Goal: Task Accomplishment & Management: Complete application form

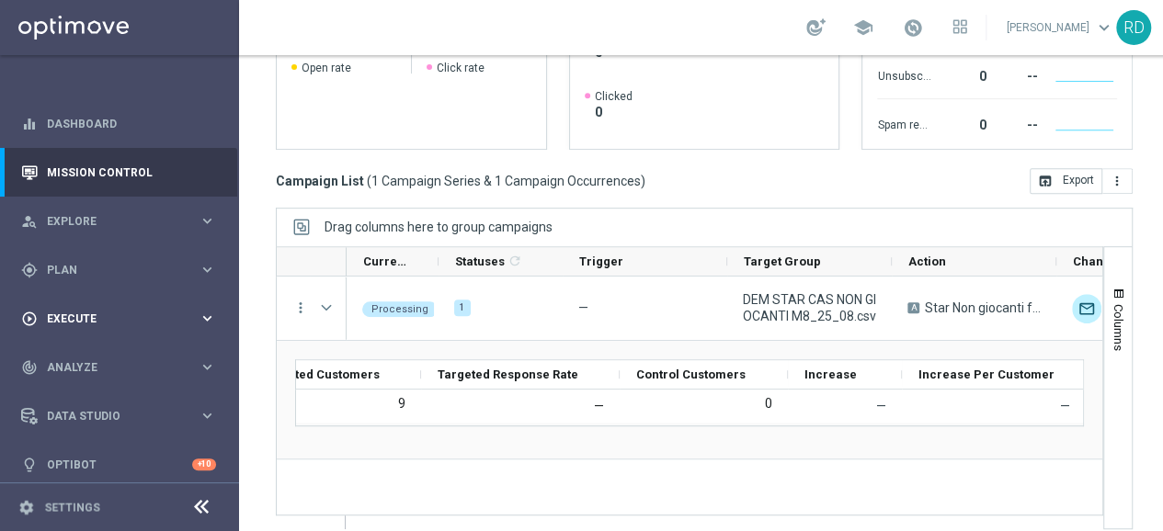
scroll to position [14, 0]
click at [108, 311] on div "play_circle_outline Execute" at bounding box center [109, 319] width 177 height 17
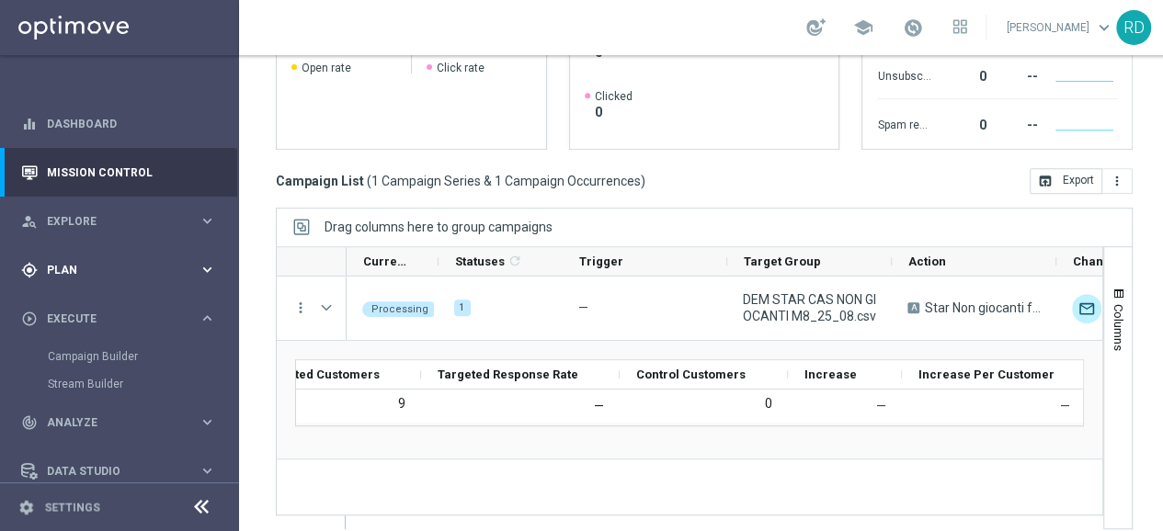
click at [93, 262] on div "gps_fixed Plan" at bounding box center [109, 270] width 177 height 17
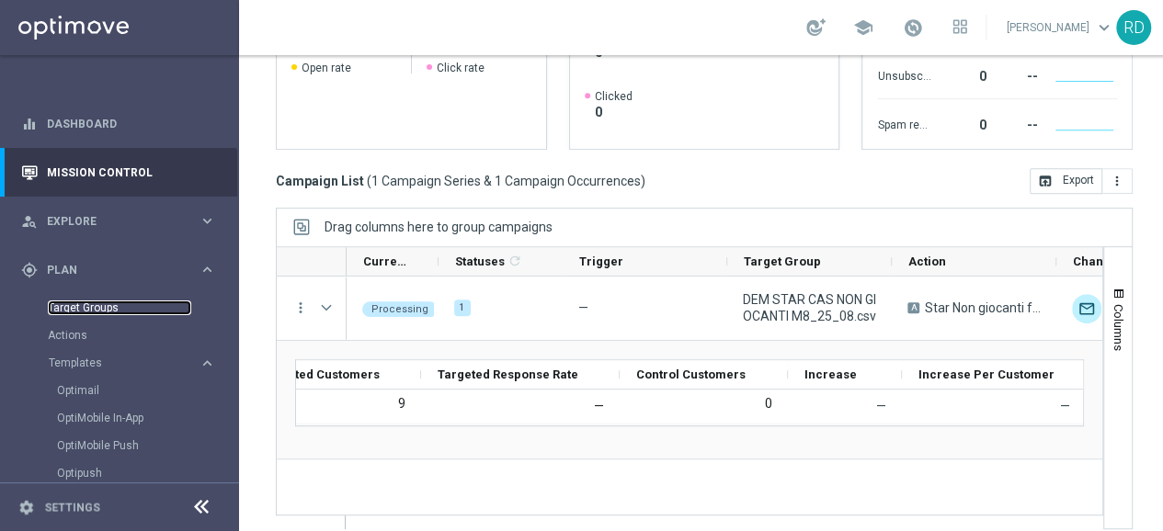
click at [100, 301] on link "Target Groups" at bounding box center [119, 308] width 143 height 15
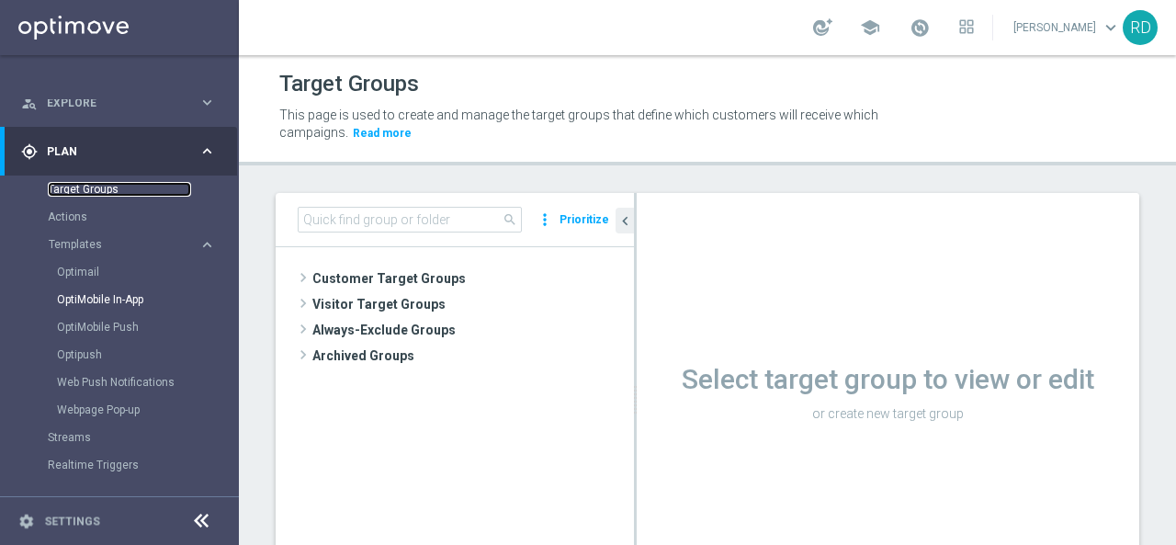
scroll to position [92, 0]
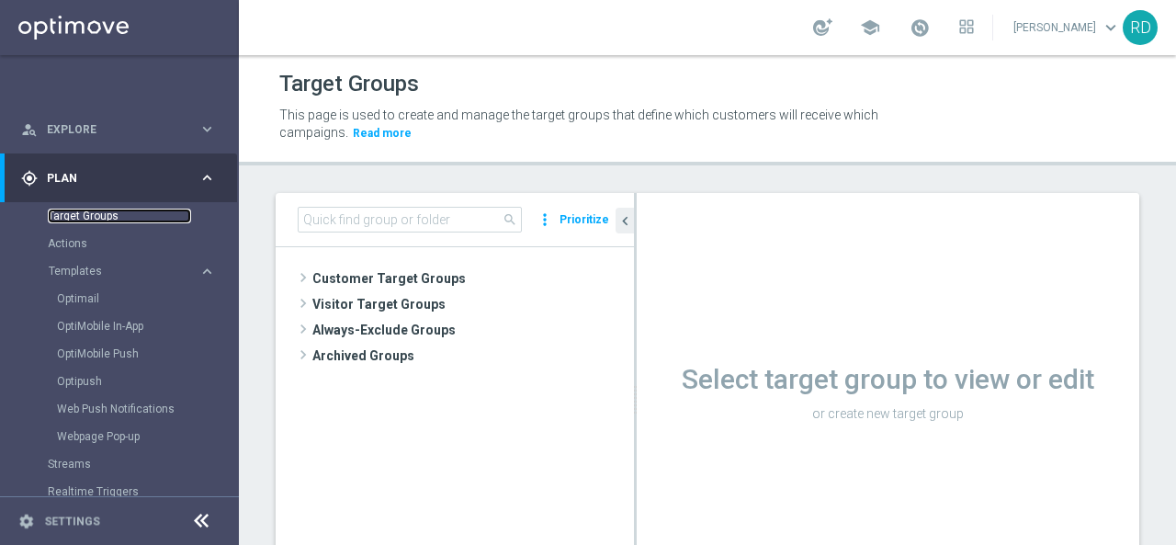
click at [94, 219] on link "Target Groups" at bounding box center [119, 216] width 143 height 15
click at [97, 215] on link "Target Groups" at bounding box center [119, 216] width 143 height 15
click at [105, 210] on link "Target Groups" at bounding box center [119, 216] width 143 height 15
click at [68, 216] on link "Target Groups" at bounding box center [119, 216] width 143 height 15
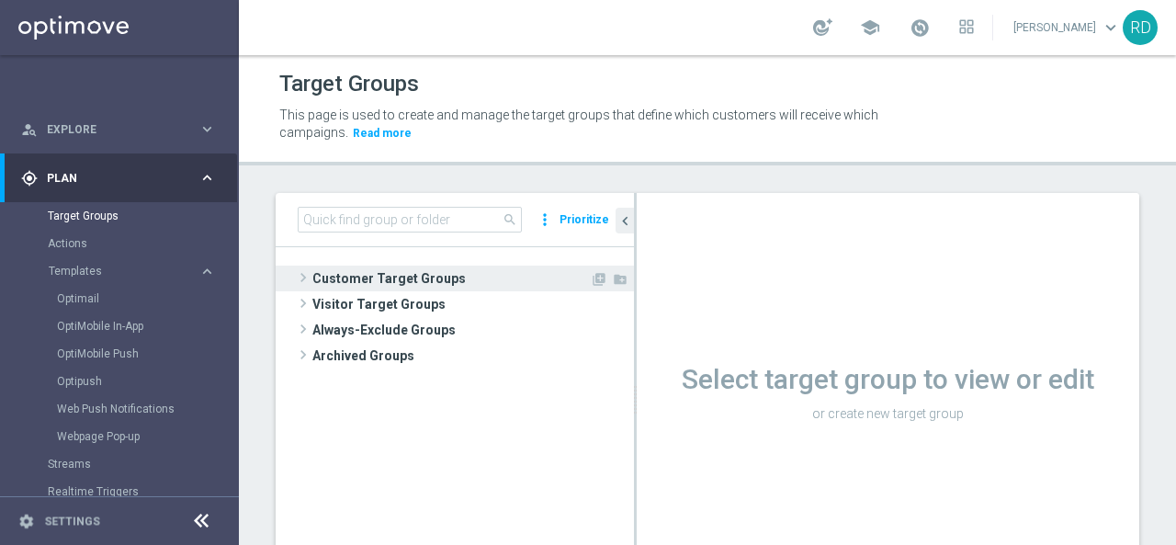
click at [325, 277] on span "Customer Target Groups" at bounding box center [452, 279] width 278 height 26
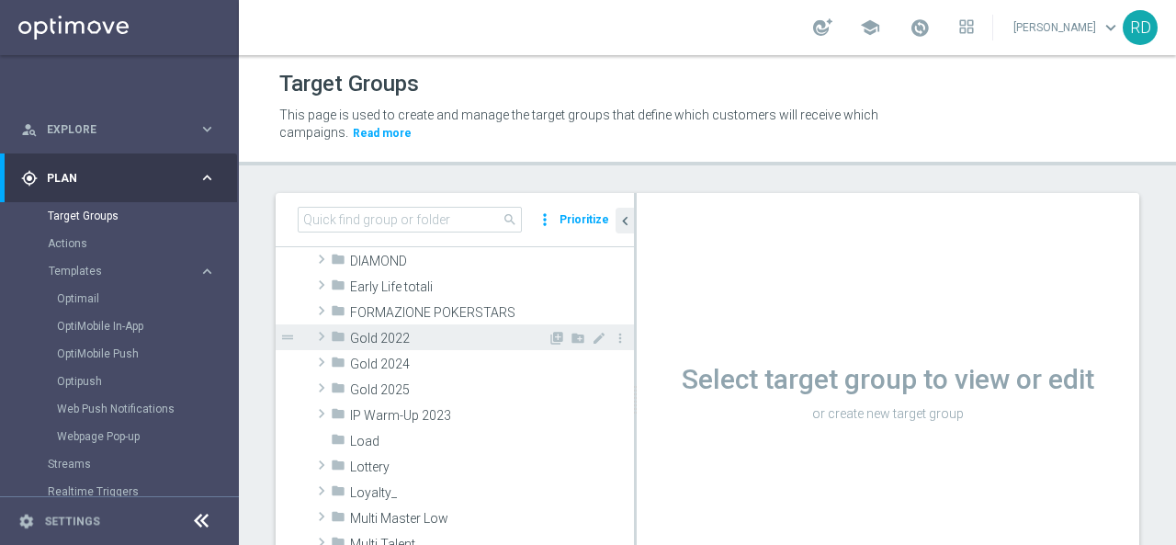
scroll to position [184, 0]
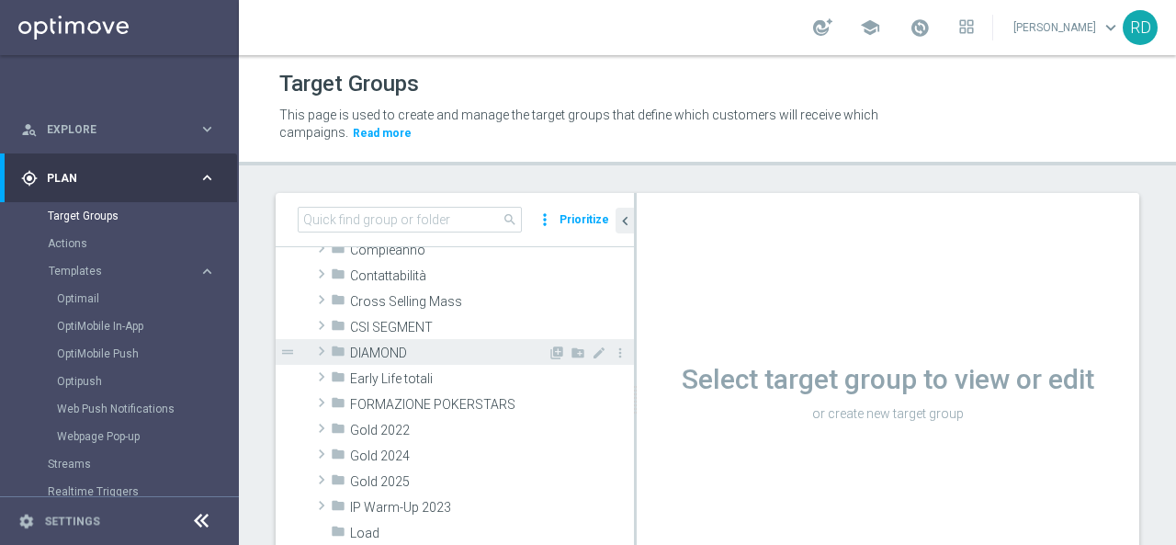
click at [319, 349] on span at bounding box center [322, 351] width 18 height 22
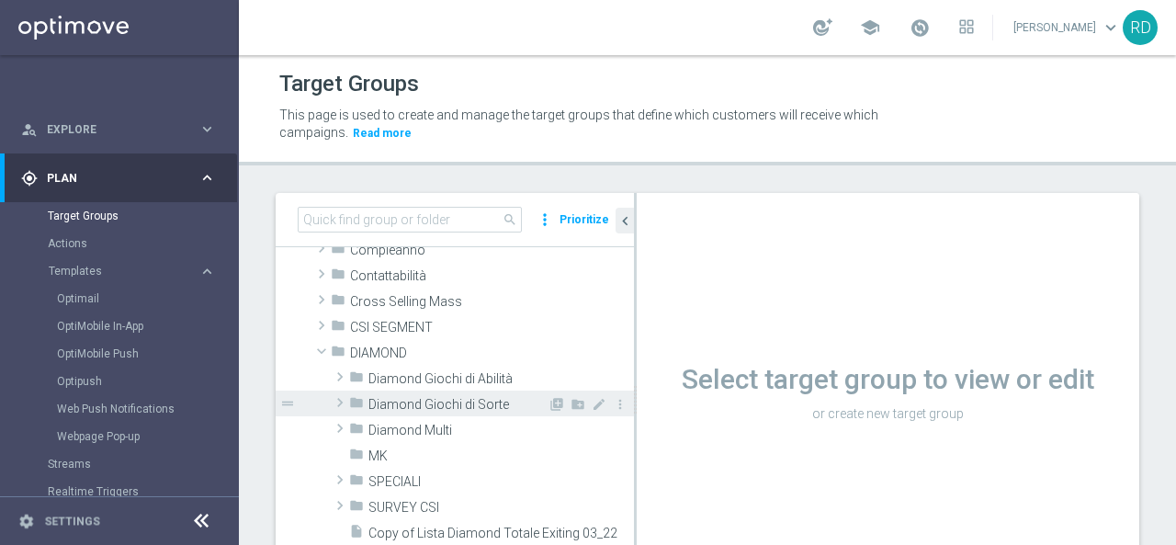
click at [389, 398] on span "Diamond Giochi di Sorte" at bounding box center [458, 405] width 179 height 16
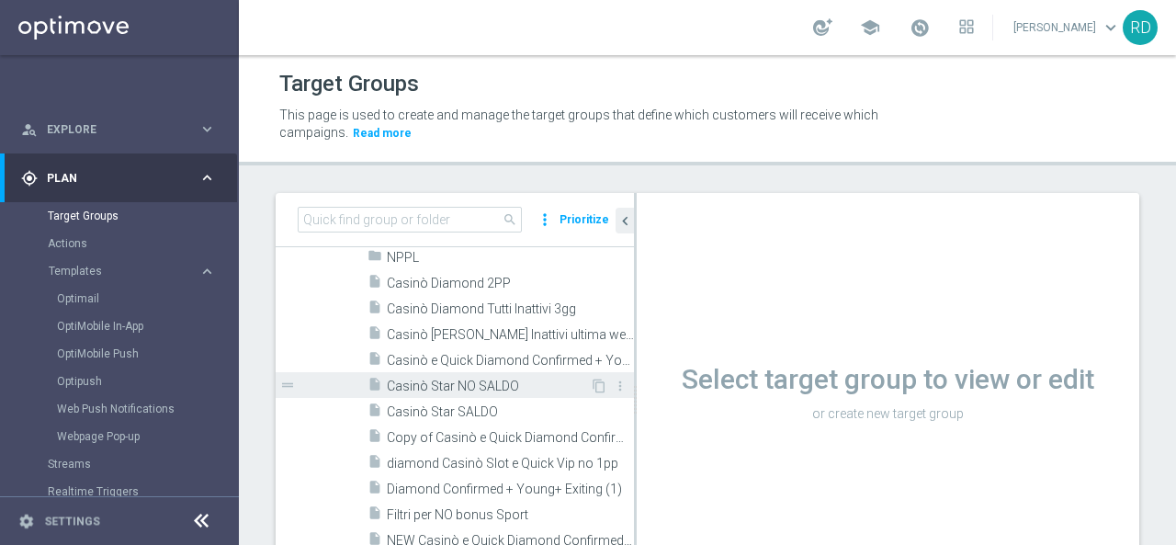
scroll to position [460, 0]
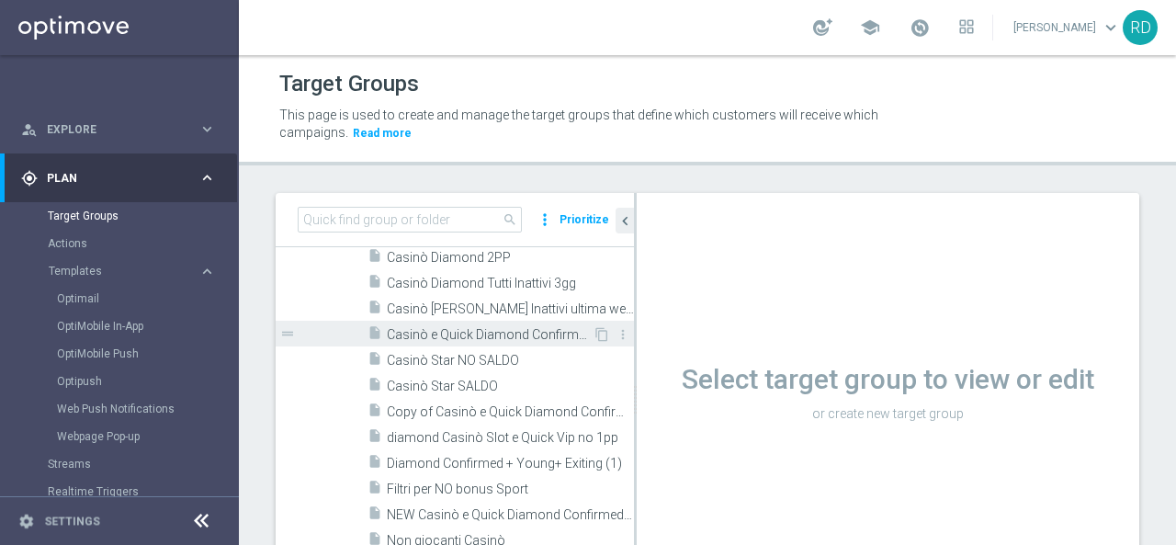
click at [419, 341] on div "insert_drive_file Casinò e Quick Diamond Confirmed + Young+ Exiting" at bounding box center [480, 334] width 225 height 26
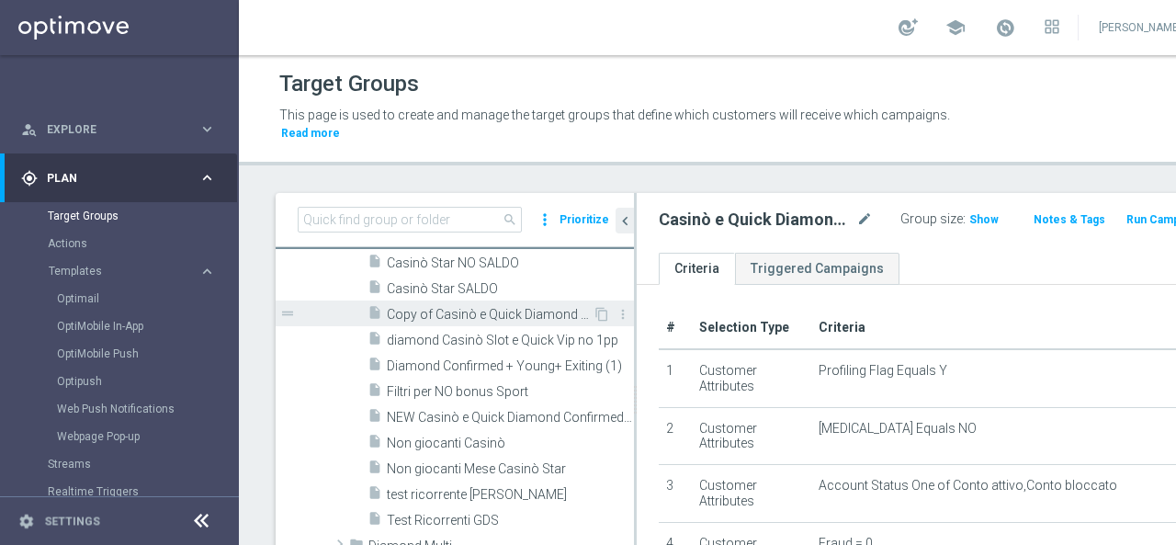
click at [479, 320] on span "Copy of Casinò e Quick Diamond Confirmed + Young+ Exiting" at bounding box center [490, 315] width 206 height 16
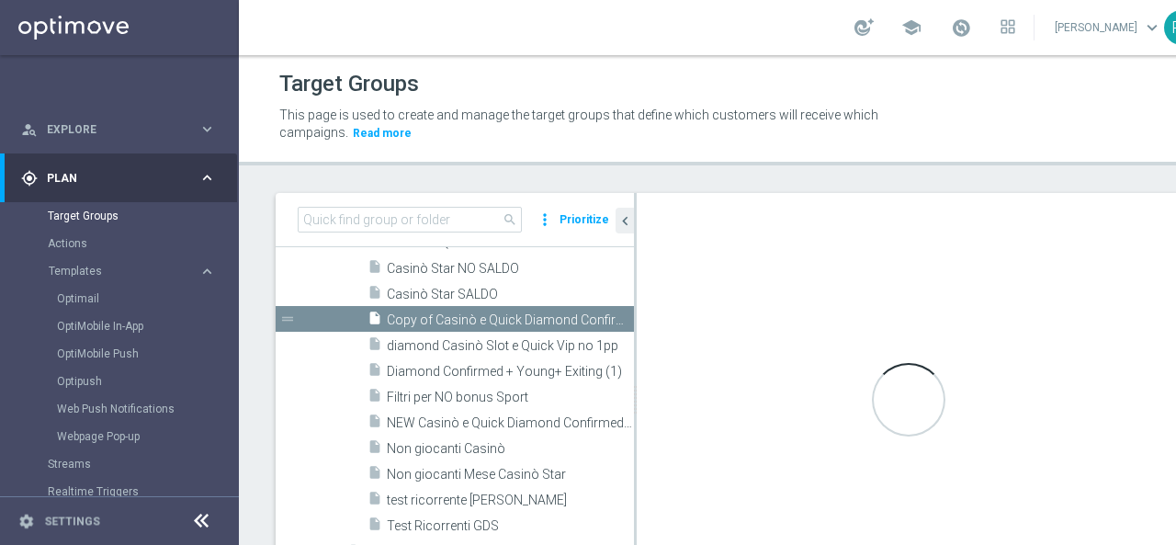
scroll to position [370, 0]
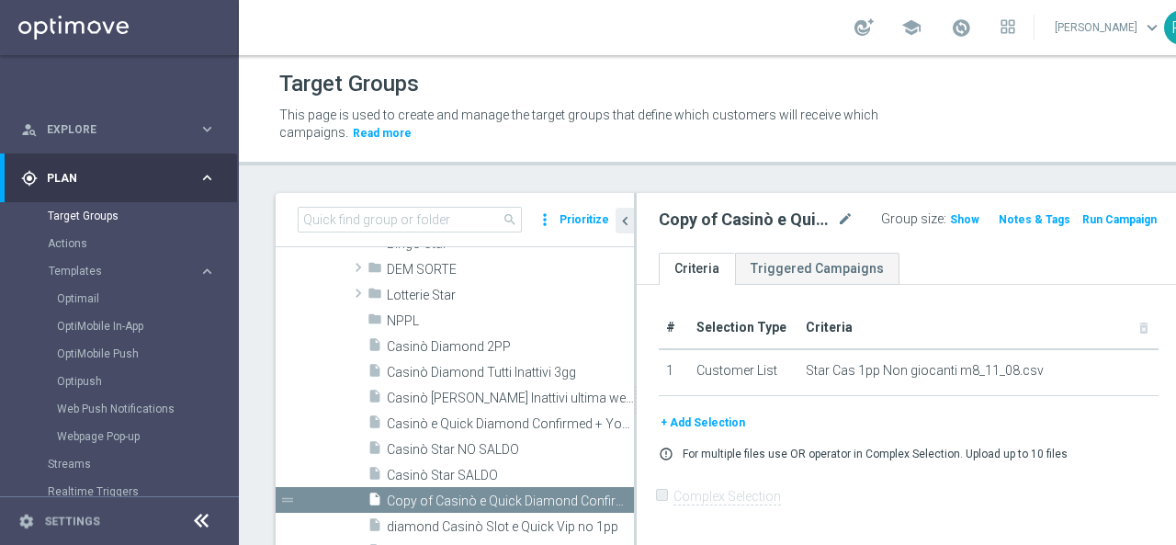
scroll to position [92, 0]
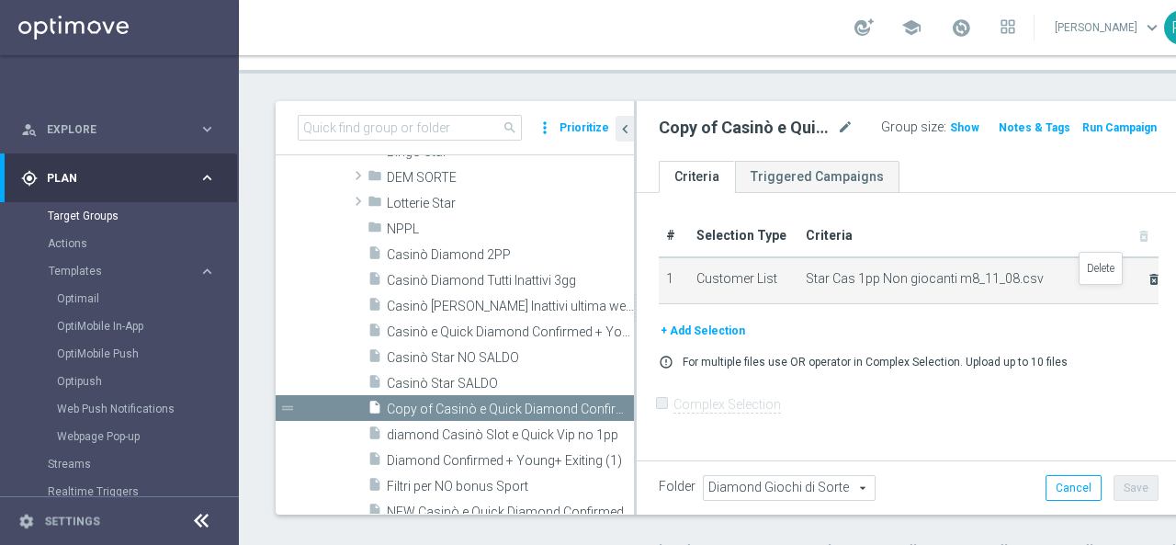
click at [1147, 287] on icon "delete_forever" at bounding box center [1154, 279] width 15 height 15
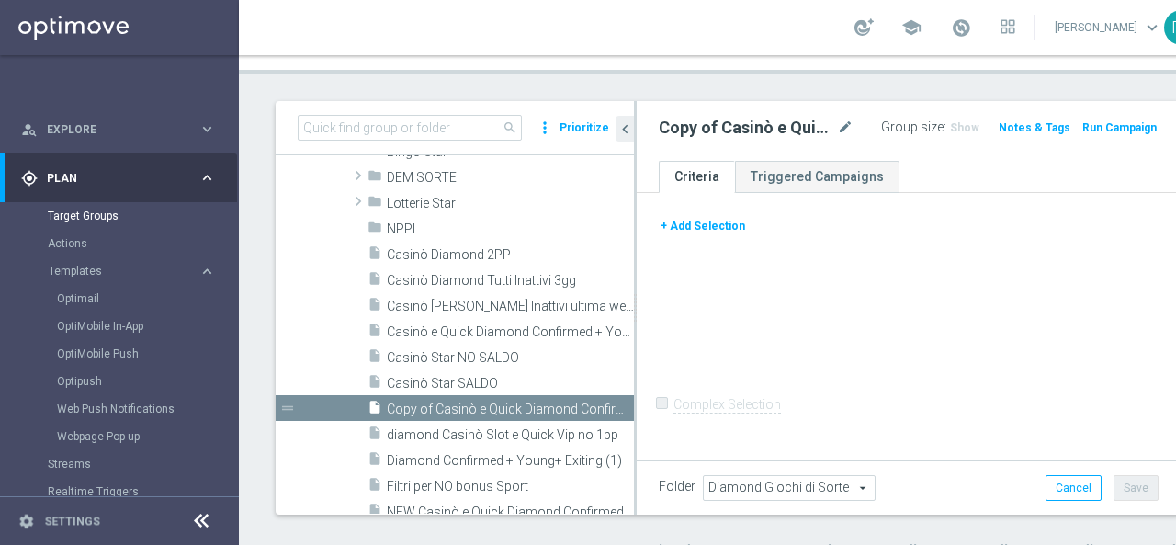
click at [710, 222] on button "+ Add Selection" at bounding box center [703, 226] width 88 height 20
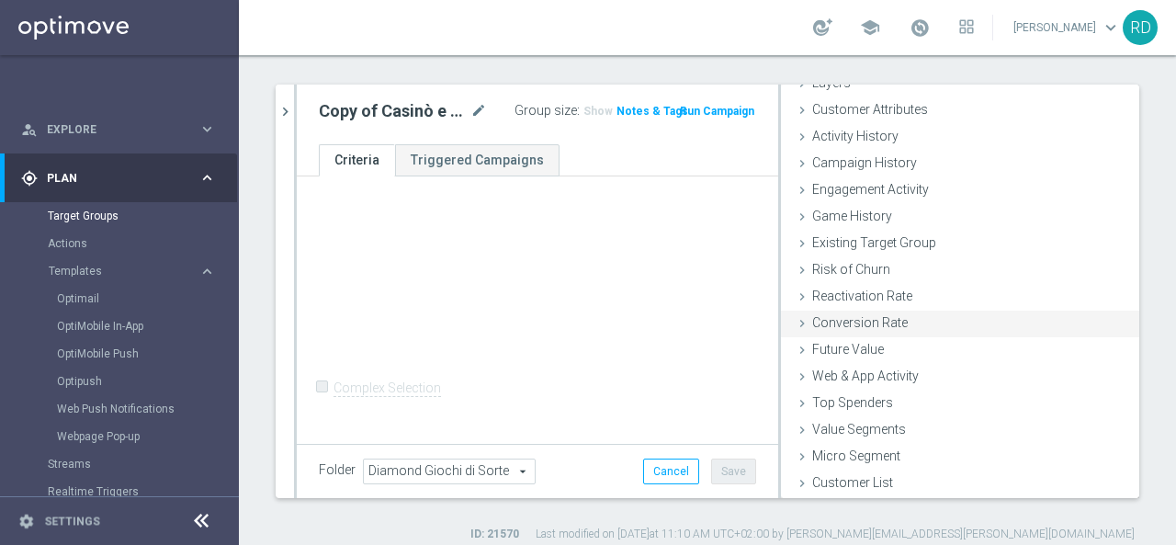
scroll to position [123, 0]
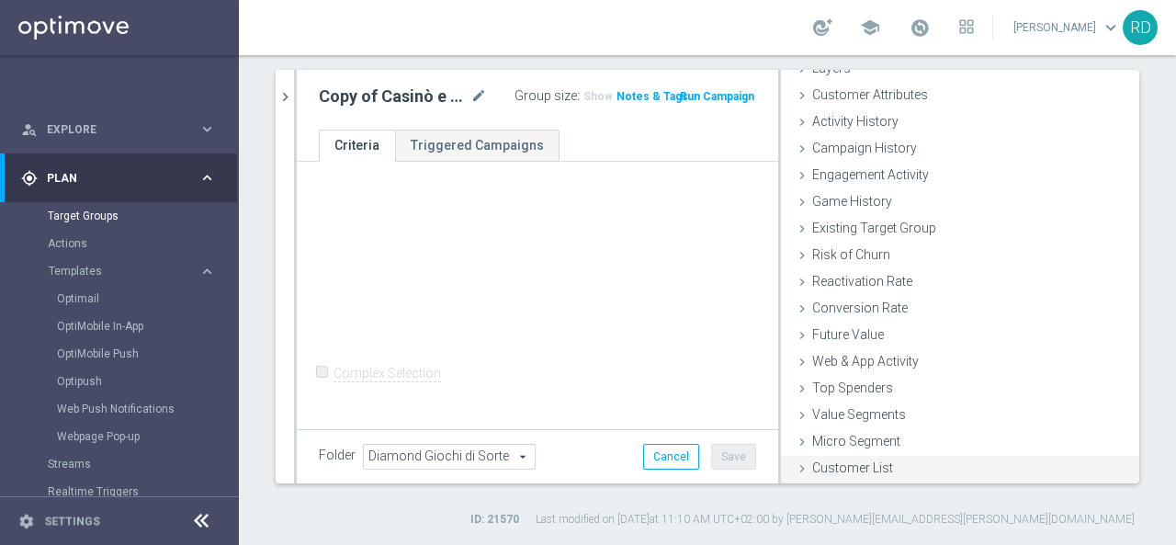
click at [813, 460] on span "Customer List" at bounding box center [853, 467] width 81 height 15
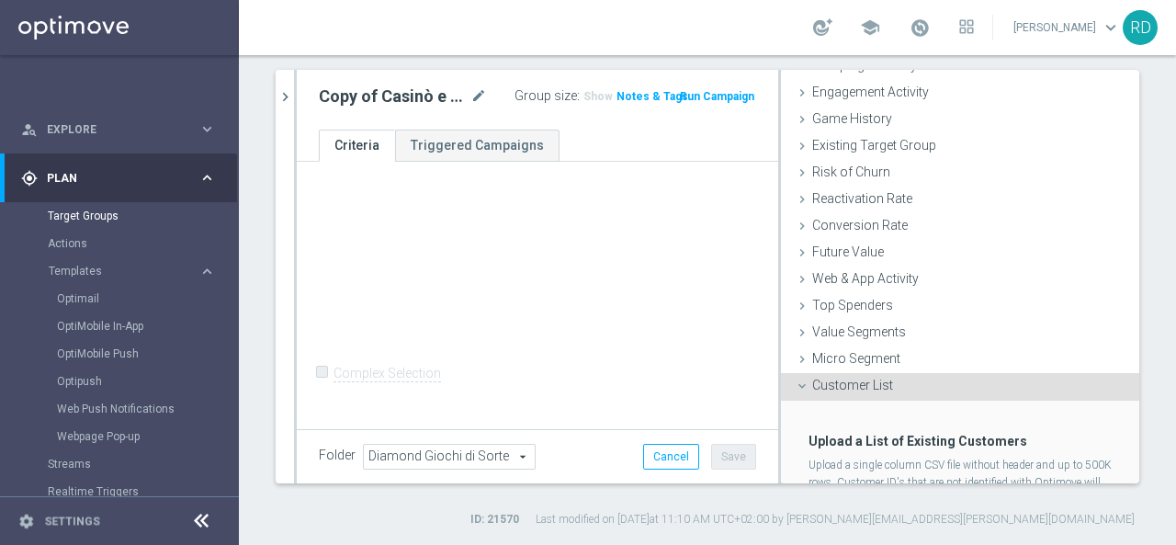
scroll to position [252, 0]
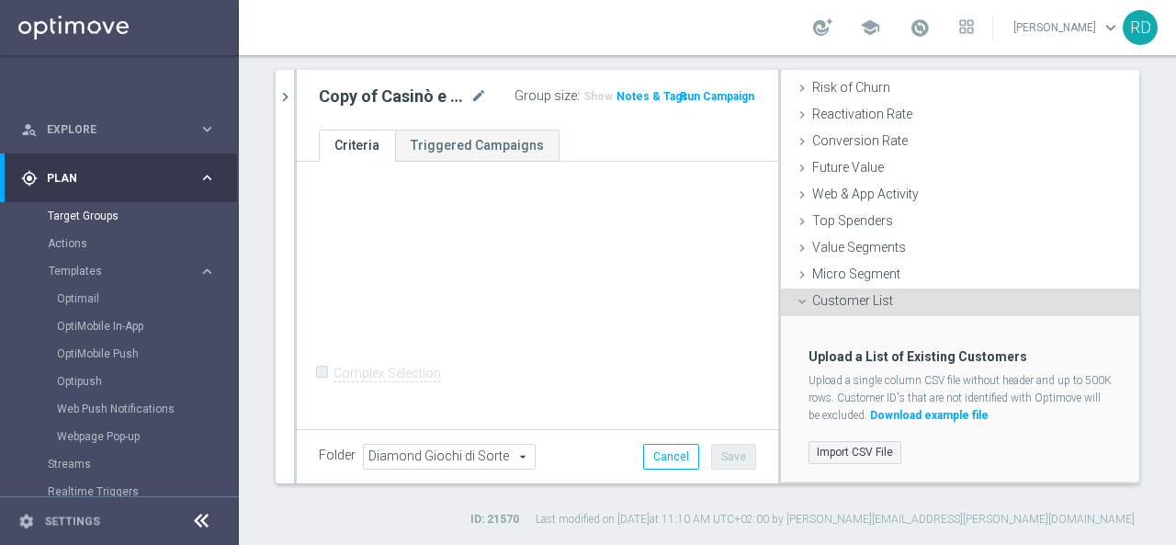
click at [835, 448] on label "Import CSV File" at bounding box center [855, 452] width 93 height 23
click at [0, 0] on input "Import CSV File" at bounding box center [0, 0] width 0 height 0
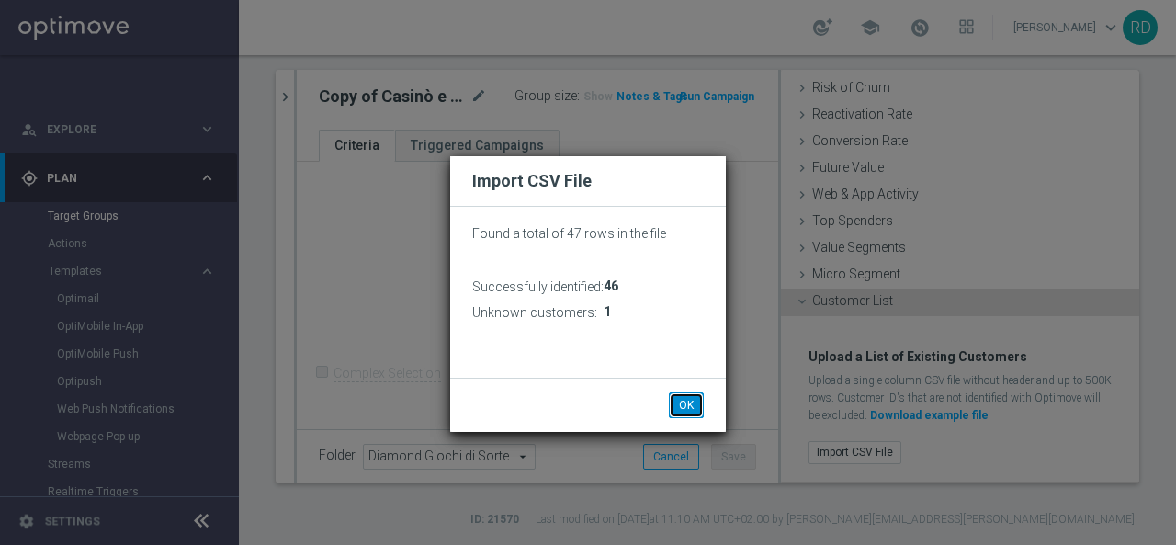
click at [697, 398] on button "OK" at bounding box center [686, 405] width 35 height 26
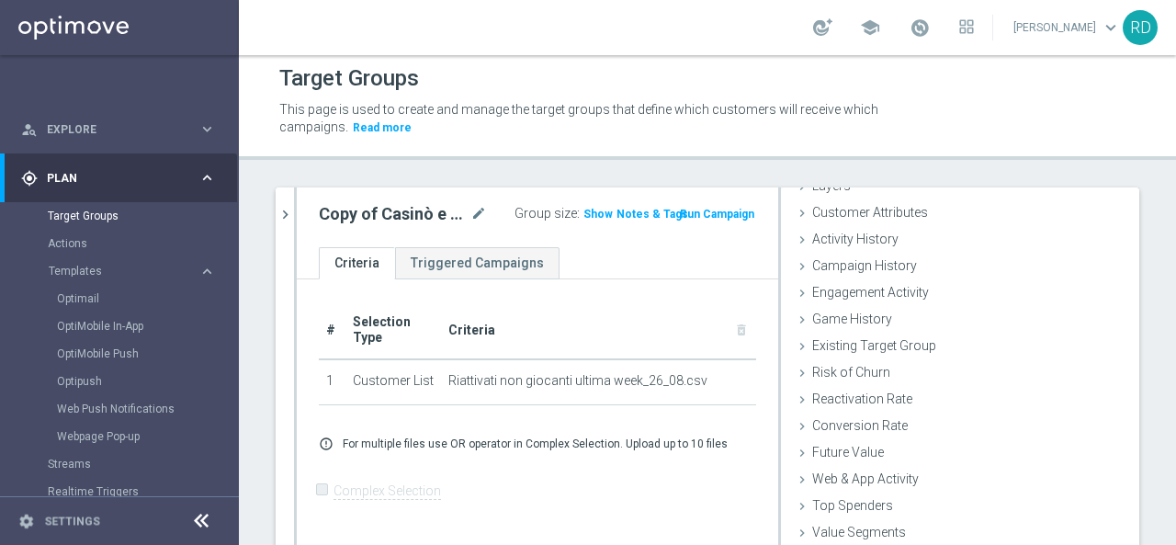
scroll to position [0, 0]
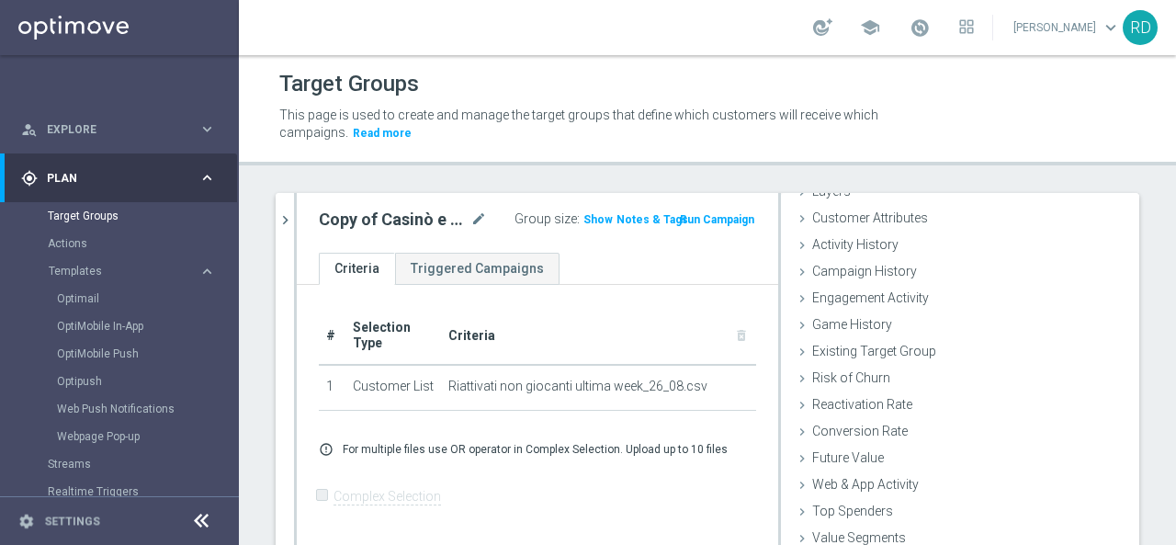
drag, startPoint x: 589, startPoint y: 216, endPoint x: 620, endPoint y: 324, distance: 112.9
click at [597, 332] on div "Copy of Casinò e Quick Diamond Confirmed + Young+ Exiting mode_edit Group size …" at bounding box center [538, 400] width 482 height 414
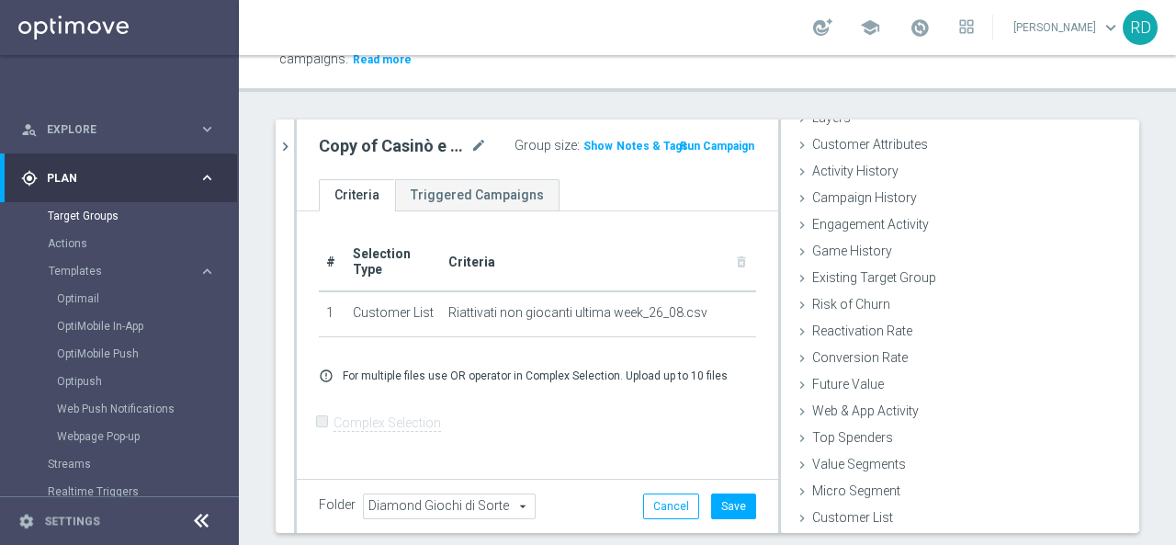
scroll to position [123, 0]
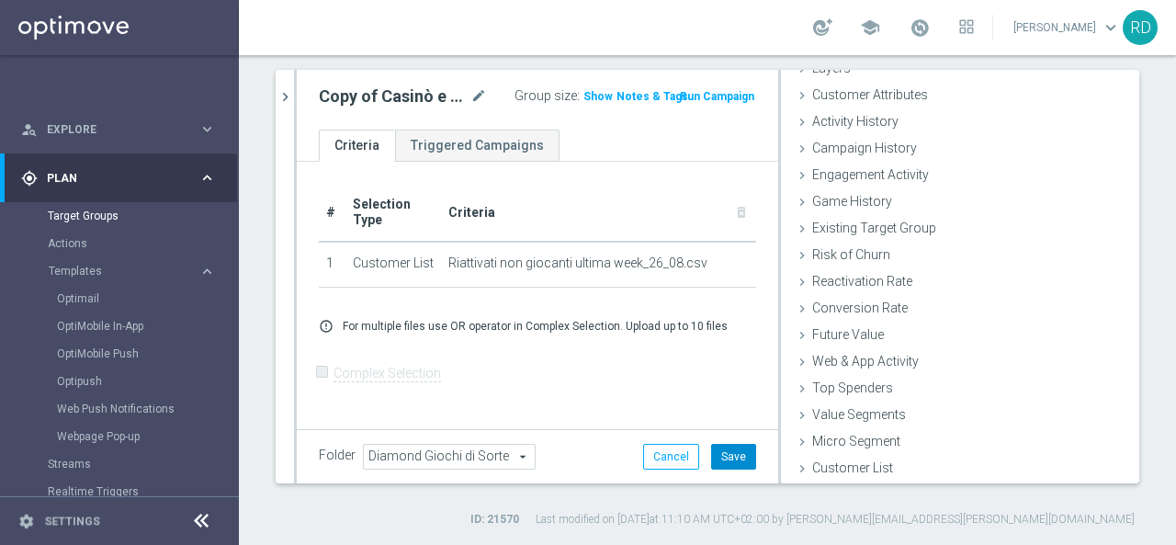
click at [726, 450] on button "Save" at bounding box center [733, 457] width 45 height 26
click at [584, 95] on span "Show" at bounding box center [598, 96] width 29 height 13
click at [585, 95] on span "46" at bounding box center [593, 98] width 17 height 17
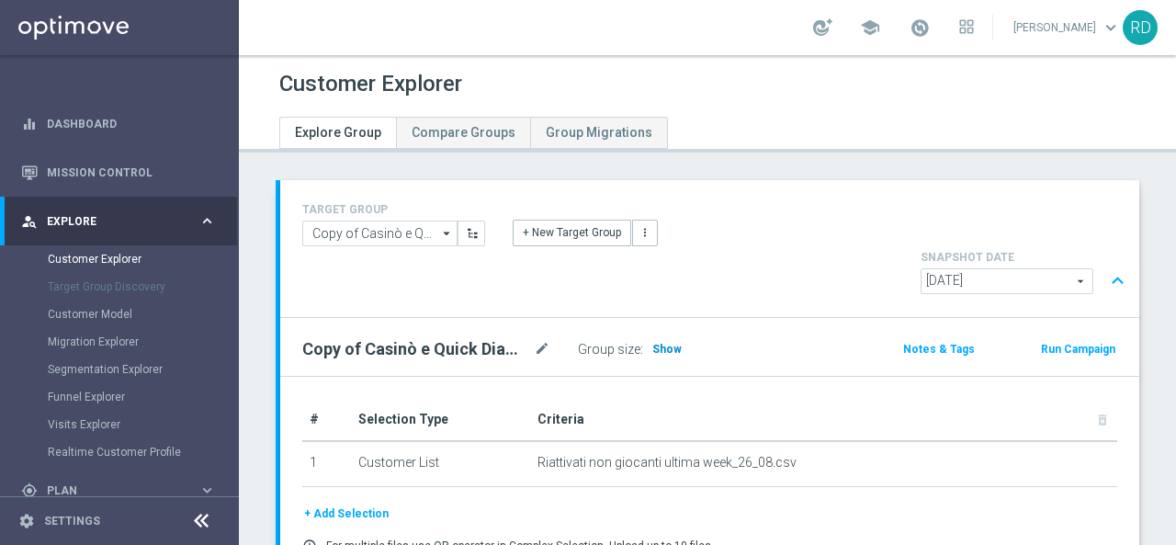
click at [664, 343] on span "Show" at bounding box center [667, 349] width 29 height 13
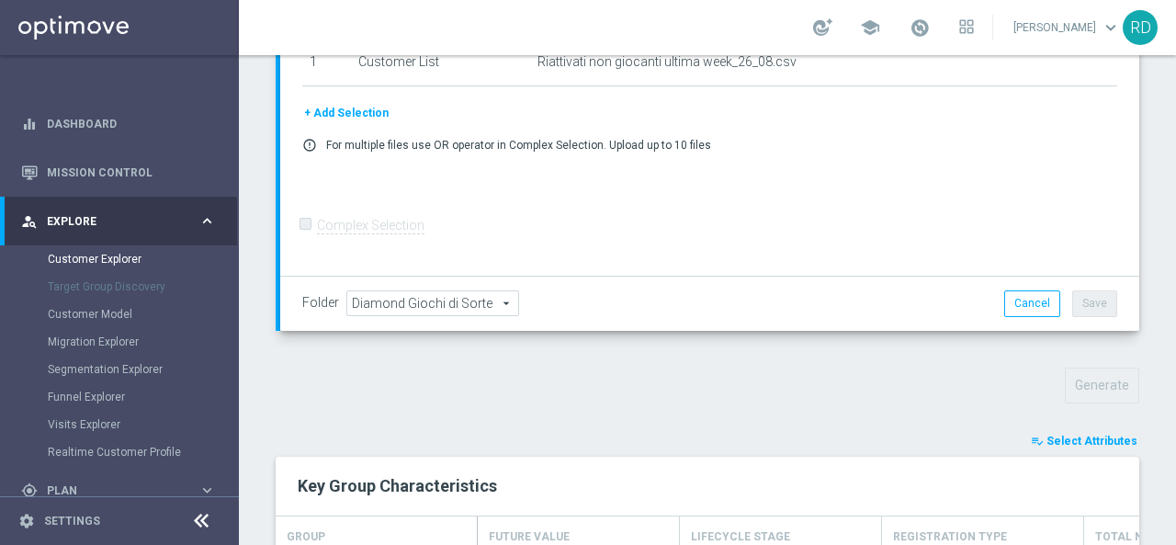
scroll to position [529, 0]
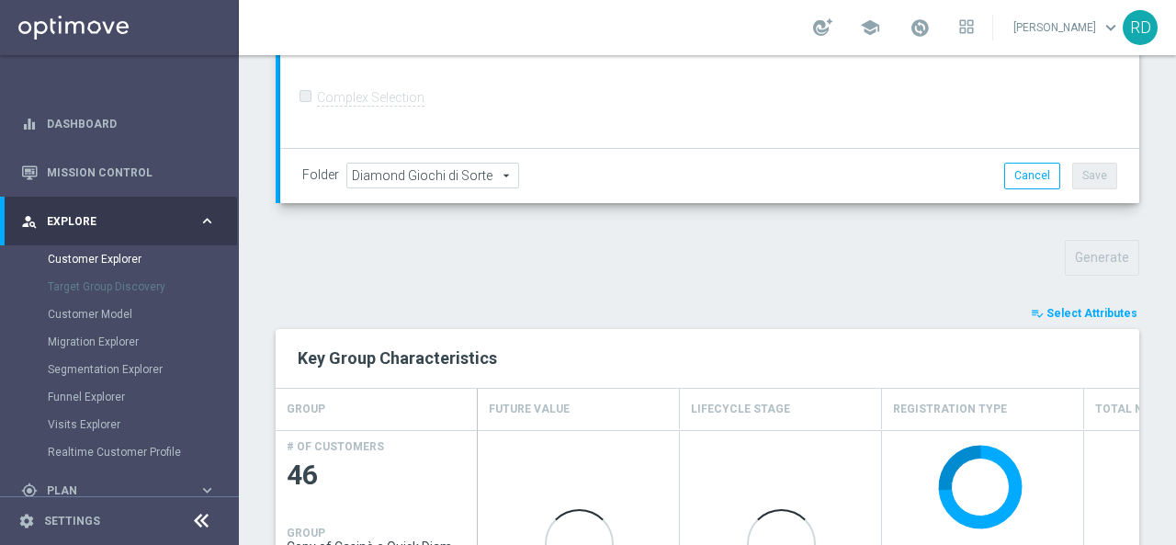
click at [1059, 307] on span "Select Attributes" at bounding box center [1092, 313] width 91 height 13
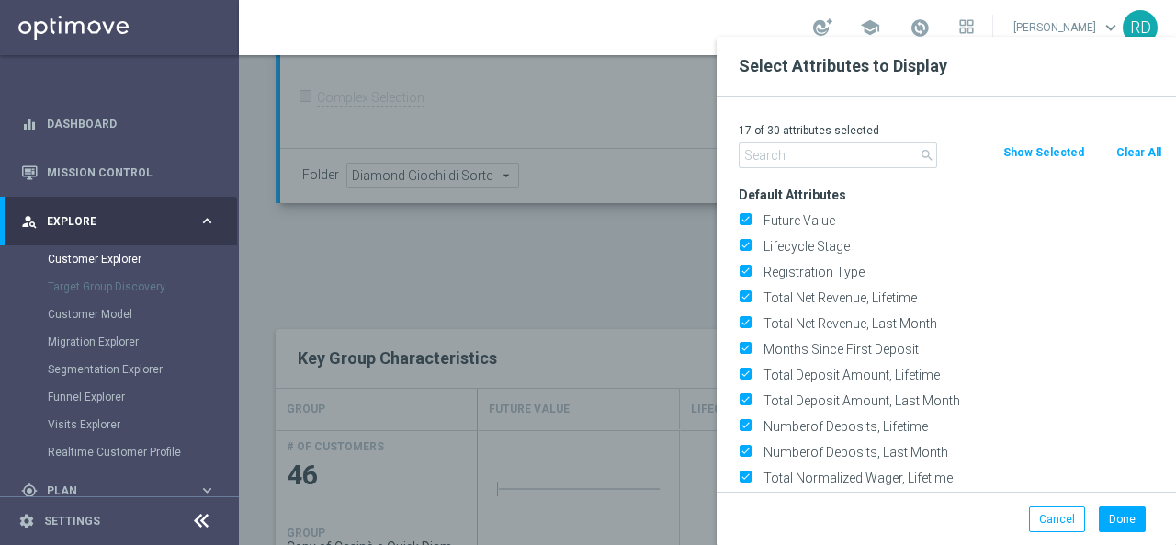
click at [811, 163] on input "text" at bounding box center [838, 155] width 199 height 26
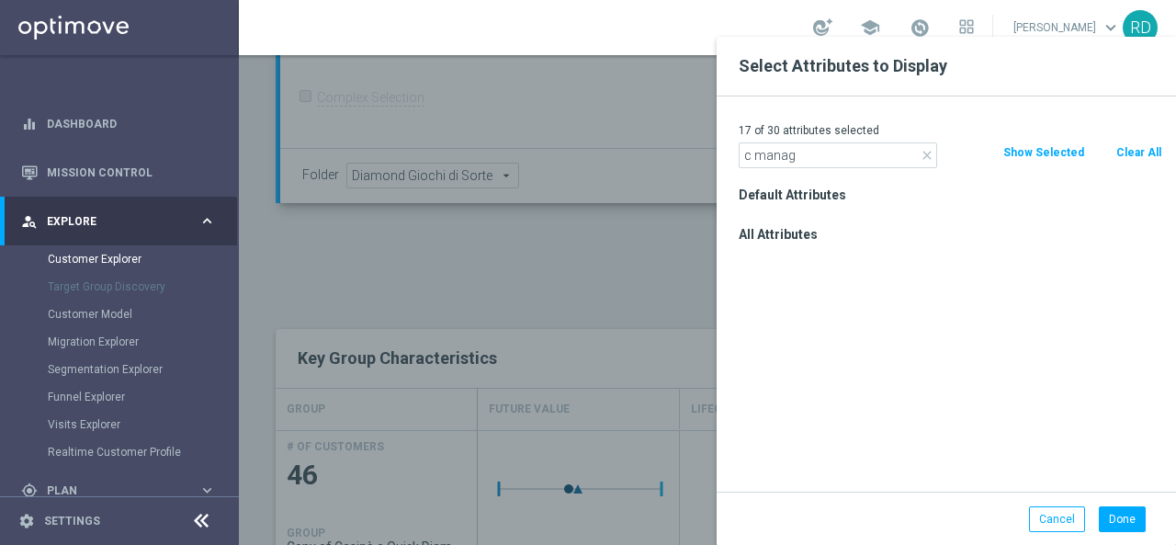
click at [756, 155] on input "c manag" at bounding box center [838, 155] width 199 height 26
type input "cmanag"
drag, startPoint x: 816, startPoint y: 259, endPoint x: 838, endPoint y: 275, distance: 27.0
click at [817, 258] on label "CMANAGEMENT" at bounding box center [959, 260] width 405 height 17
click at [751, 258] on input "CMANAGEMENT" at bounding box center [745, 262] width 12 height 12
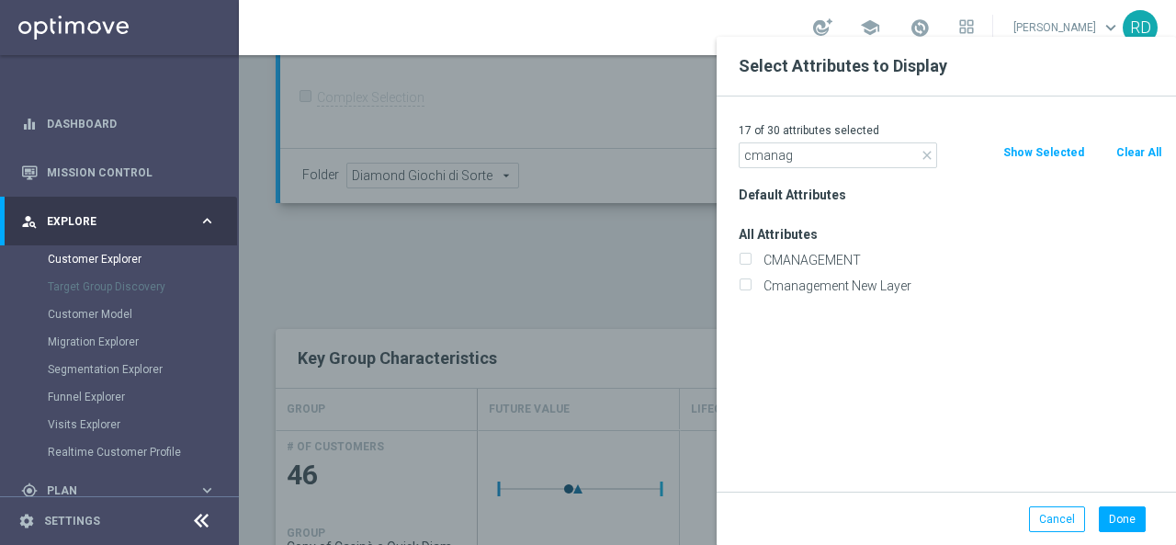
checkbox input "true"
click at [1127, 509] on button "Done" at bounding box center [1122, 519] width 47 height 26
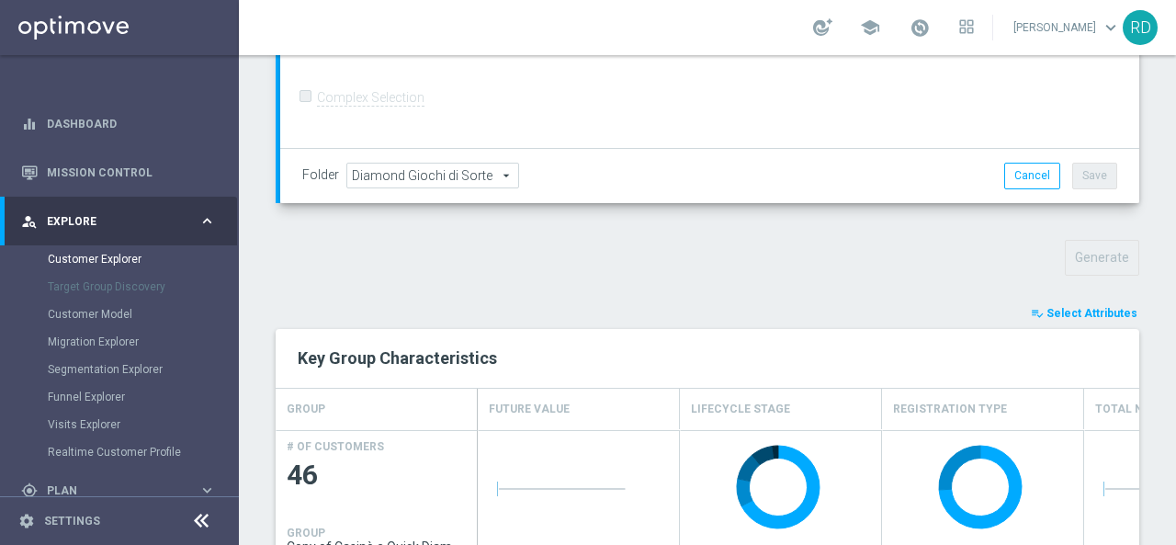
click at [1057, 307] on span "Select Attributes" at bounding box center [1092, 313] width 91 height 13
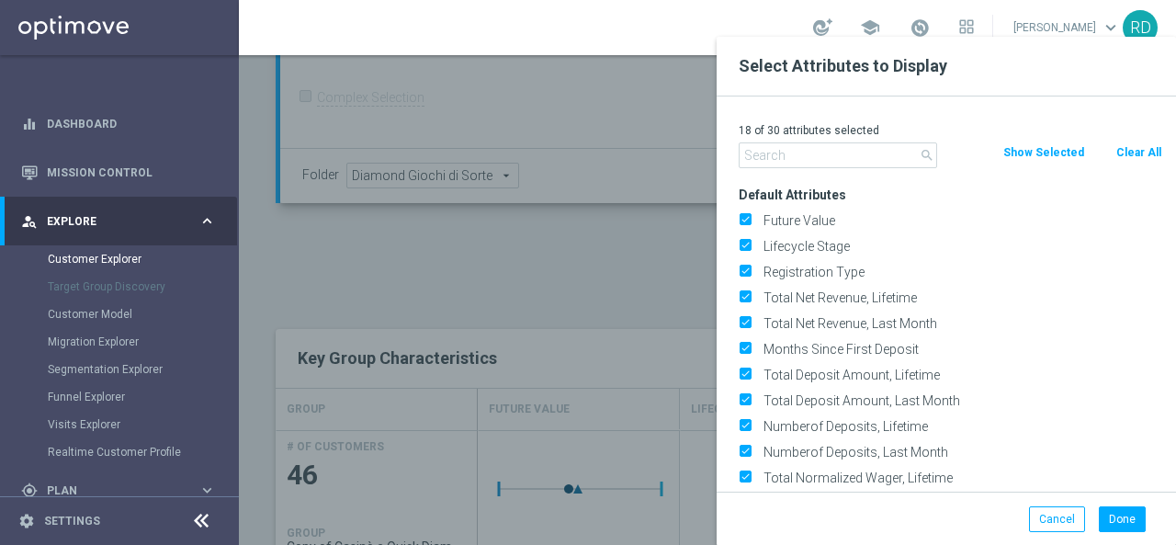
click at [771, 155] on input "text" at bounding box center [838, 155] width 199 height 26
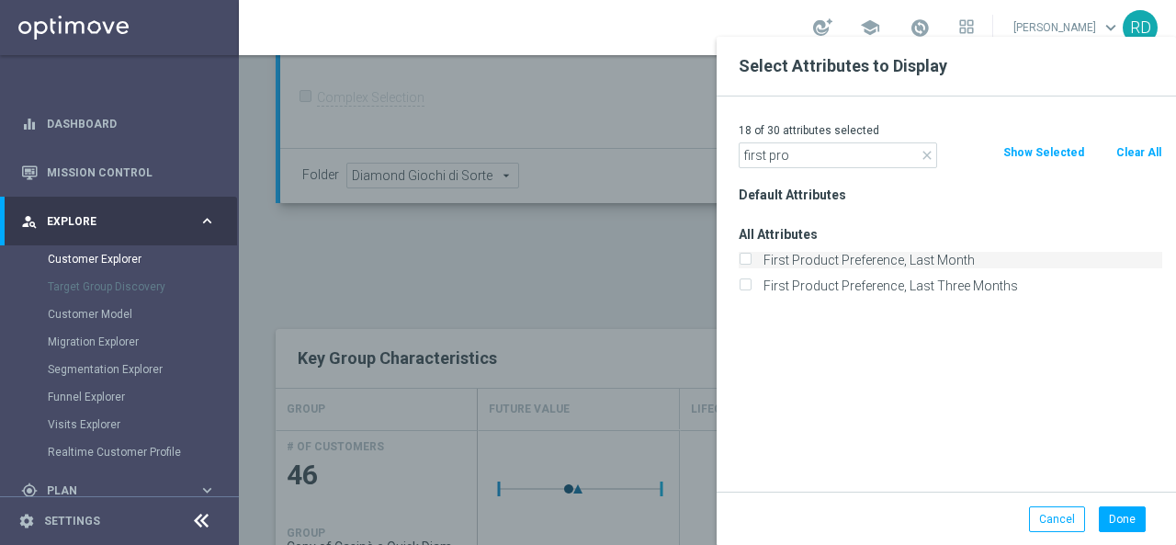
type input "first pro"
click at [861, 255] on label "First Product Preference, Last Month" at bounding box center [959, 260] width 405 height 17
click at [751, 256] on input "First Product Preference, Last Month" at bounding box center [745, 262] width 12 height 12
checkbox input "true"
click at [1112, 507] on button "Done" at bounding box center [1122, 519] width 47 height 26
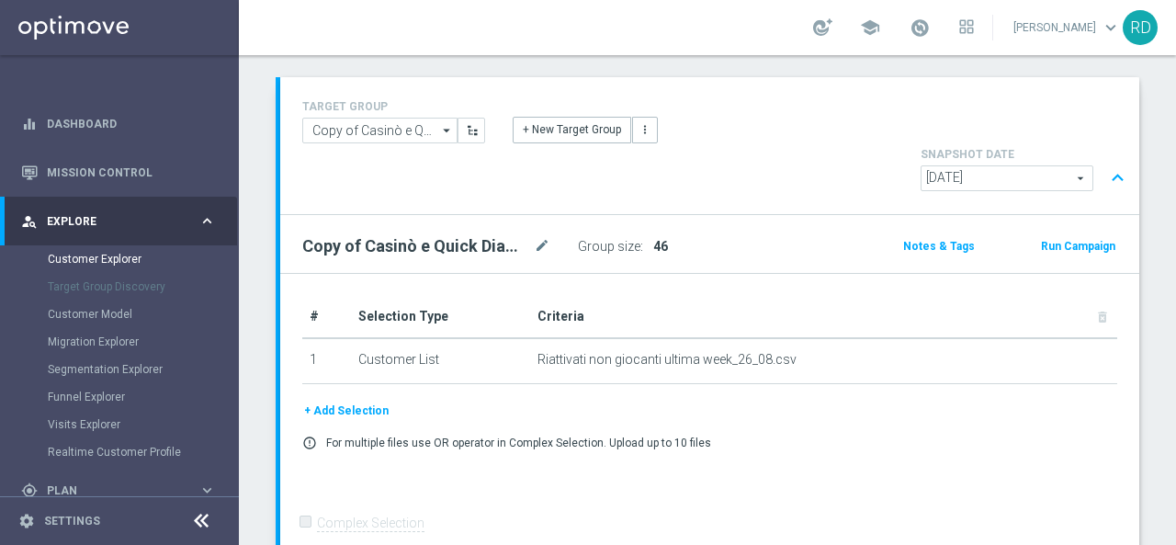
scroll to position [44, 0]
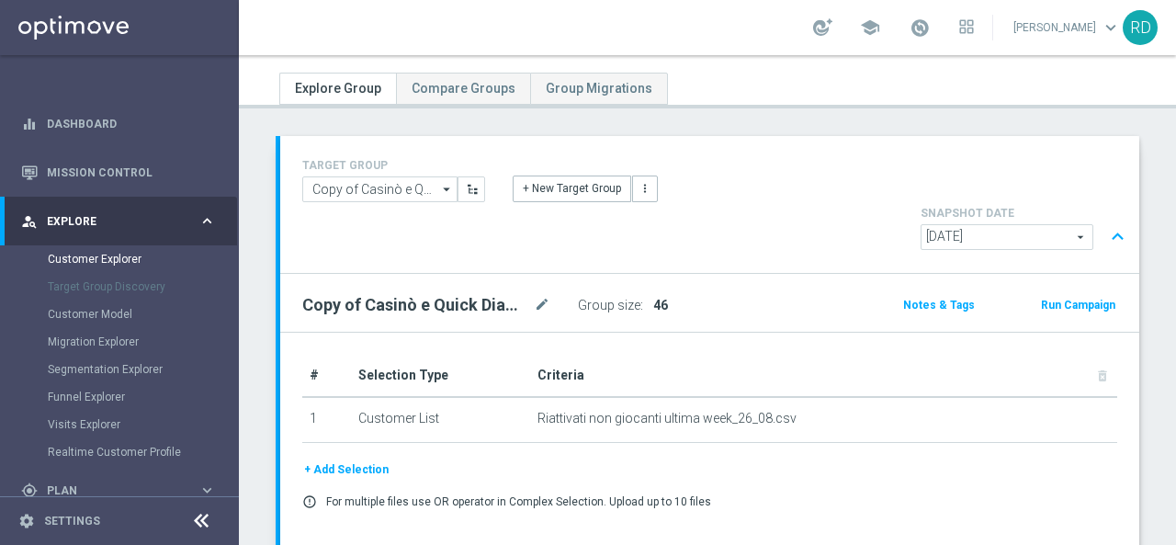
click at [657, 298] on span "46" at bounding box center [661, 305] width 15 height 15
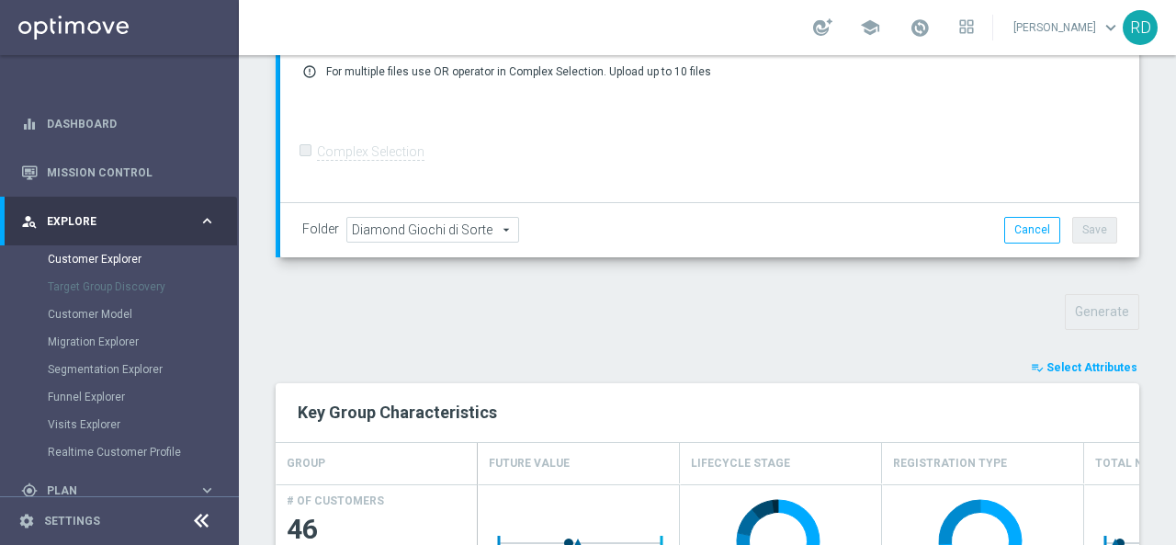
scroll to position [504, 0]
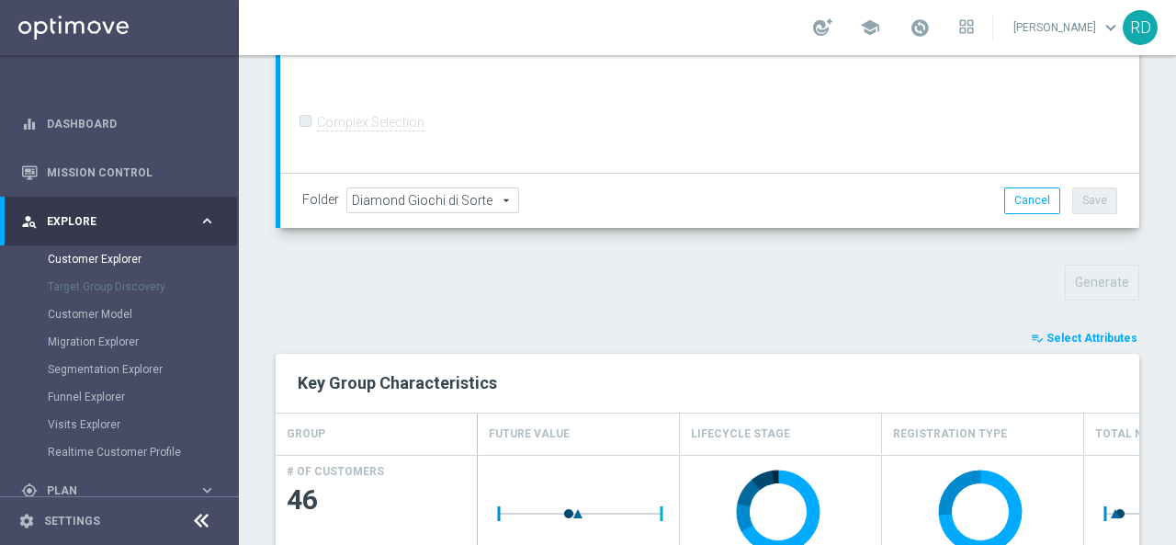
click at [1040, 328] on button "playlist_add_check Select Attributes" at bounding box center [1084, 338] width 110 height 20
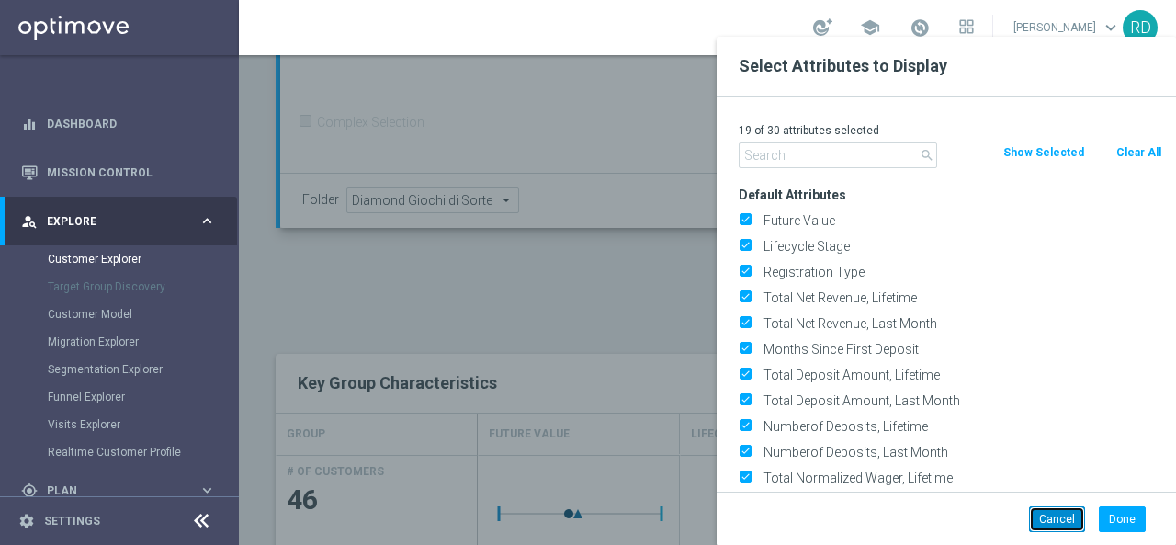
click at [1064, 517] on button "Cancel" at bounding box center [1057, 519] width 56 height 26
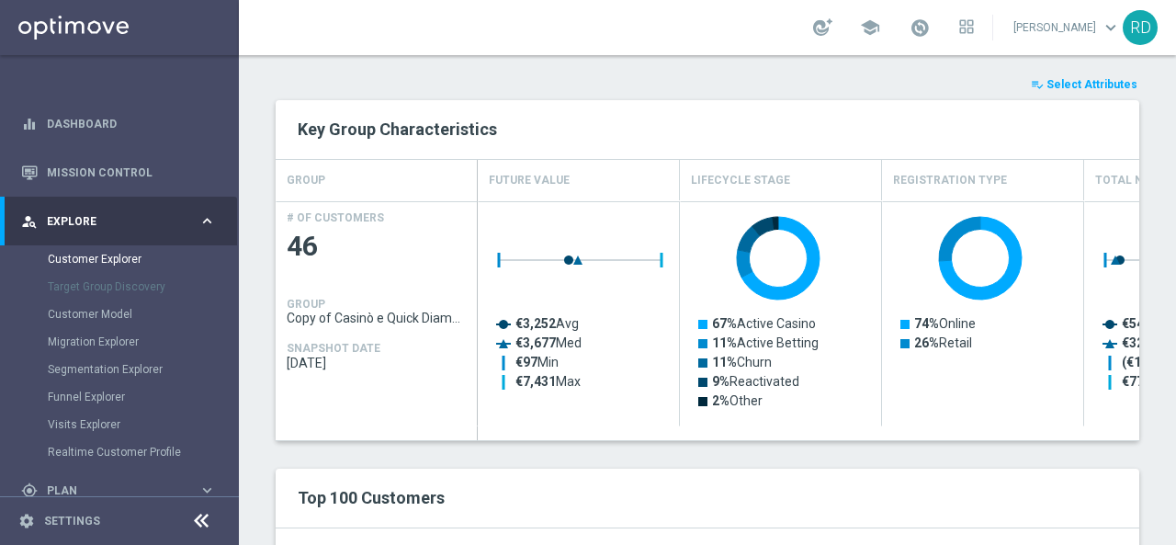
scroll to position [779, 0]
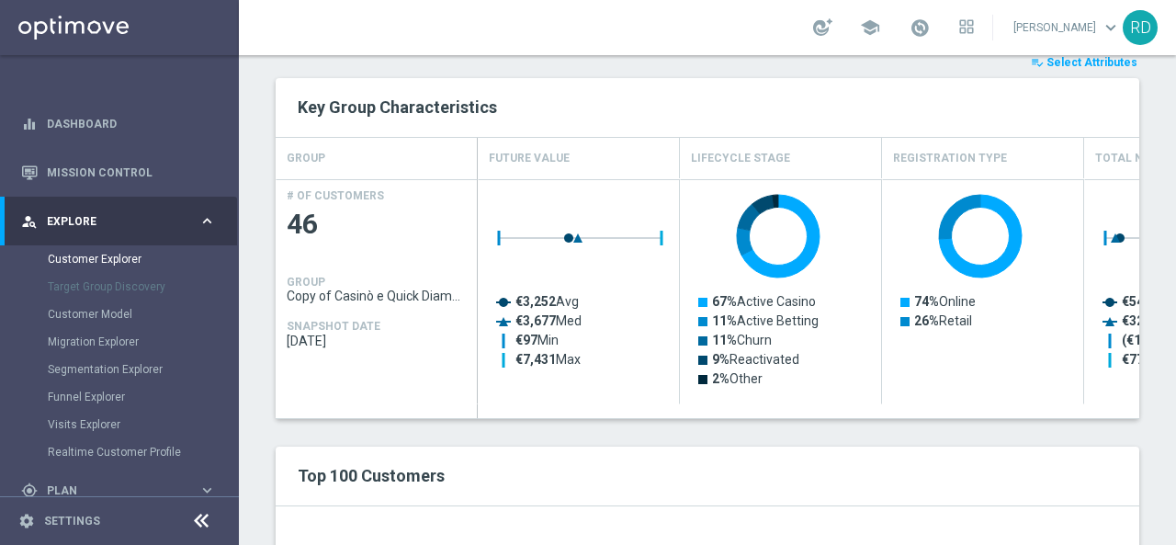
click at [776, 460] on div "Top 100 Customers" at bounding box center [707, 475] width 847 height 31
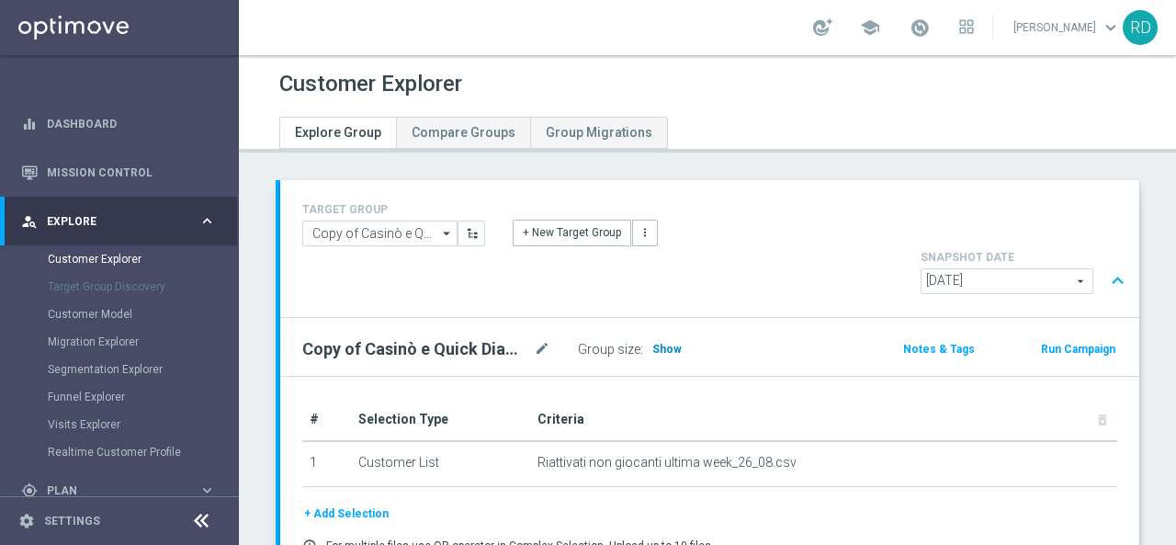
click at [665, 343] on span "Show" at bounding box center [667, 349] width 29 height 13
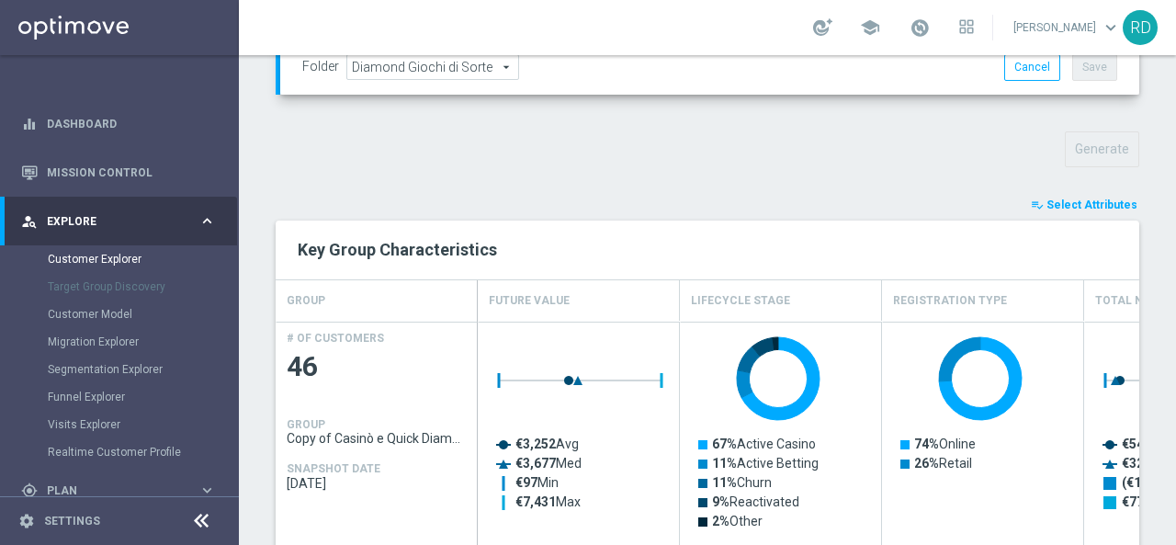
scroll to position [643, 0]
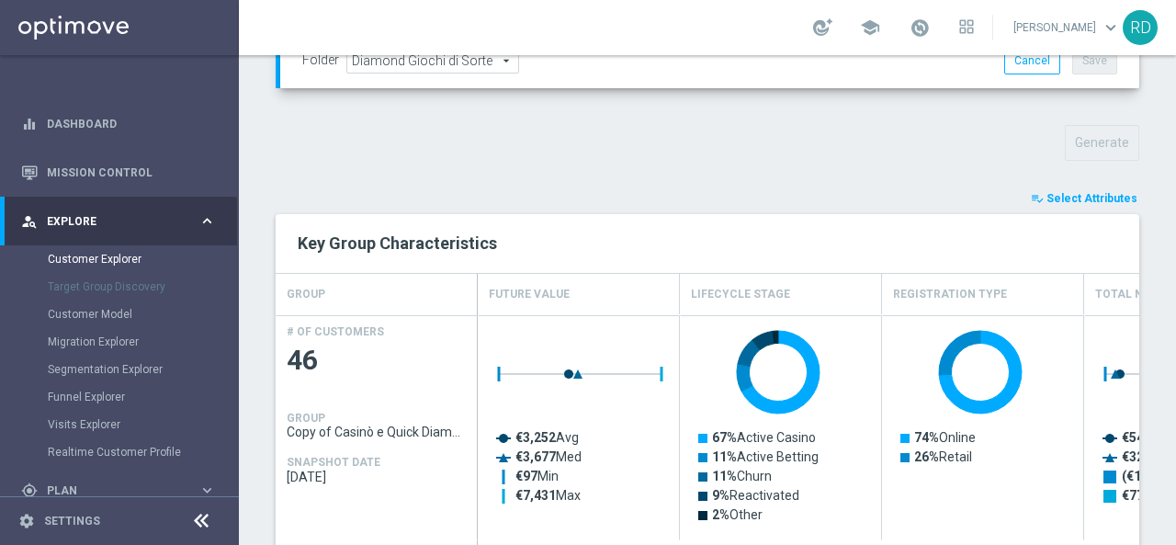
click at [1066, 133] on div "TARGET GROUP Copy of Casinò e Quick Diamond Confirmed + Young+ Exiting Copy of …" at bounding box center [708, 335] width 938 height 1596
click at [1066, 192] on span "Select Attributes" at bounding box center [1092, 198] width 91 height 13
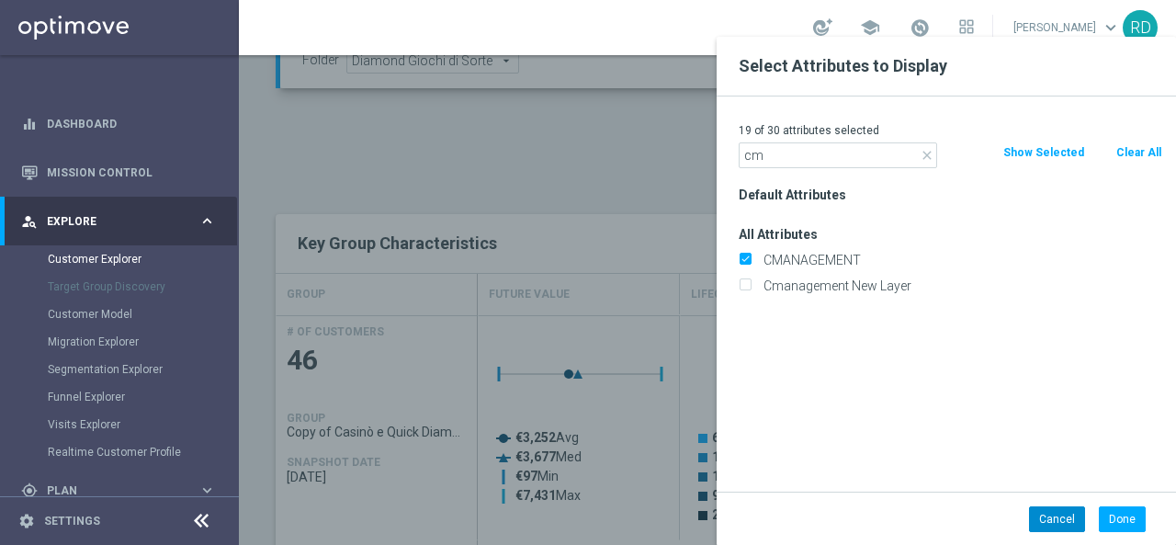
type input "cm"
click at [1051, 523] on button "Cancel" at bounding box center [1057, 519] width 56 height 26
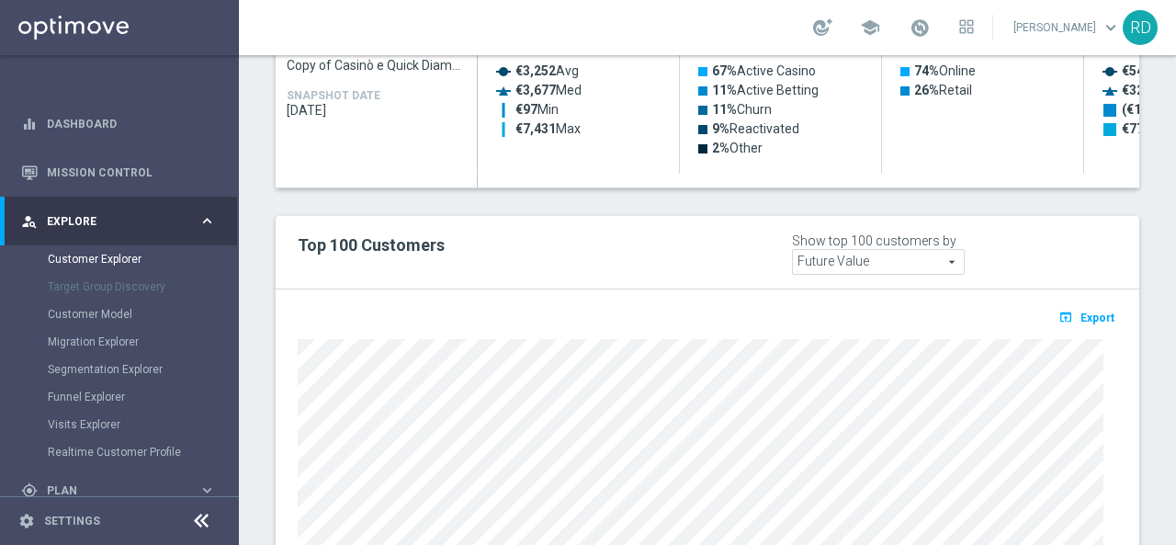
scroll to position [1011, 0]
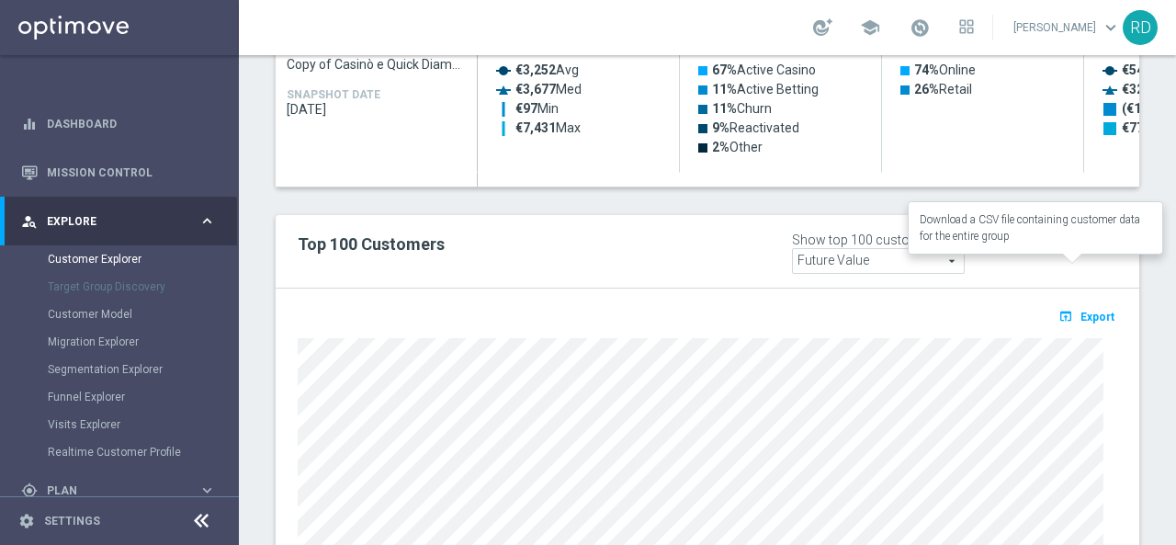
click at [1089, 311] on span "Export" at bounding box center [1098, 317] width 34 height 13
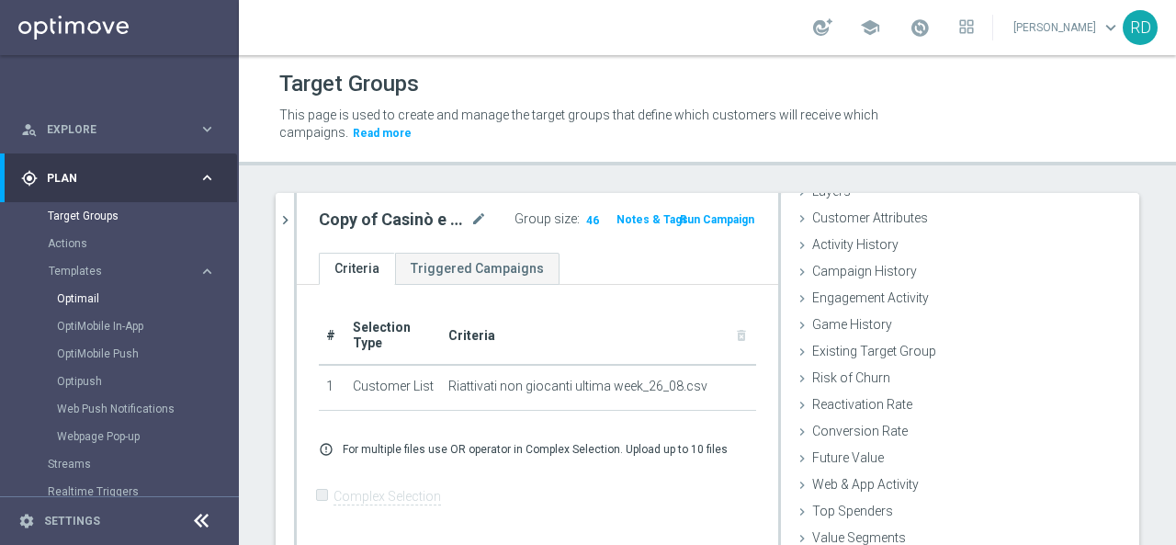
scroll to position [276, 0]
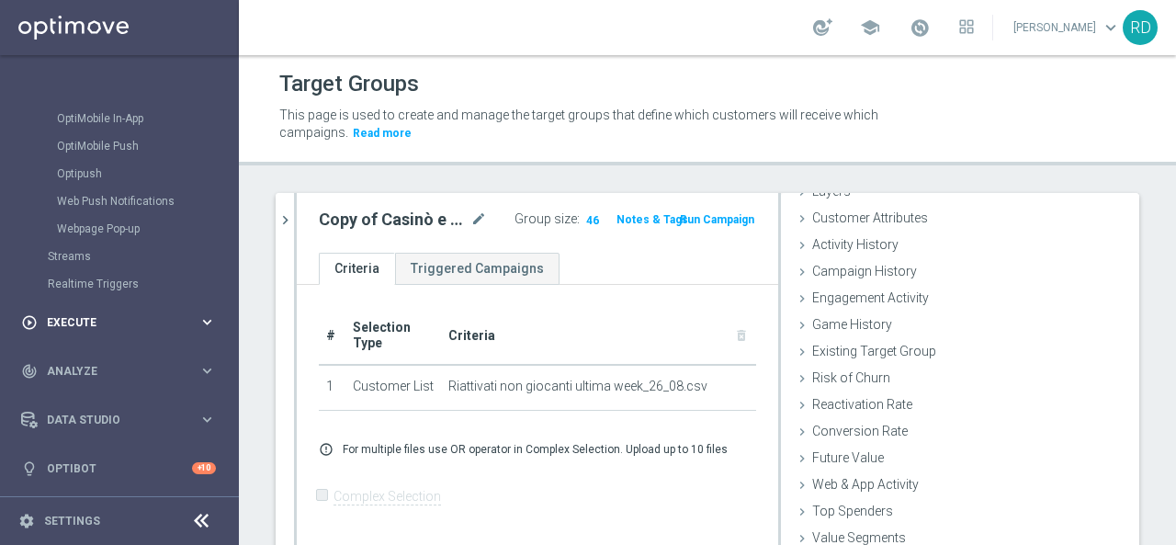
click at [92, 302] on div "play_circle_outline Execute keyboard_arrow_right" at bounding box center [118, 322] width 237 height 49
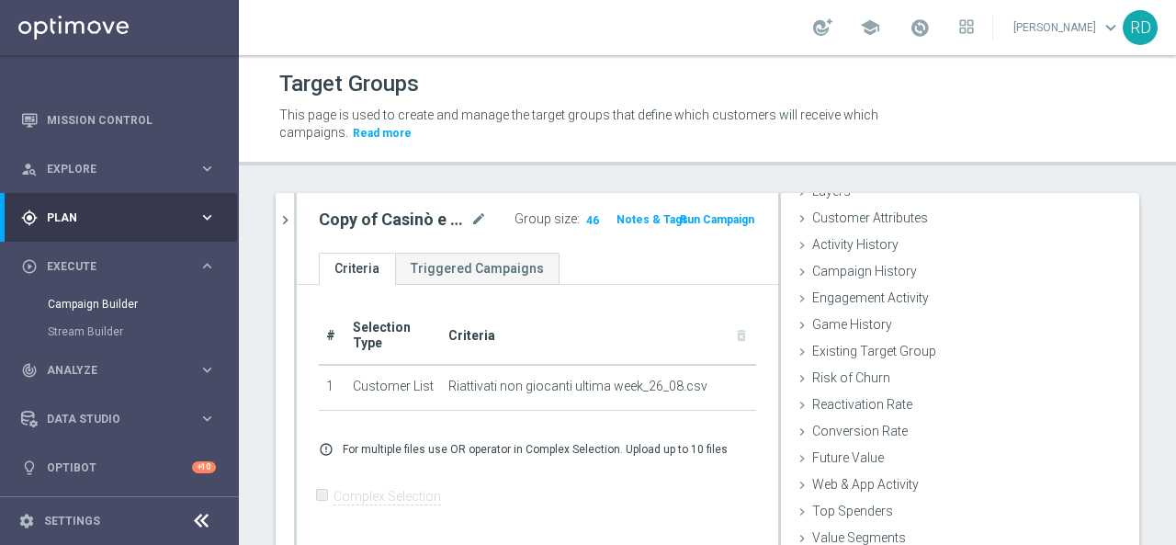
click at [86, 316] on div "Campaign Builder" at bounding box center [142, 304] width 189 height 28
click at [74, 272] on div "play_circle_outline Execute" at bounding box center [109, 267] width 177 height 17
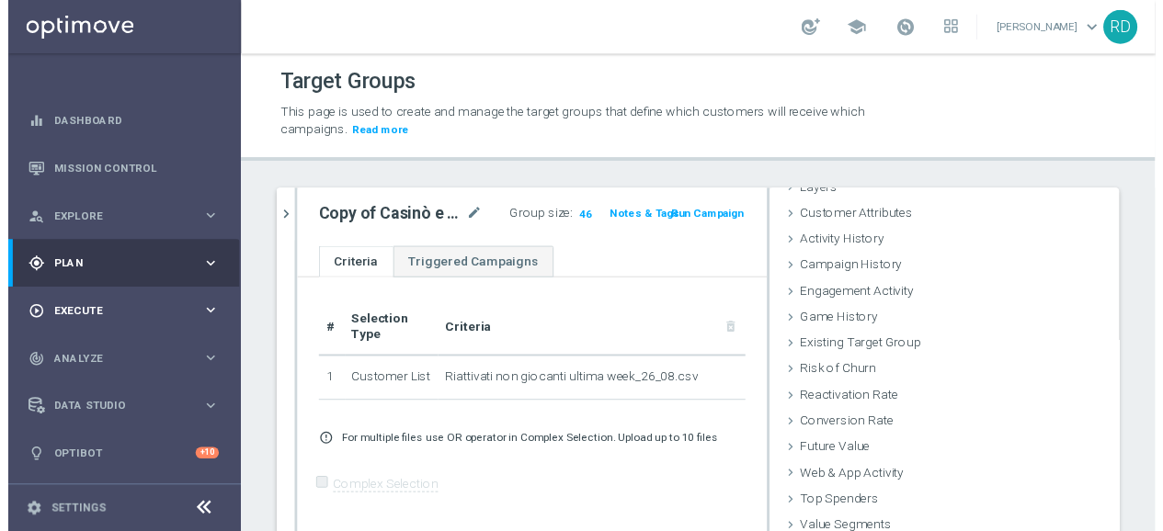
scroll to position [0, 0]
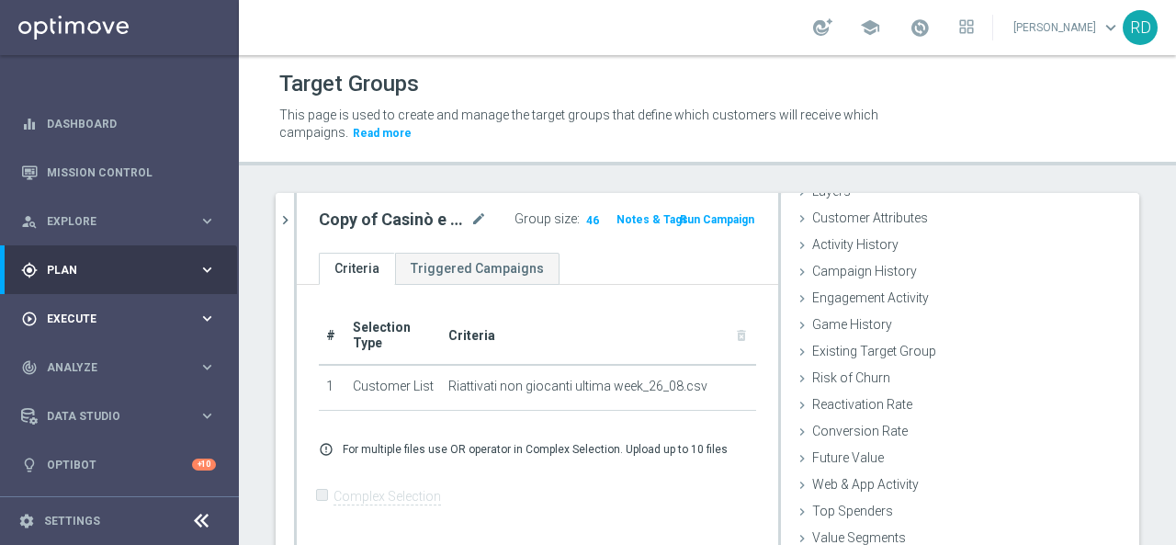
click at [77, 308] on div "play_circle_outline Execute keyboard_arrow_right" at bounding box center [118, 318] width 237 height 49
click at [66, 353] on link "Campaign Builder" at bounding box center [119, 356] width 143 height 15
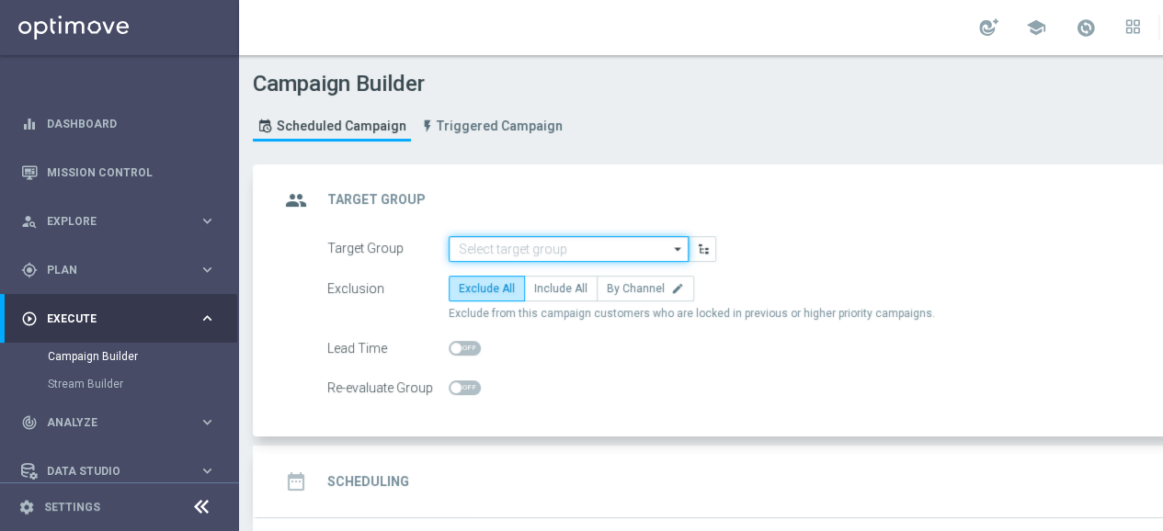
click at [570, 249] on input at bounding box center [569, 249] width 240 height 26
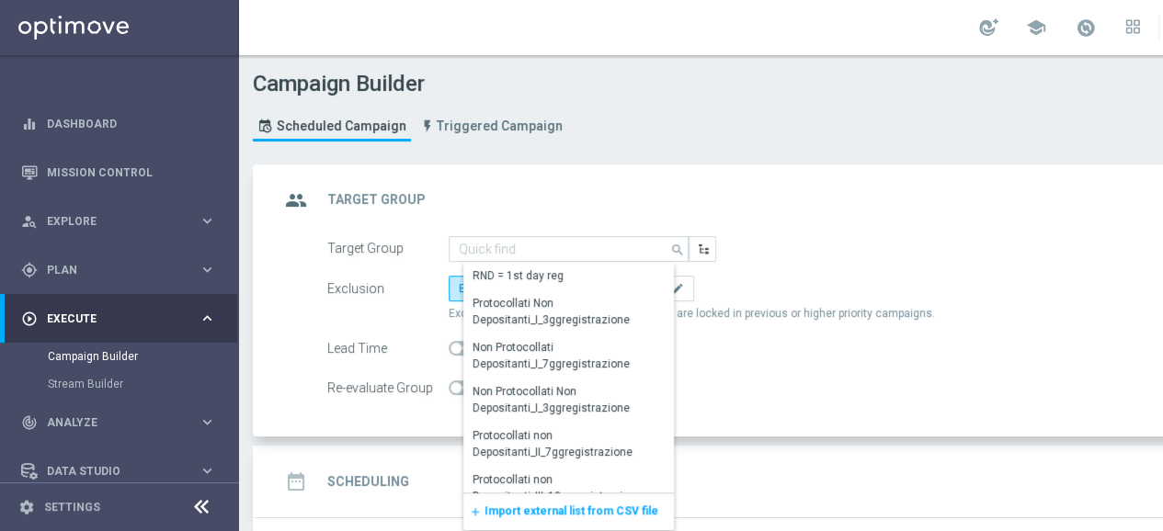
click at [537, 506] on span "Import external list from CSV file" at bounding box center [571, 511] width 174 height 13
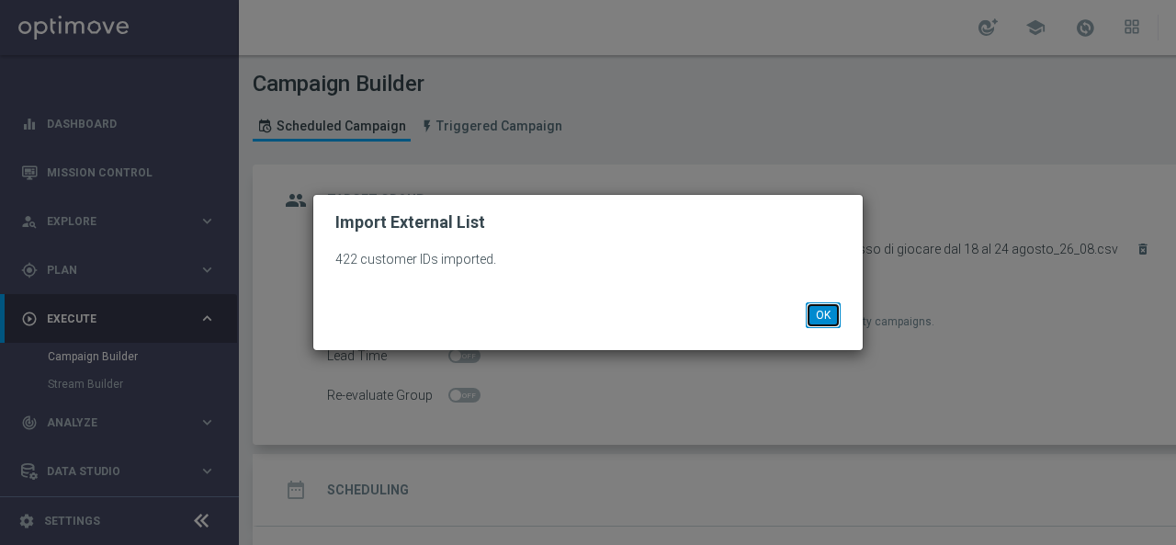
click at [824, 312] on button "OK" at bounding box center [823, 315] width 35 height 26
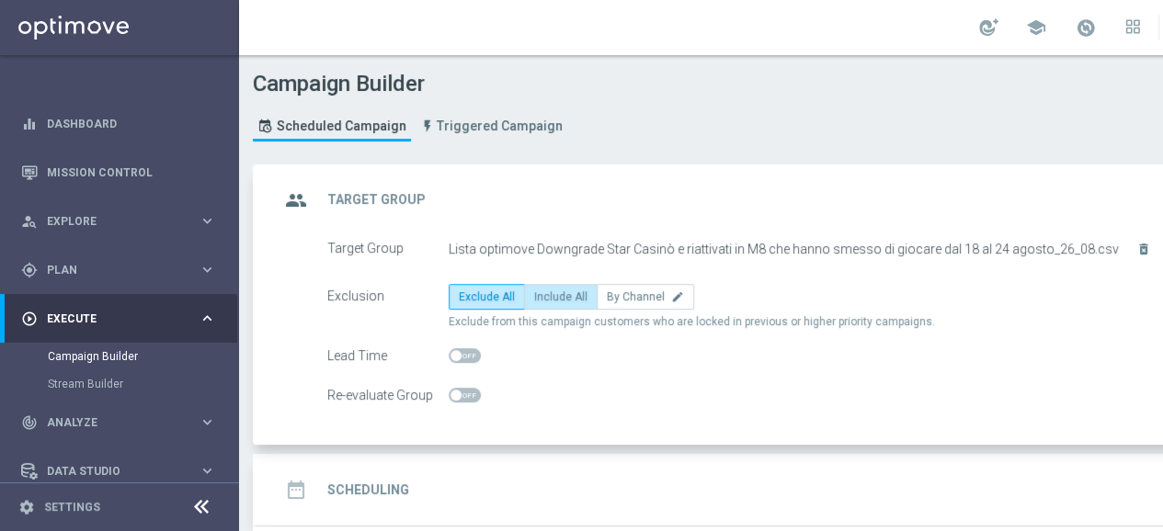
click at [572, 292] on span "Include All" at bounding box center [560, 296] width 53 height 13
click at [546, 294] on input "Include All" at bounding box center [540, 300] width 12 height 12
radio input "true"
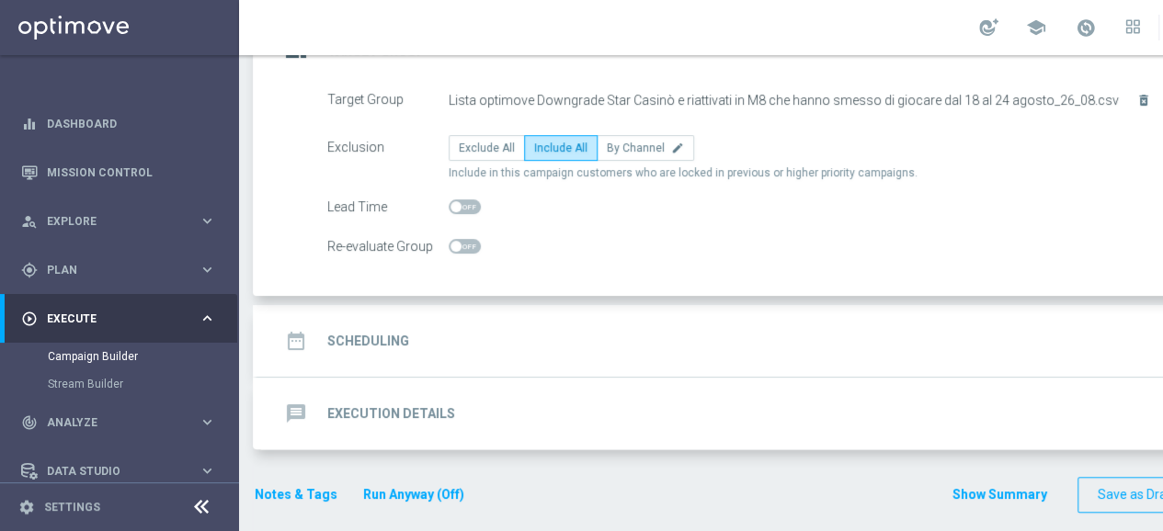
click at [357, 333] on h2 "Scheduling" at bounding box center [368, 341] width 82 height 17
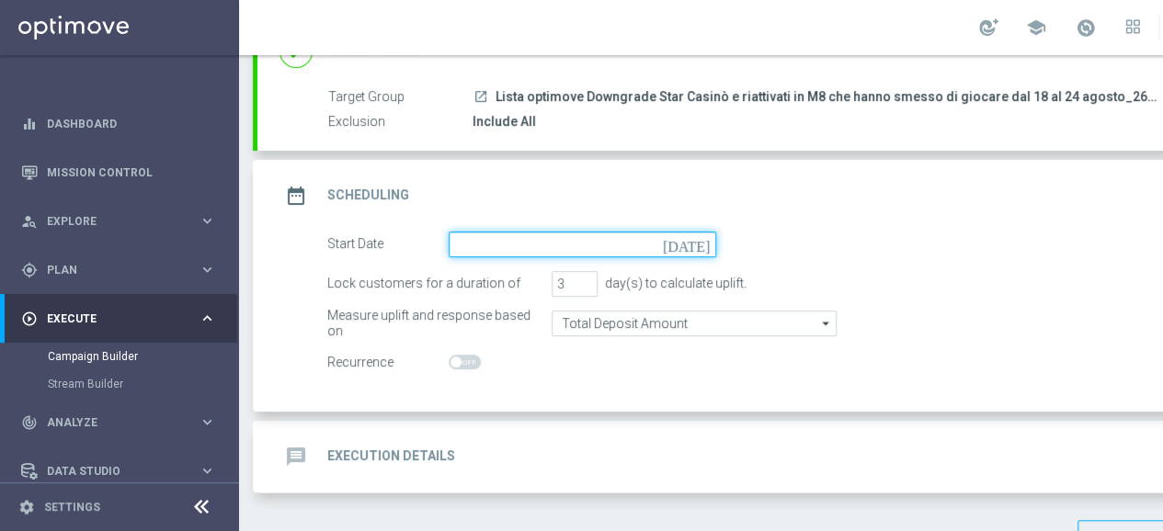
click at [478, 241] on input at bounding box center [582, 245] width 267 height 26
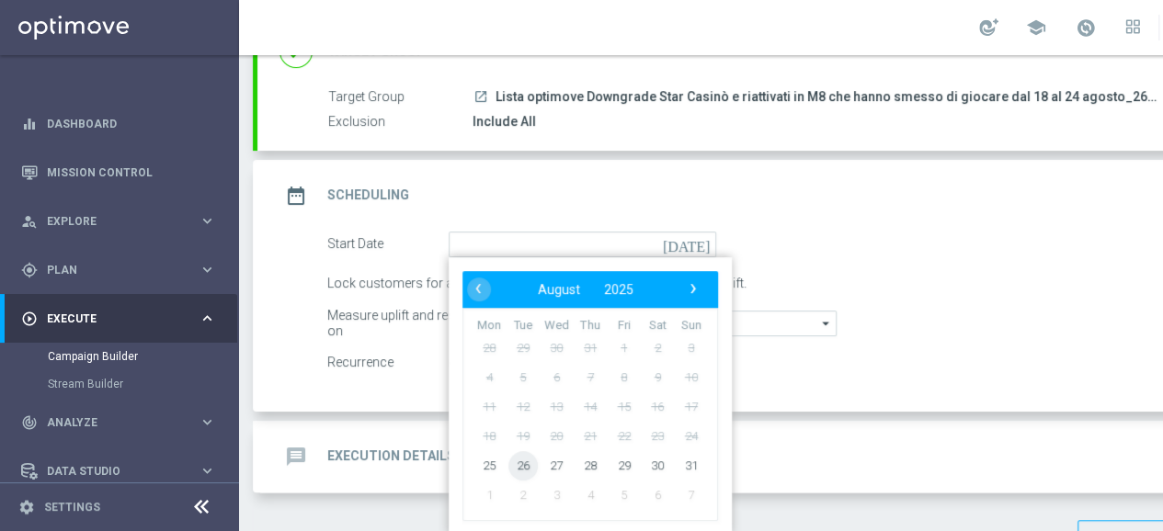
click at [519, 459] on span "26" at bounding box center [522, 464] width 29 height 29
type input "26 Aug 2025"
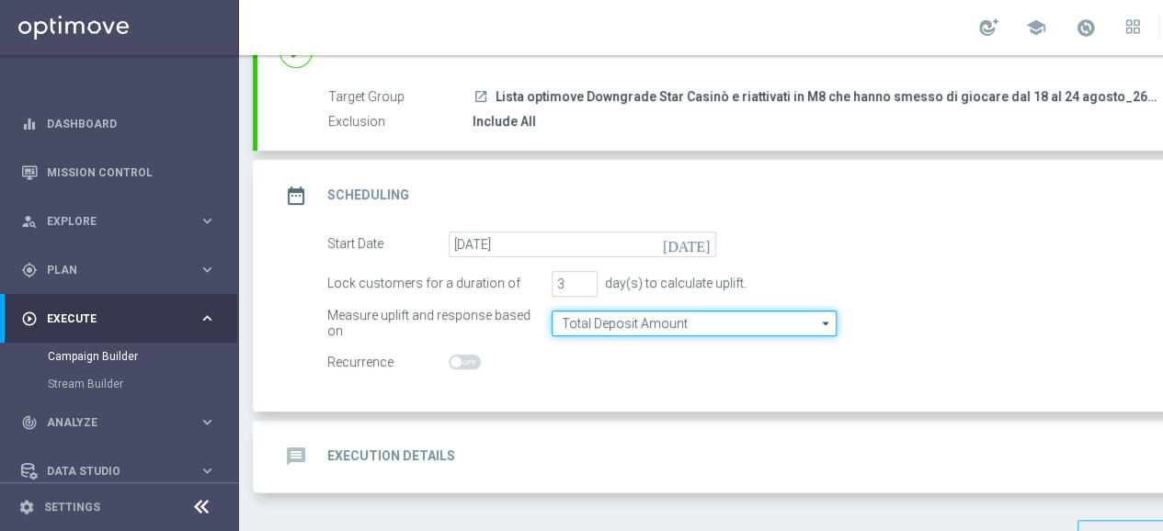
click at [653, 317] on input "Total Deposit Amount" at bounding box center [693, 324] width 285 height 26
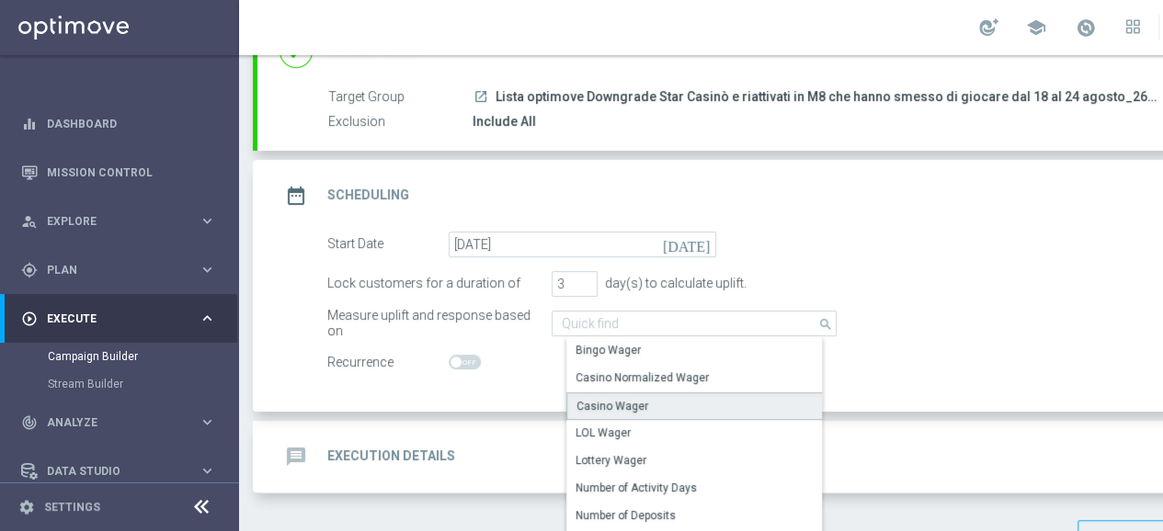
click at [608, 400] on div "Casino Wager" at bounding box center [612, 406] width 72 height 17
type input "Casino Wager"
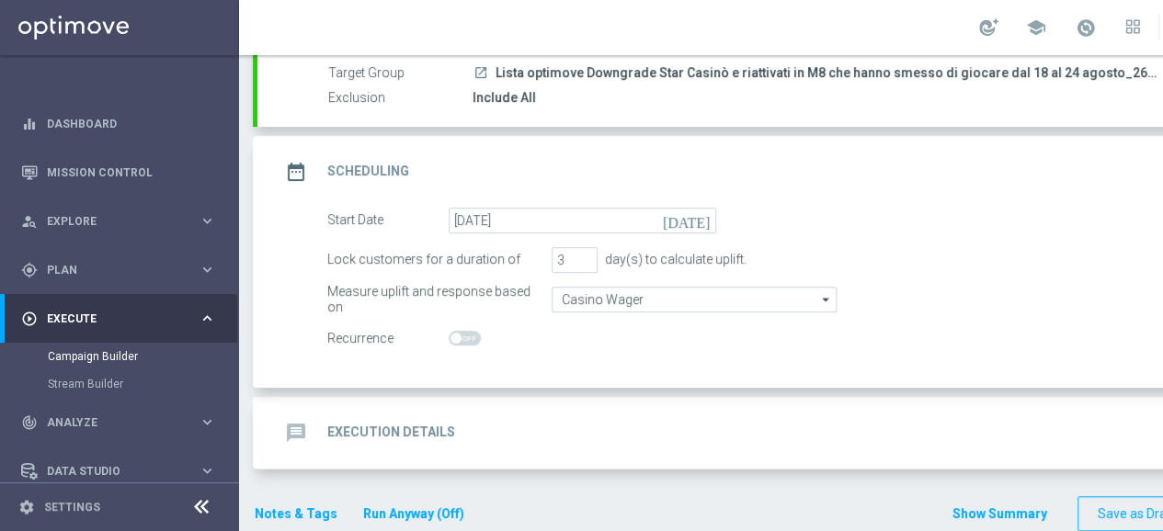
scroll to position [193, 0]
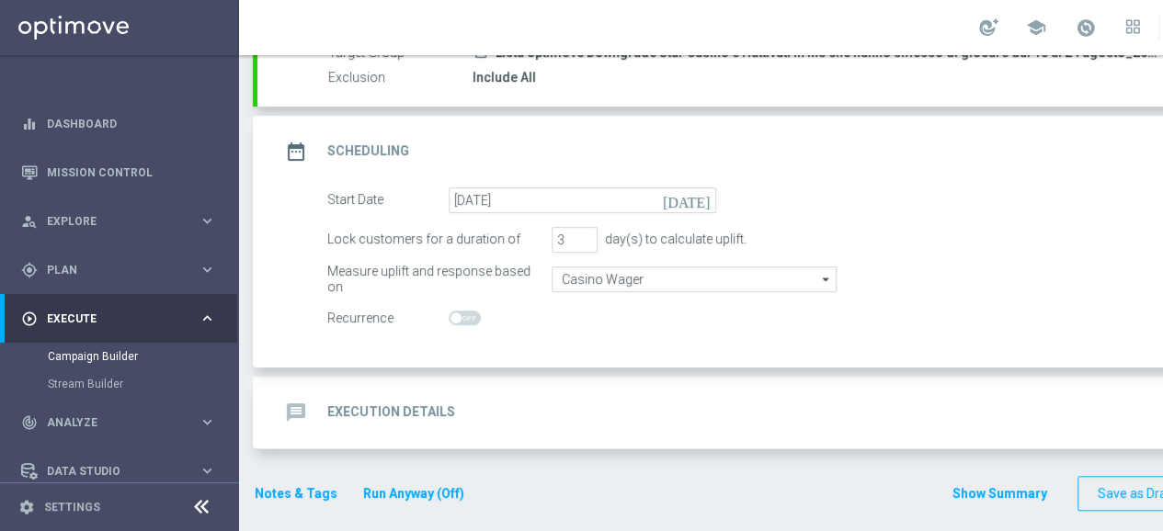
click at [301, 404] on icon "message" at bounding box center [295, 412] width 33 height 33
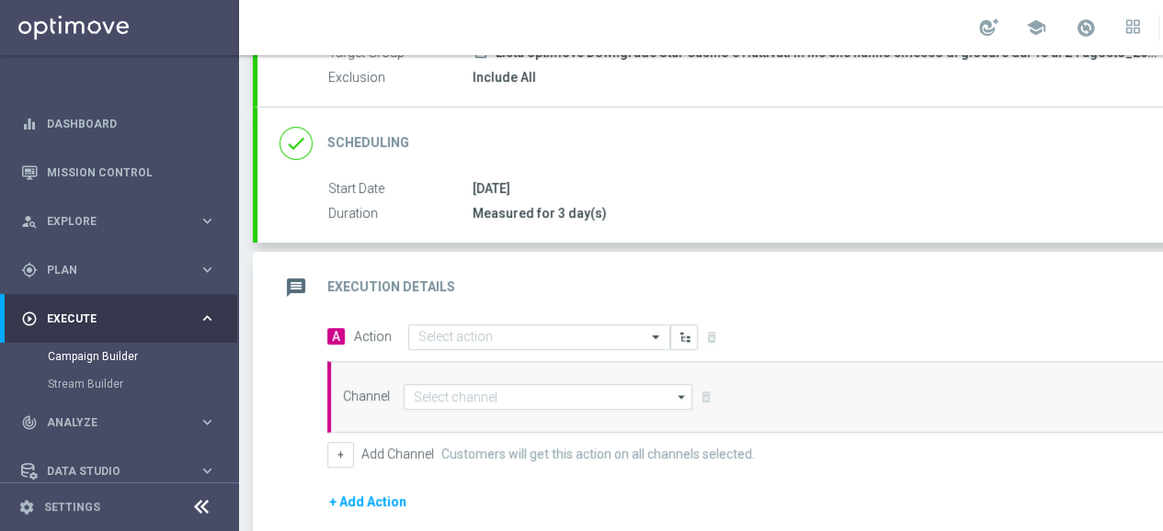
click at [302, 142] on icon "done" at bounding box center [295, 143] width 33 height 33
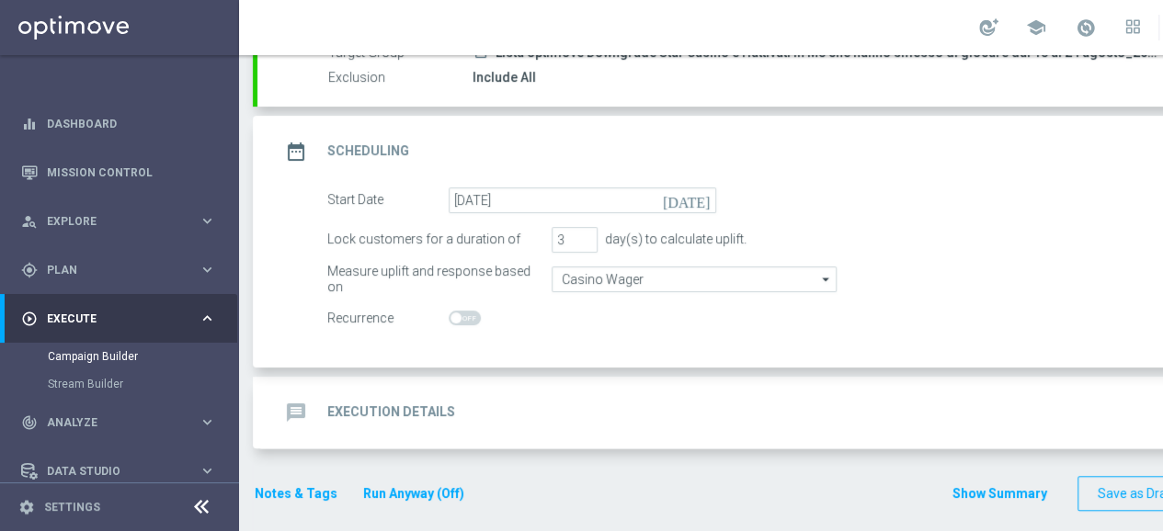
click at [302, 142] on icon "date_range" at bounding box center [295, 151] width 33 height 33
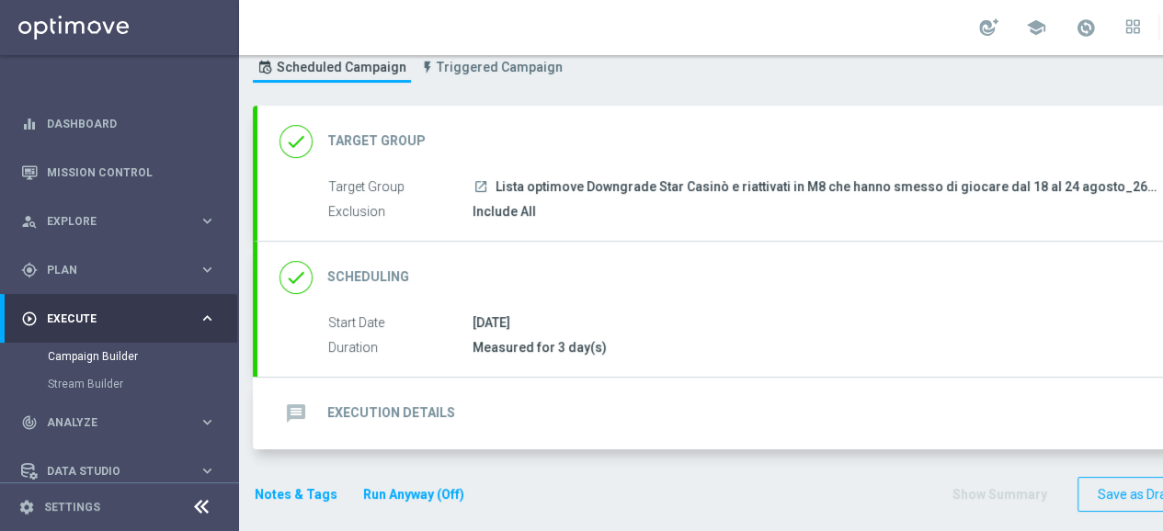
scroll to position [14, 0]
click at [303, 400] on icon "message" at bounding box center [295, 413] width 33 height 33
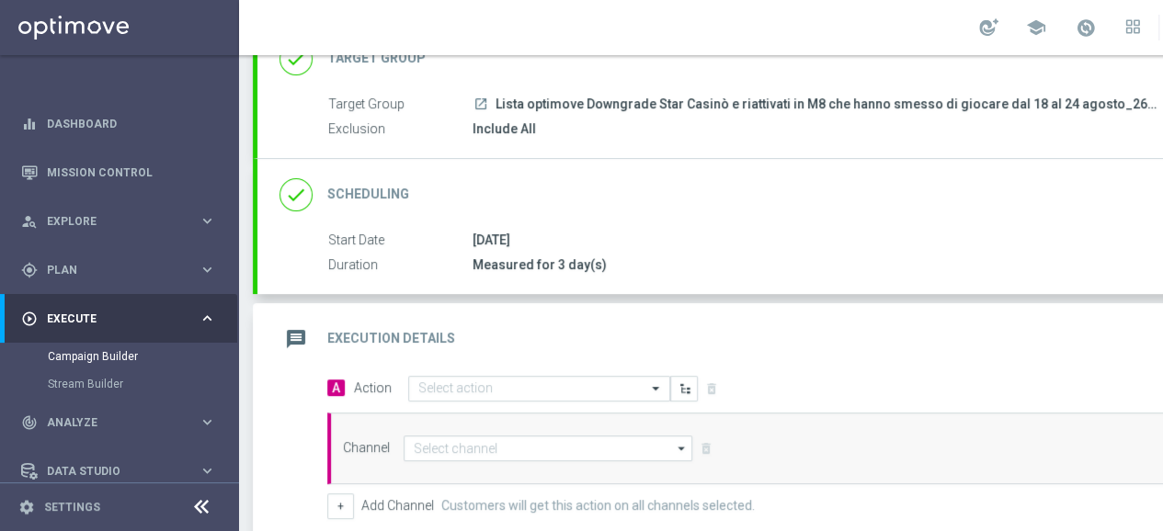
scroll to position [193, 0]
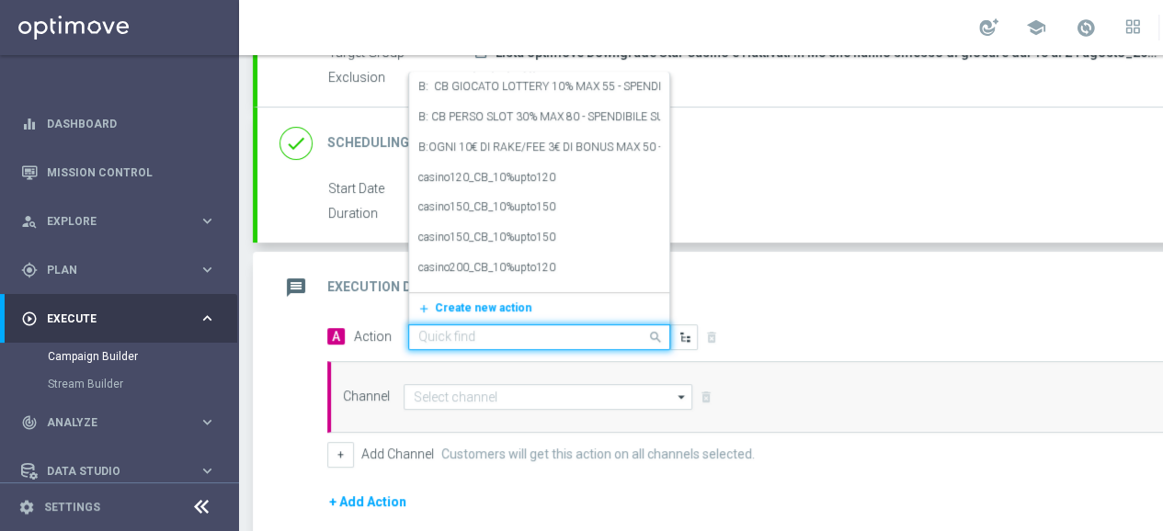
click at [460, 330] on input "text" at bounding box center [520, 338] width 205 height 16
type input "G"
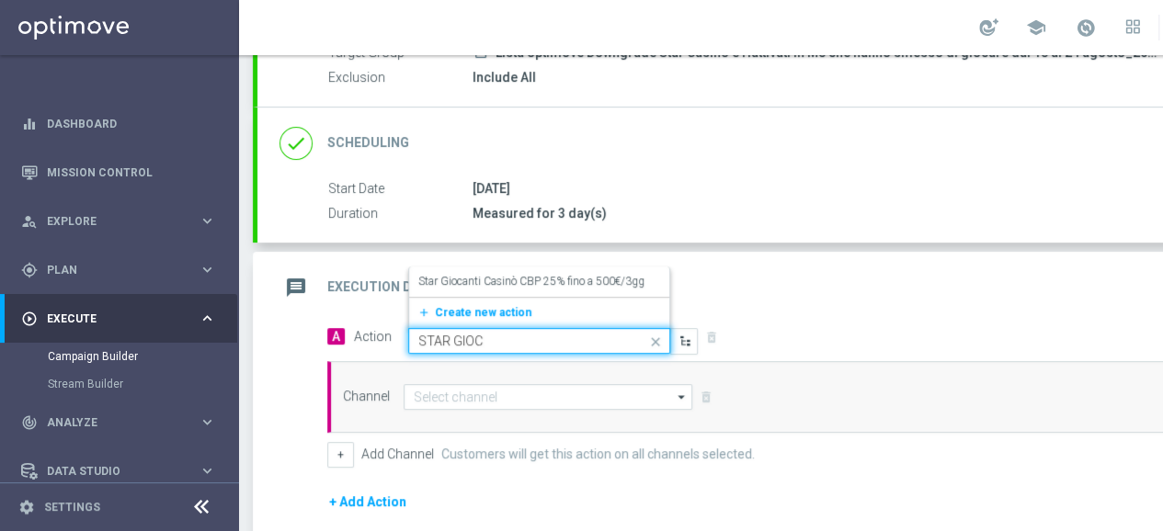
drag, startPoint x: 511, startPoint y: 317, endPoint x: 360, endPoint y: 327, distance: 151.1
click at [362, 328] on span "Action Quick find STAR GIOC Star Giocanti Casinò CBP 25% fino a 500€/3gg edit a…" at bounding box center [526, 341] width 344 height 26
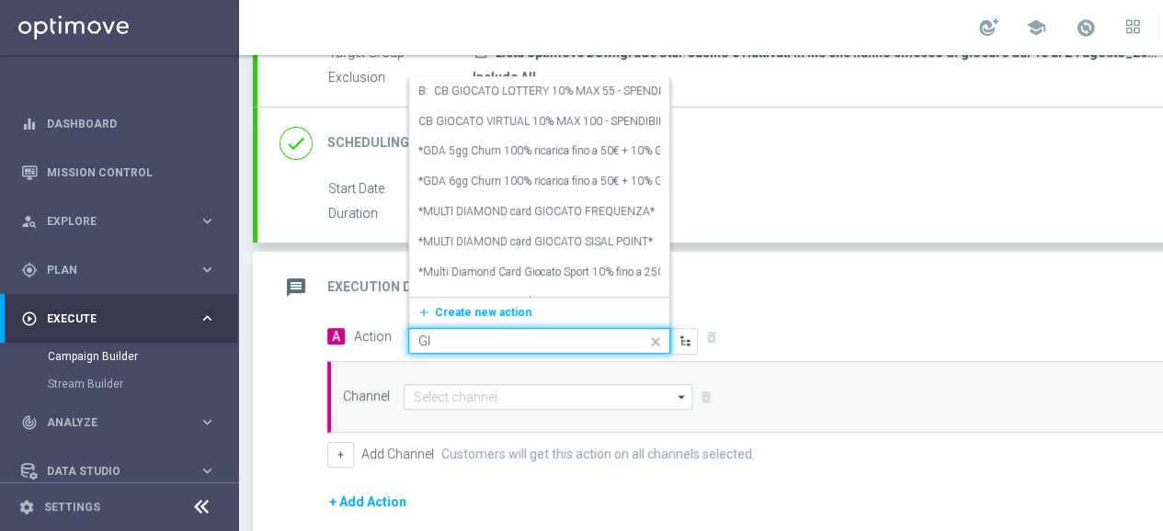
type input "G"
type input "pROGRESSIVA"
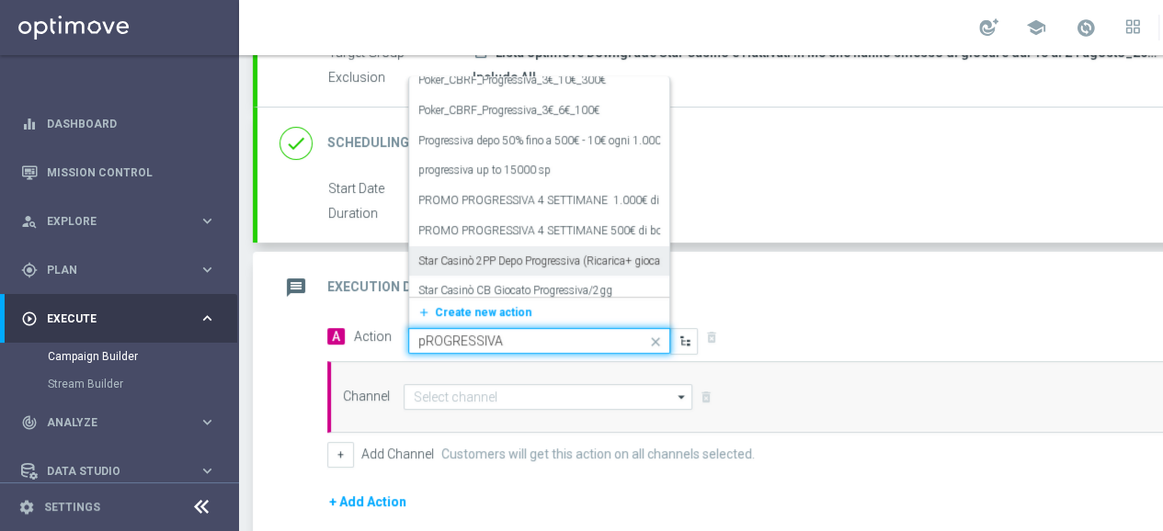
scroll to position [1053, 0]
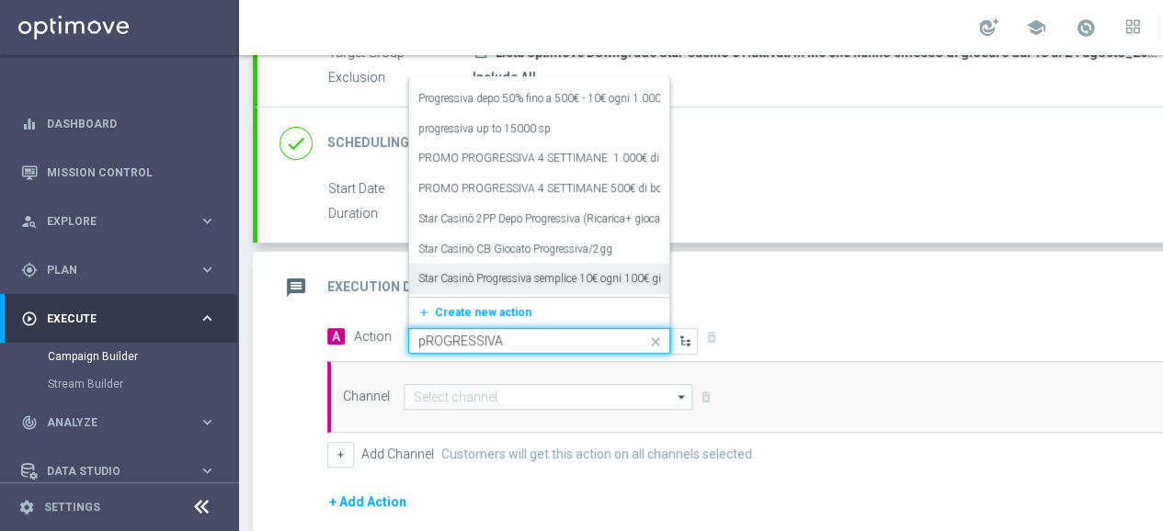
drag, startPoint x: 538, startPoint y: 324, endPoint x: 401, endPoint y: 330, distance: 137.1
click at [401, 330] on span "Action Quick find pROGRESSIVA Lotterie Diamond Depo progressiva (ogni 100€ gioc…" at bounding box center [526, 341] width 344 height 26
click at [467, 306] on span "Create new action" at bounding box center [483, 312] width 97 height 13
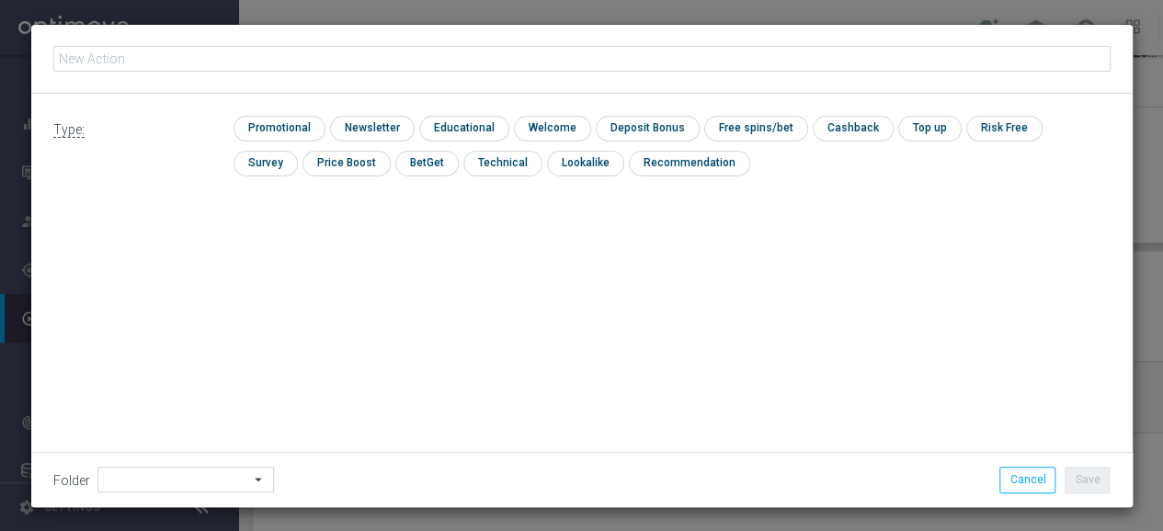
scroll to position [0, 0]
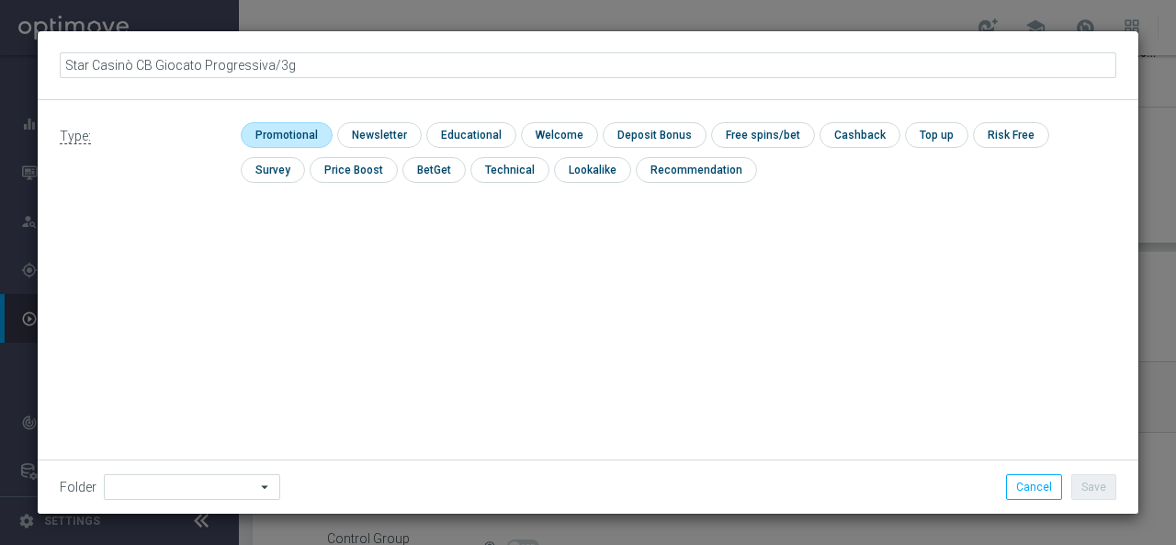
type input "Star Casinò CB Giocato Progressiva/3gg"
click at [300, 130] on input "checkbox" at bounding box center [284, 134] width 87 height 25
checkbox input "true"
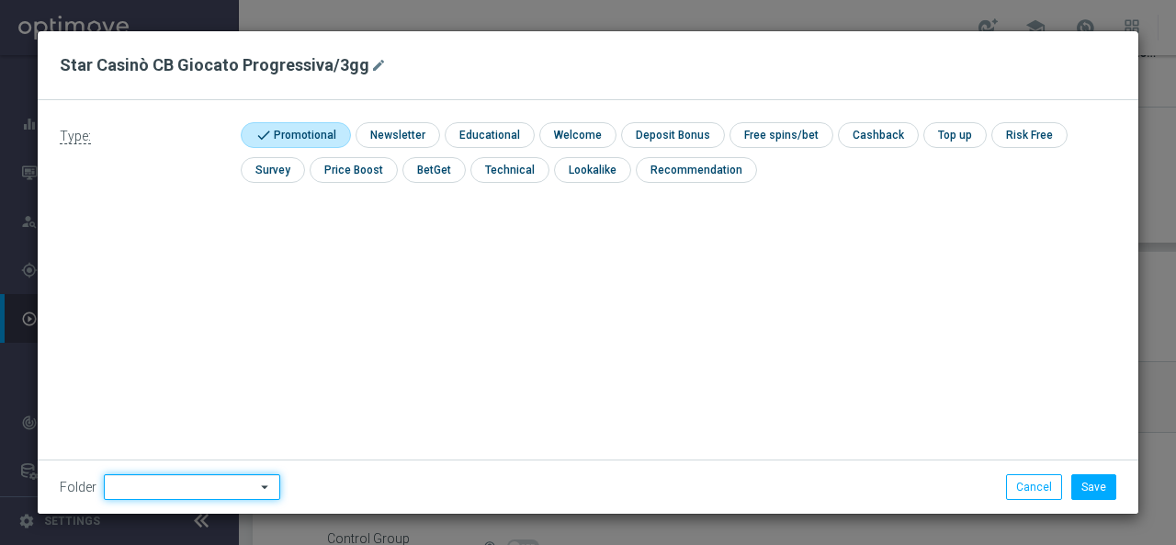
click at [184, 483] on input at bounding box center [192, 487] width 176 height 26
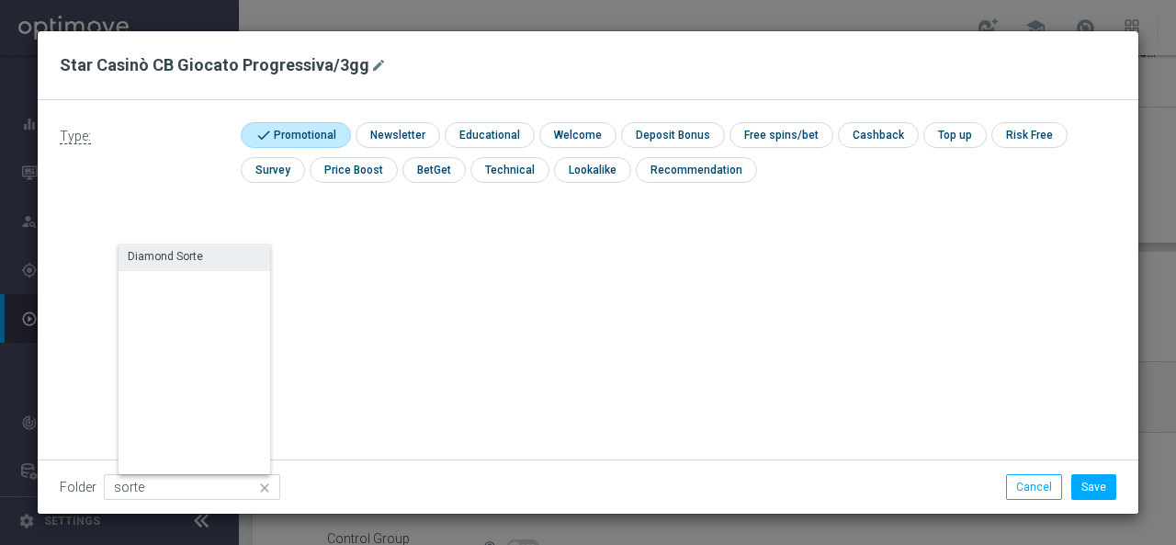
click at [168, 264] on div "Diamond Sorte" at bounding box center [165, 256] width 75 height 17
type input "Diamond Sorte"
click at [364, 299] on div "Type: check Promotional check Newsletter check Educational check Welcome check …" at bounding box center [588, 307] width 1101 height 414
click at [1091, 488] on button "Save" at bounding box center [1094, 487] width 45 height 26
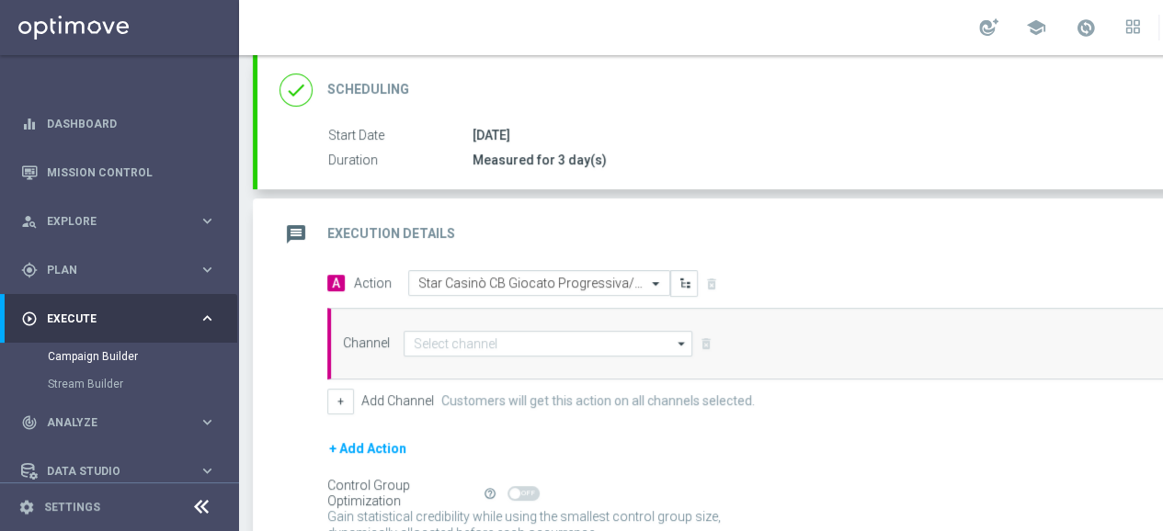
scroll to position [285, 0]
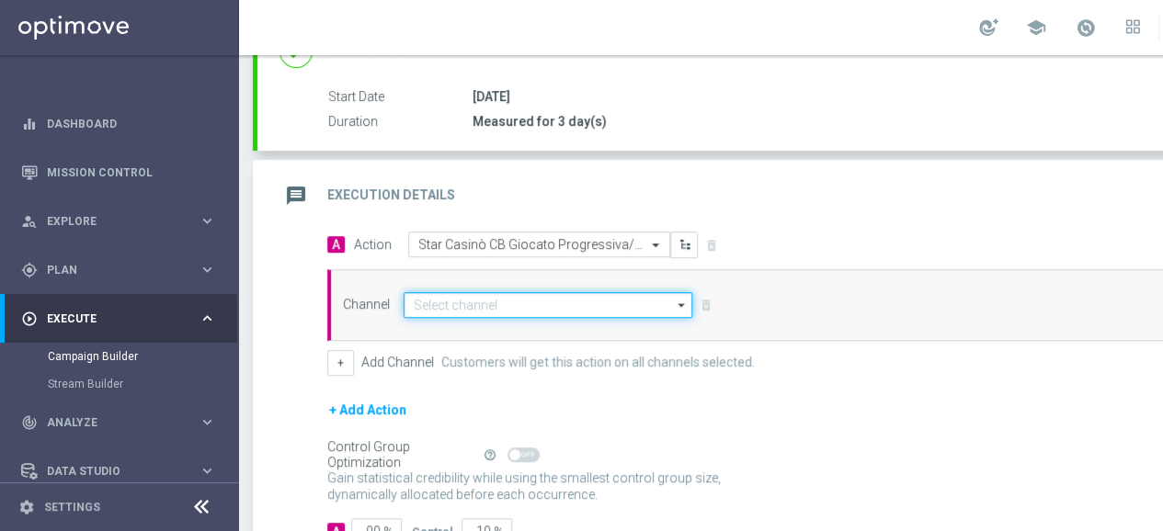
click at [516, 304] on input at bounding box center [548, 305] width 289 height 26
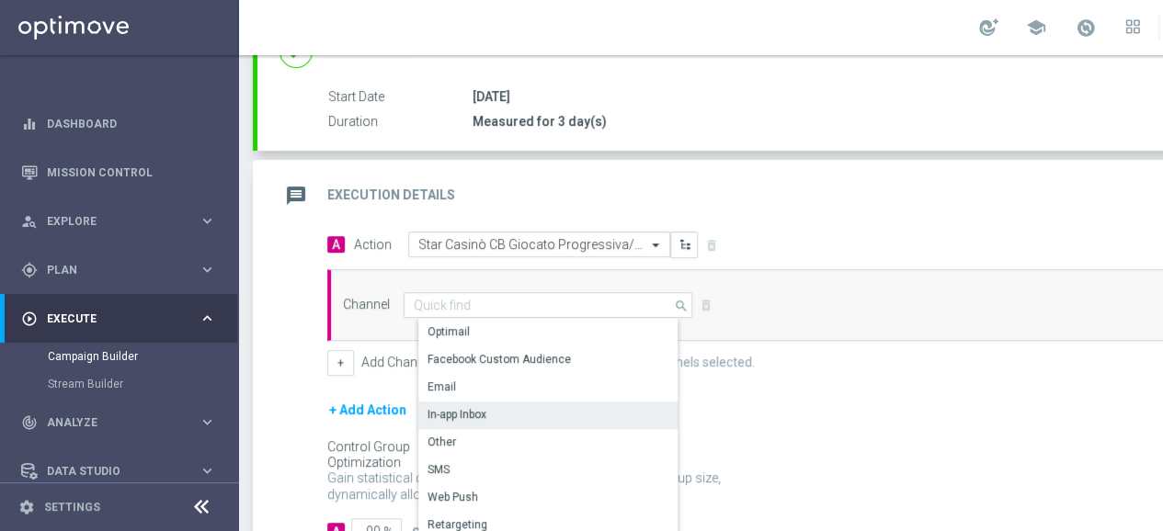
click at [489, 407] on div "In-app Inbox" at bounding box center [555, 415] width 275 height 26
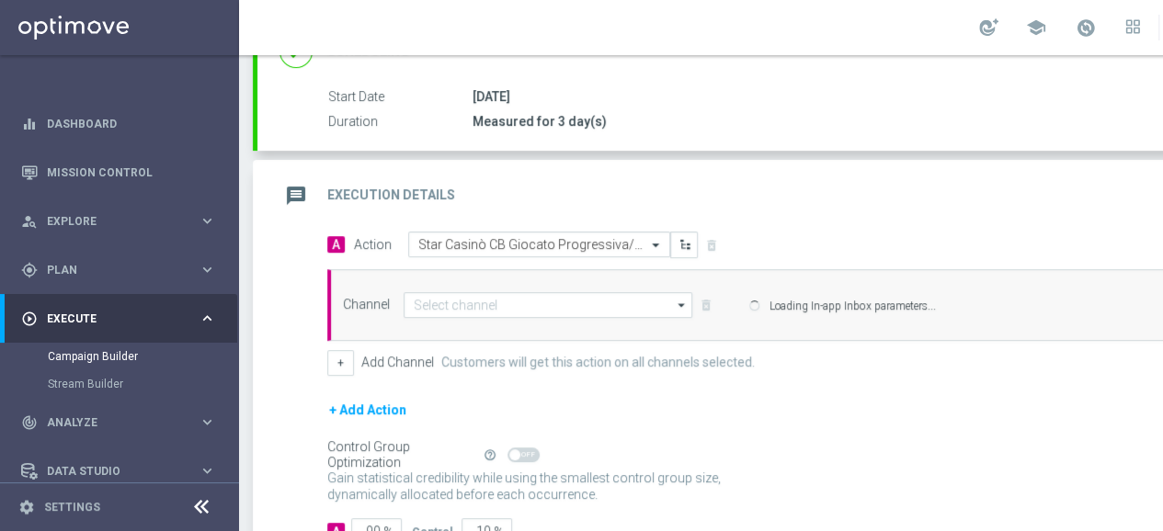
type input "In-app Inbox"
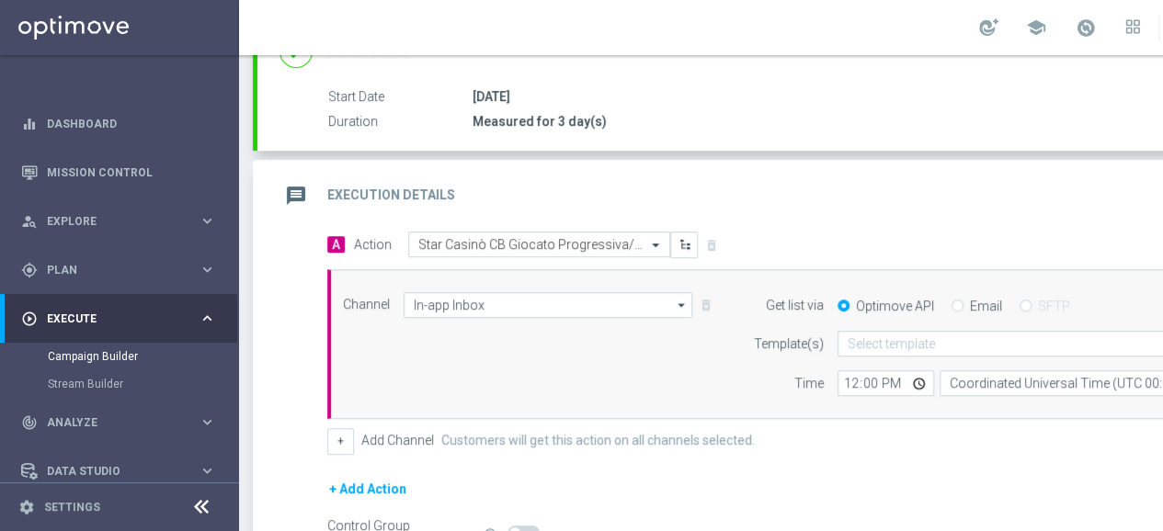
click at [958, 305] on input "Email" at bounding box center [957, 307] width 12 height 12
radio input "true"
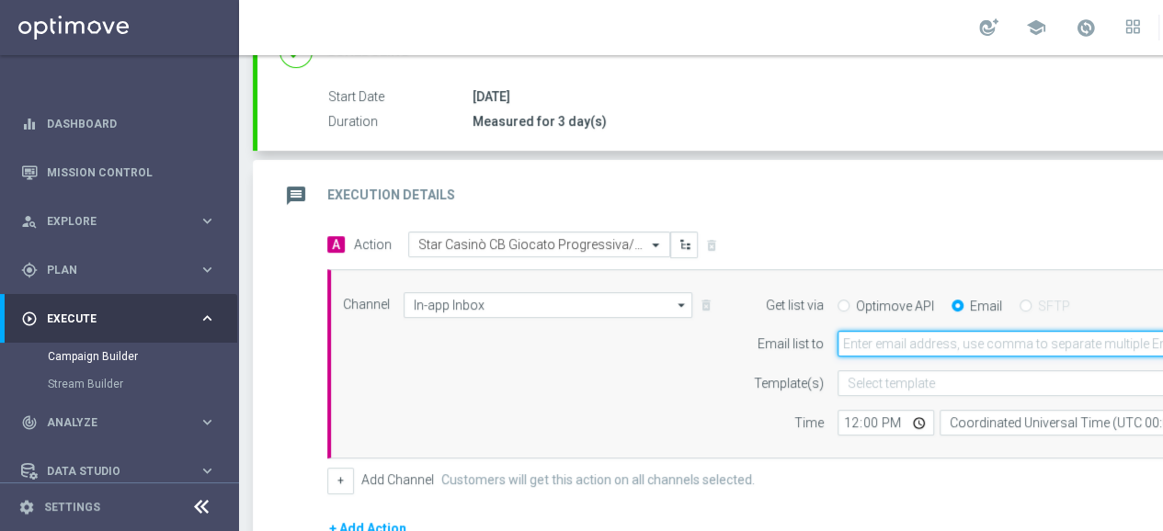
click at [890, 342] on input "email" at bounding box center [1056, 344] width 439 height 26
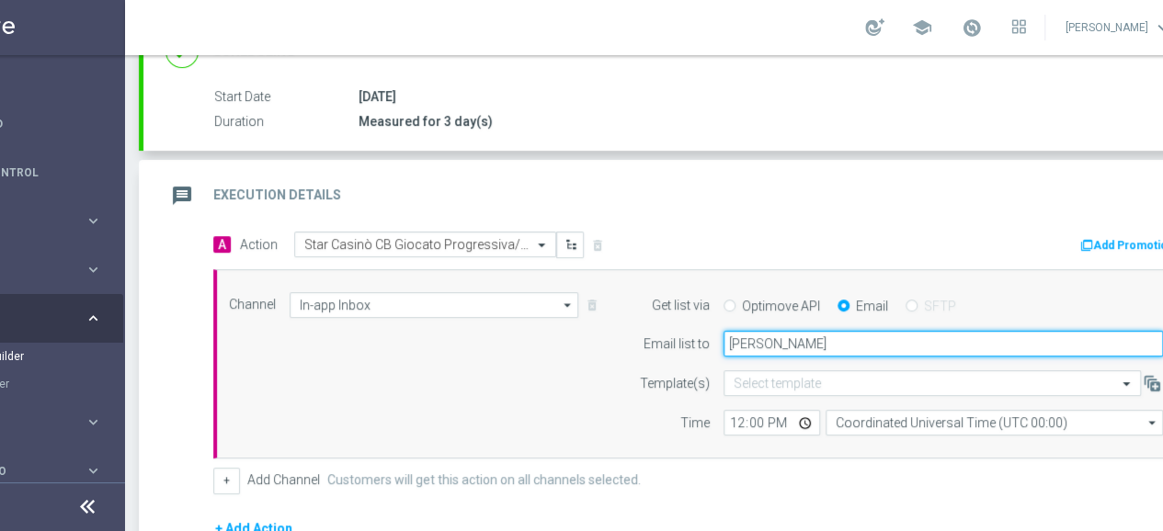
type input "rossana.deangelis@sisal.it"
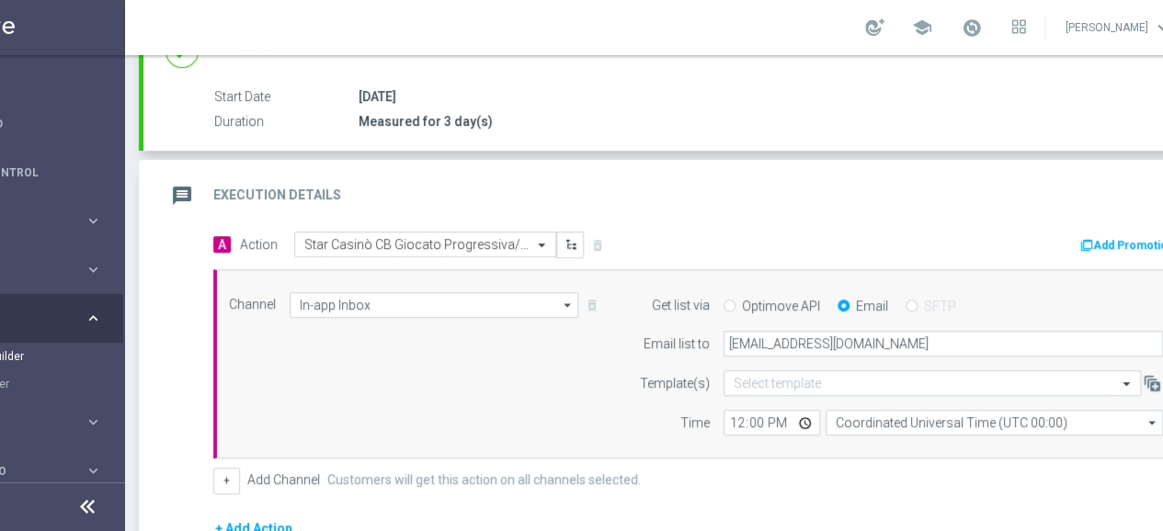
click at [496, 388] on div "Channel In-app Inbox In-app Inbox arrow_drop_down Drag here to set row groups D…" at bounding box center [695, 364] width 961 height 144
click at [741, 416] on input "12:00" at bounding box center [771, 423] width 97 height 26
type input "14:00"
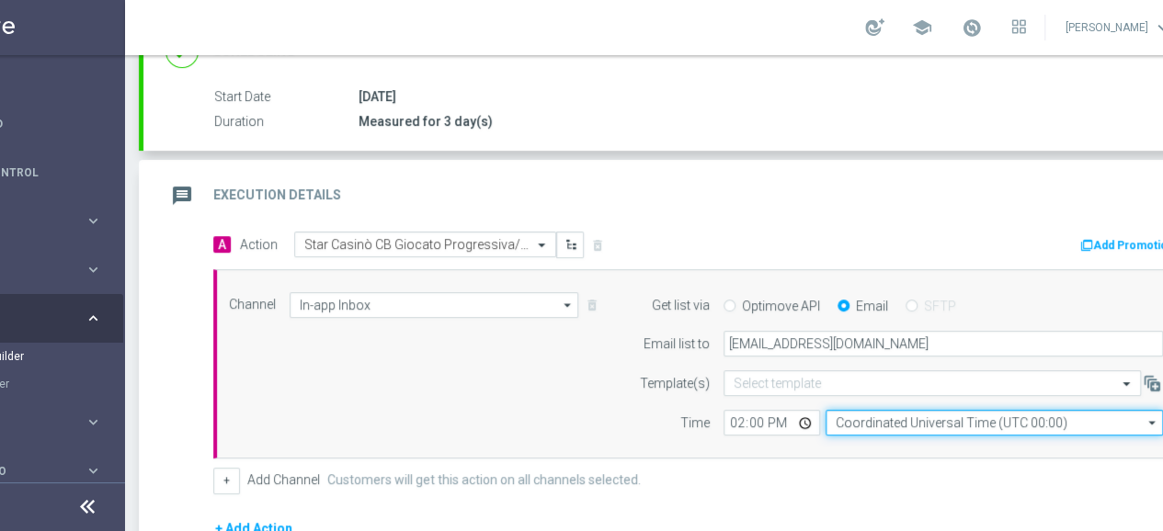
click at [878, 415] on input "Coordinated Universal Time (UTC 00:00)" at bounding box center [993, 423] width 337 height 26
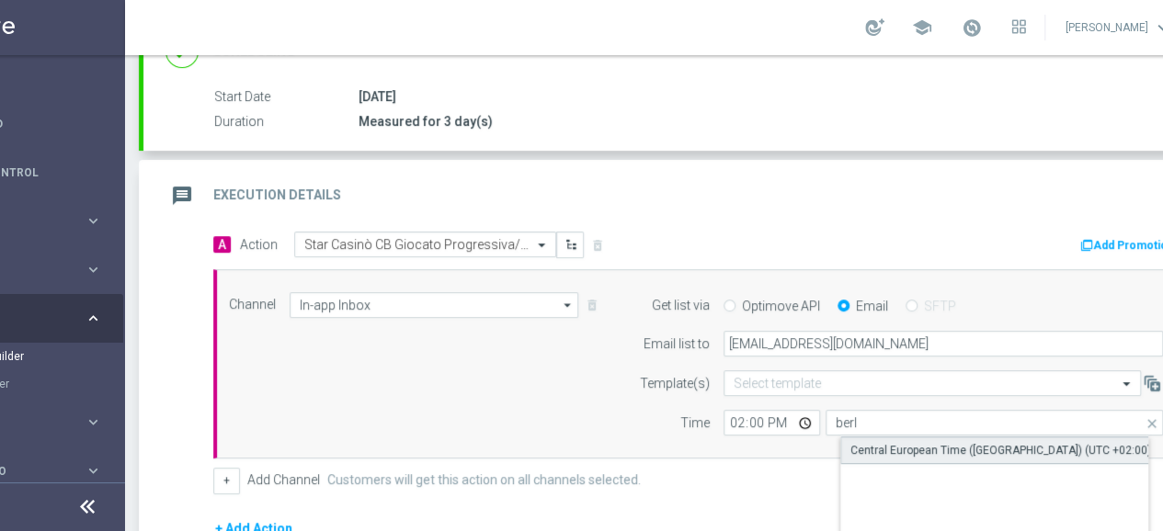
click at [888, 437] on div "Central European Time (Berlin) (UTC +02:00)" at bounding box center [1009, 451] width 338 height 28
type input "Central European Time (Berlin) (UTC +02:00)"
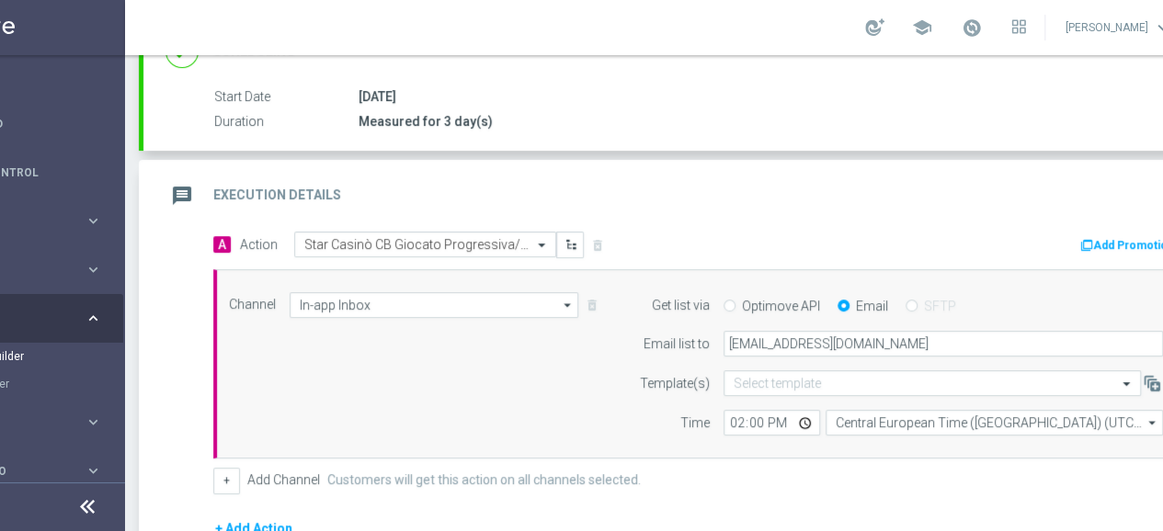
click at [518, 392] on div "Channel In-app Inbox In-app Inbox arrow_drop_down Drag here to set row groups D…" at bounding box center [695, 364] width 961 height 144
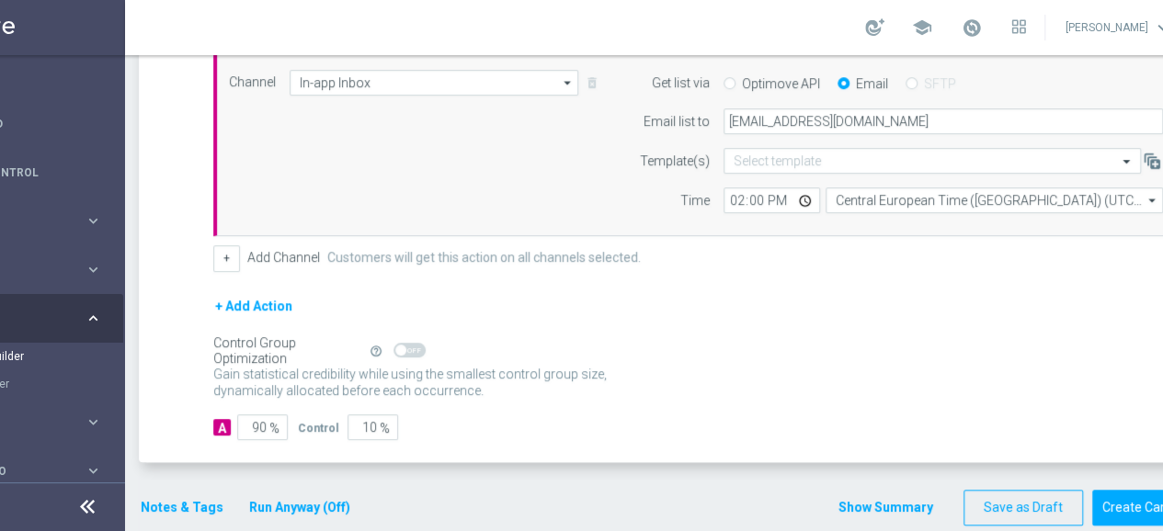
scroll to position [518, 0]
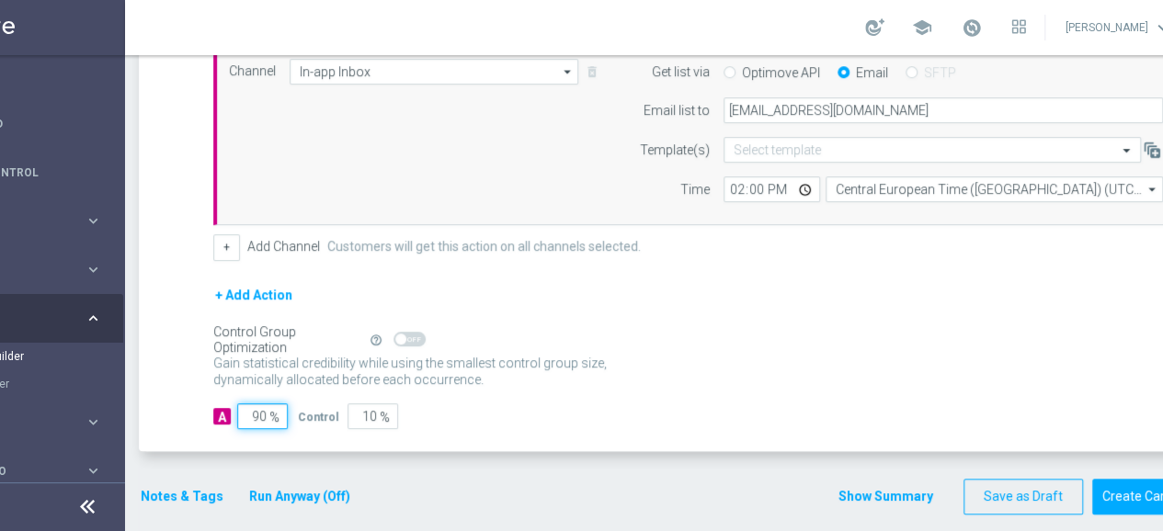
click at [254, 413] on input "90" at bounding box center [262, 417] width 51 height 26
type input "1"
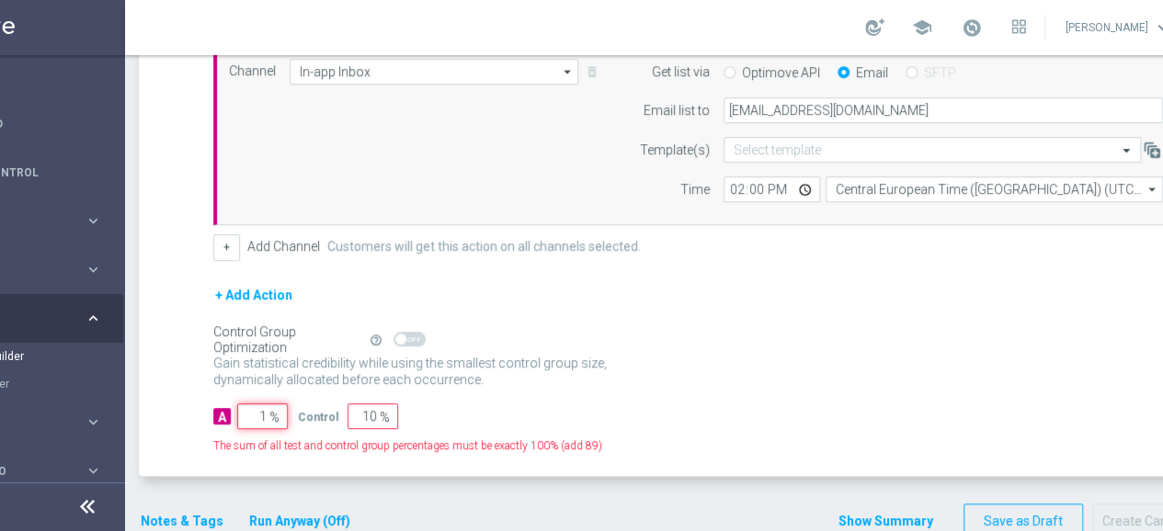
type input "99"
type input "10"
type input "90"
type input "100"
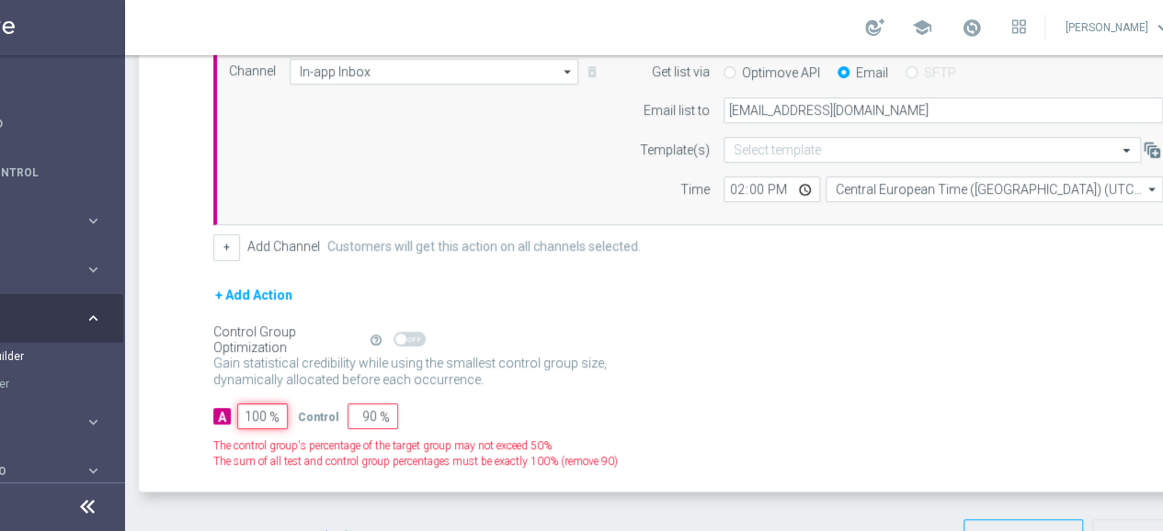
type input "0"
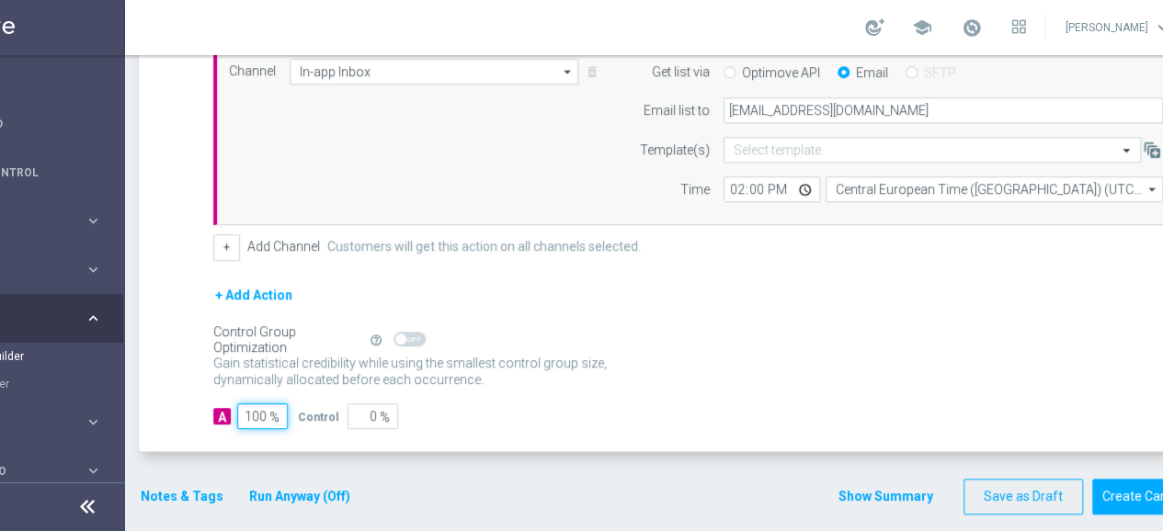
type input "100"
click at [568, 374] on p "Gain higher response rates by matching the most effective action with each cust…" at bounding box center [420, 380] width 414 height 50
click at [186, 488] on button "Notes & Tags" at bounding box center [182, 496] width 86 height 23
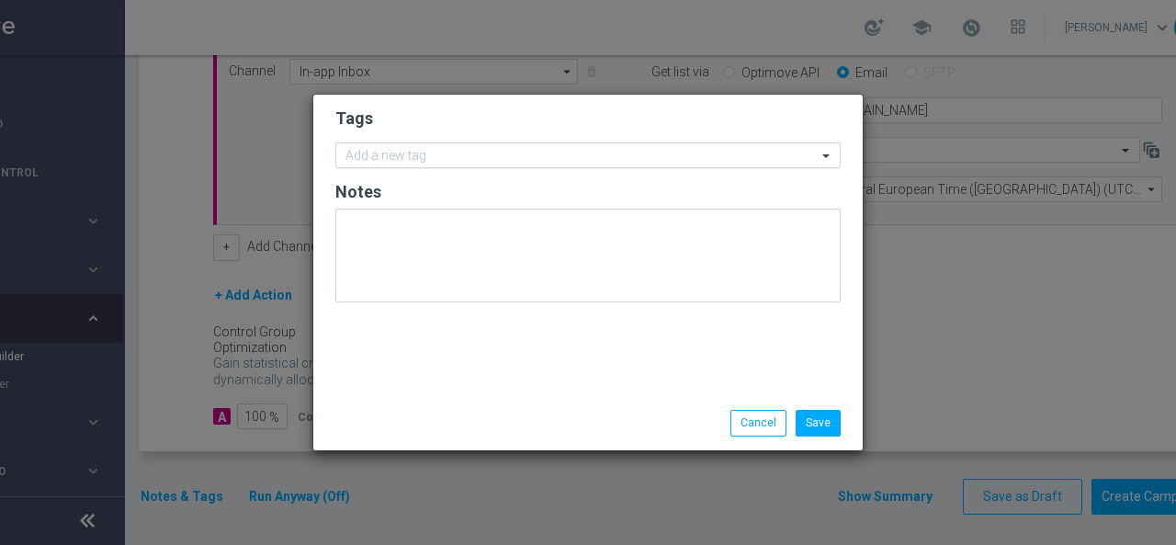
click at [410, 143] on div "Add a new tag" at bounding box center [588, 155] width 506 height 26
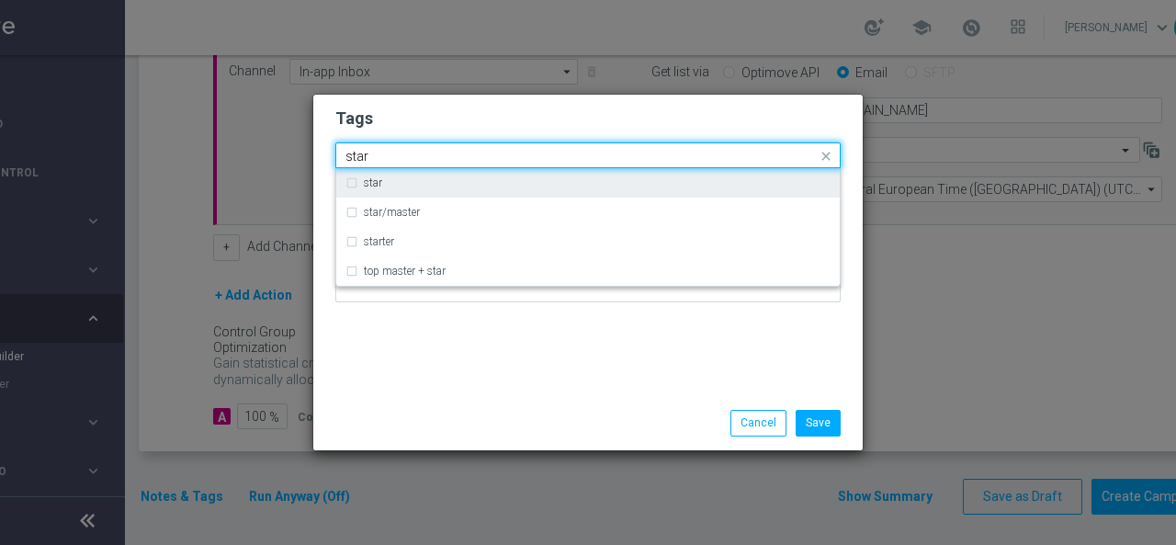
click at [399, 181] on div "star" at bounding box center [597, 182] width 467 height 11
type input "star"
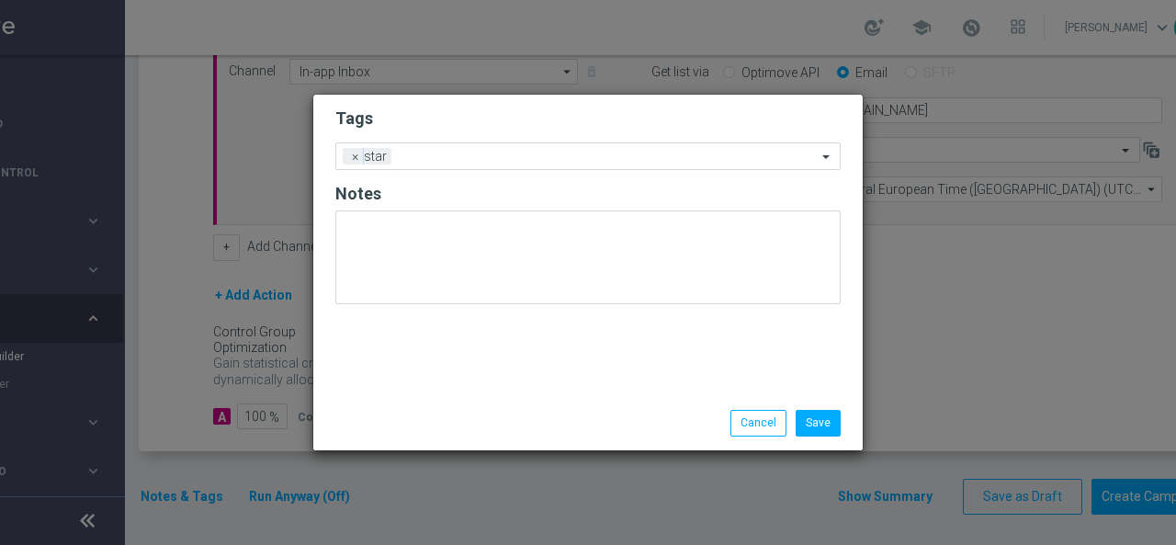
click at [432, 339] on div "Tags Add a new tag × star Notes" at bounding box center [588, 245] width 550 height 301
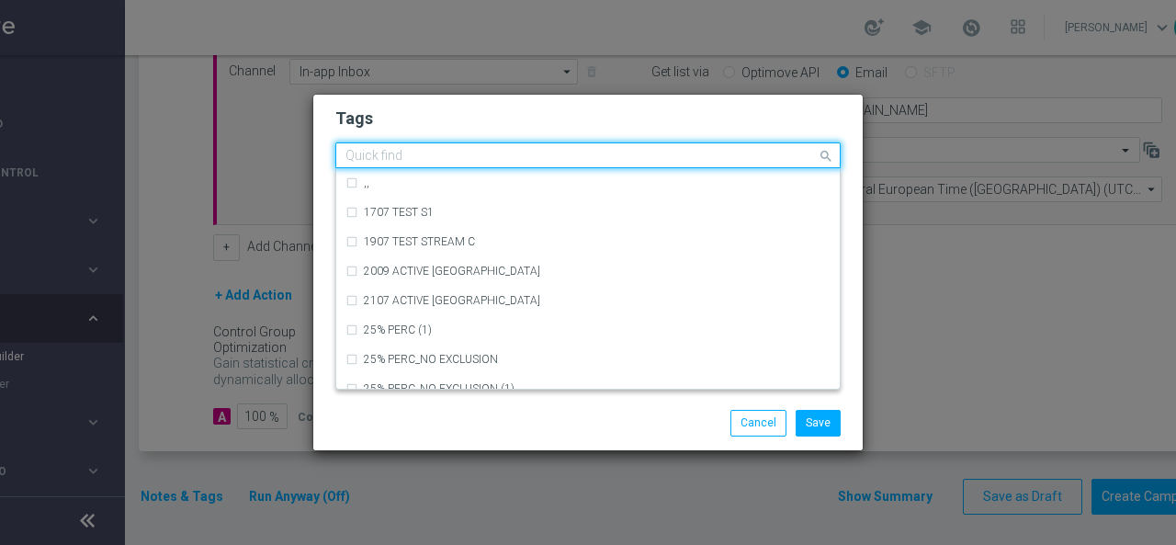
click at [441, 153] on input "text" at bounding box center [582, 157] width 472 height 16
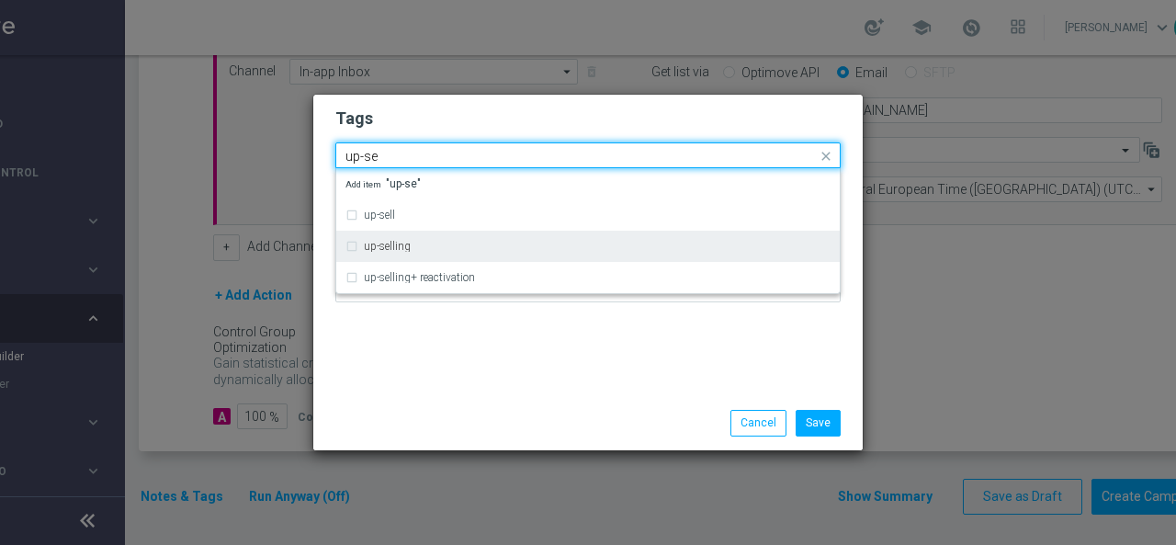
click at [427, 244] on div "up-selling" at bounding box center [597, 246] width 467 height 11
type input "up-se"
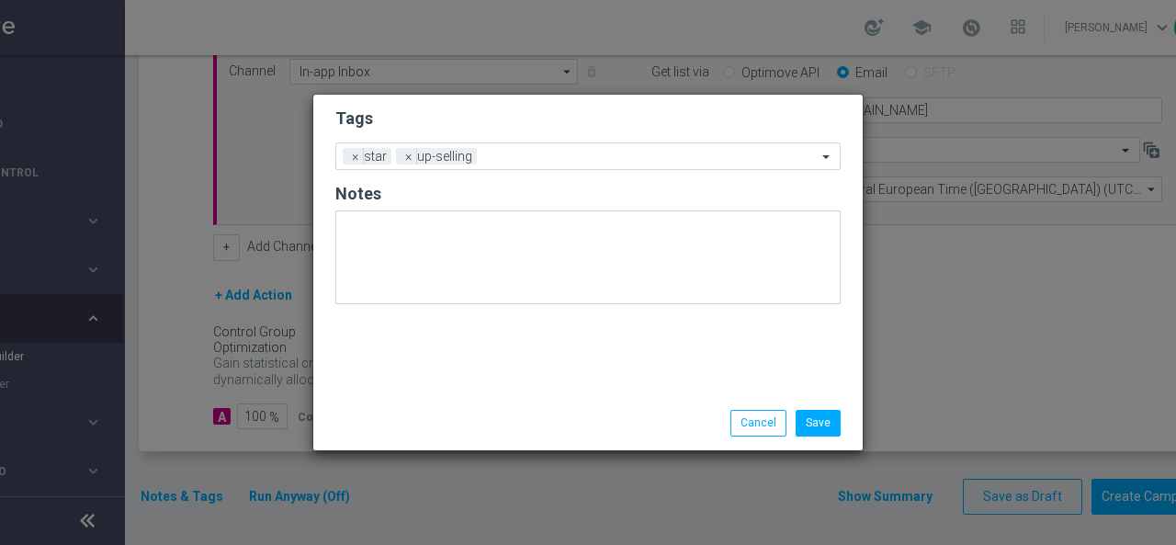
click at [469, 347] on div "Tags Add a new tag × star × up-selling Notes" at bounding box center [588, 245] width 550 height 301
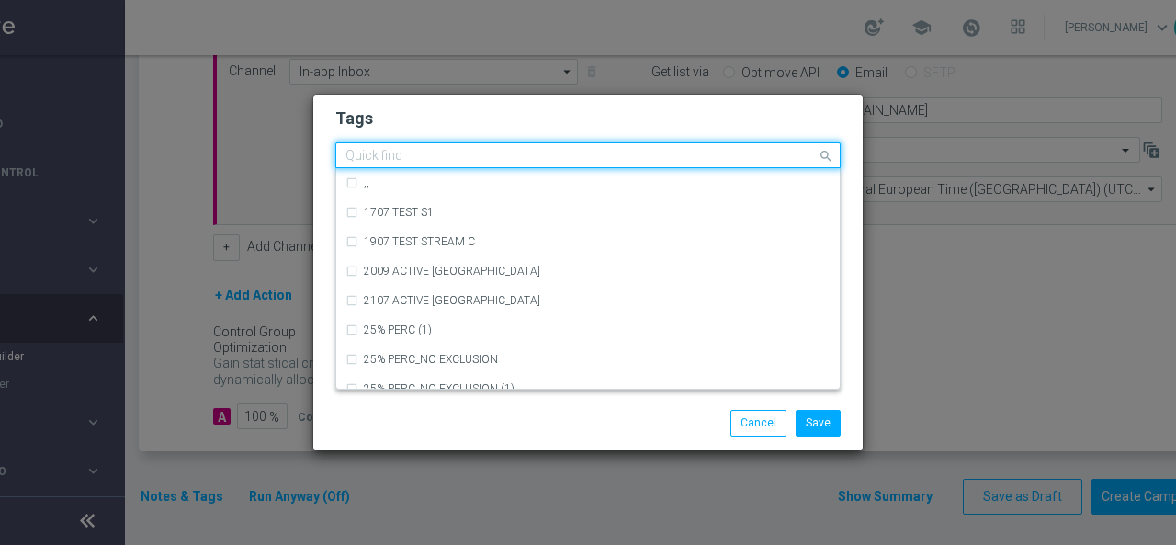
click at [543, 159] on input "text" at bounding box center [582, 157] width 472 height 16
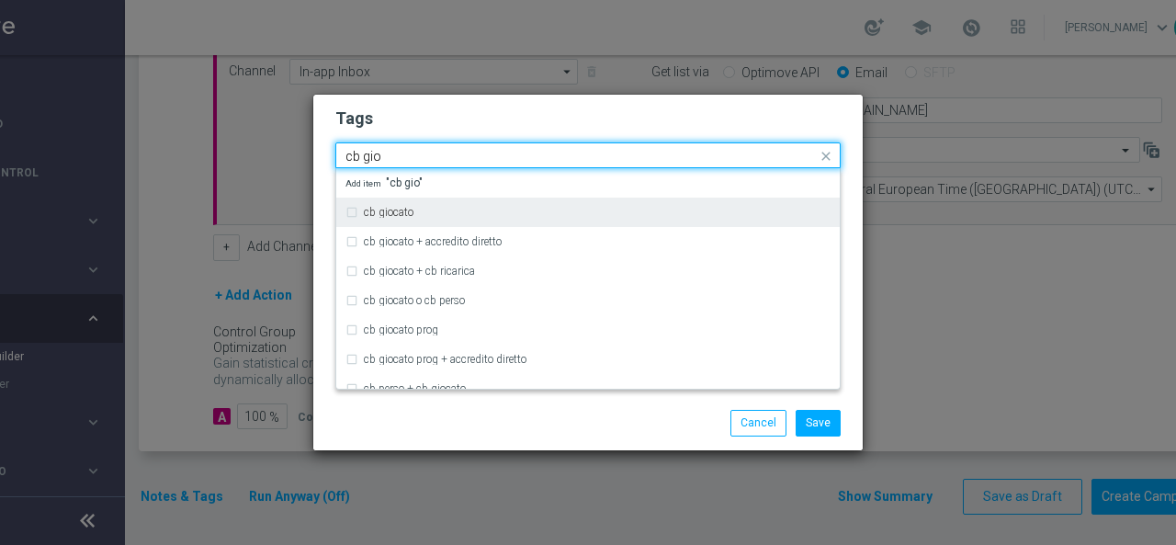
click at [479, 211] on div "cb giocato" at bounding box center [597, 212] width 467 height 11
type input "cb gio"
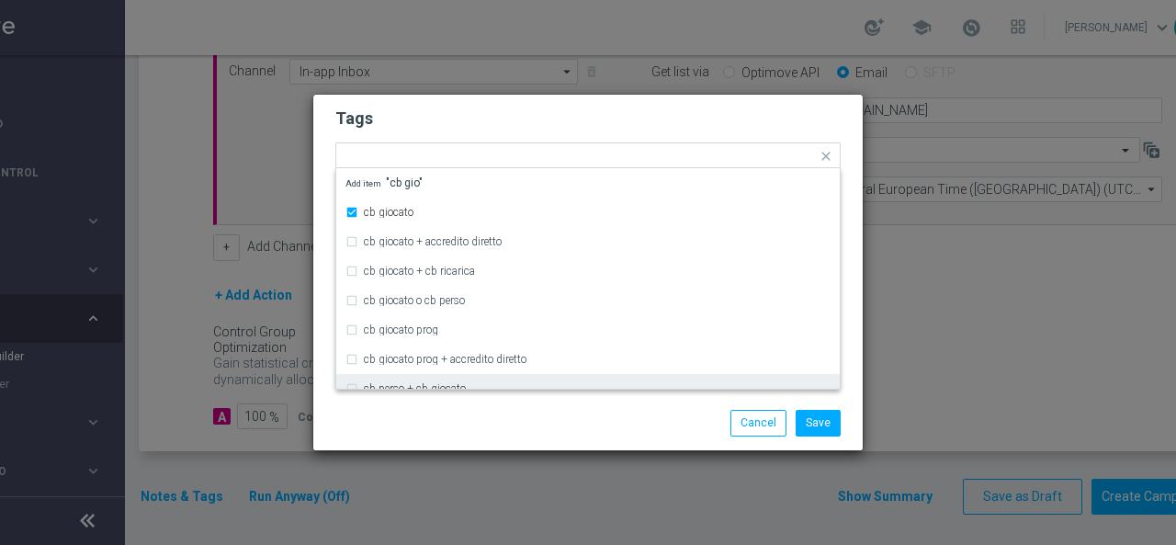
click at [493, 404] on div "Save Cancel" at bounding box center [588, 422] width 550 height 53
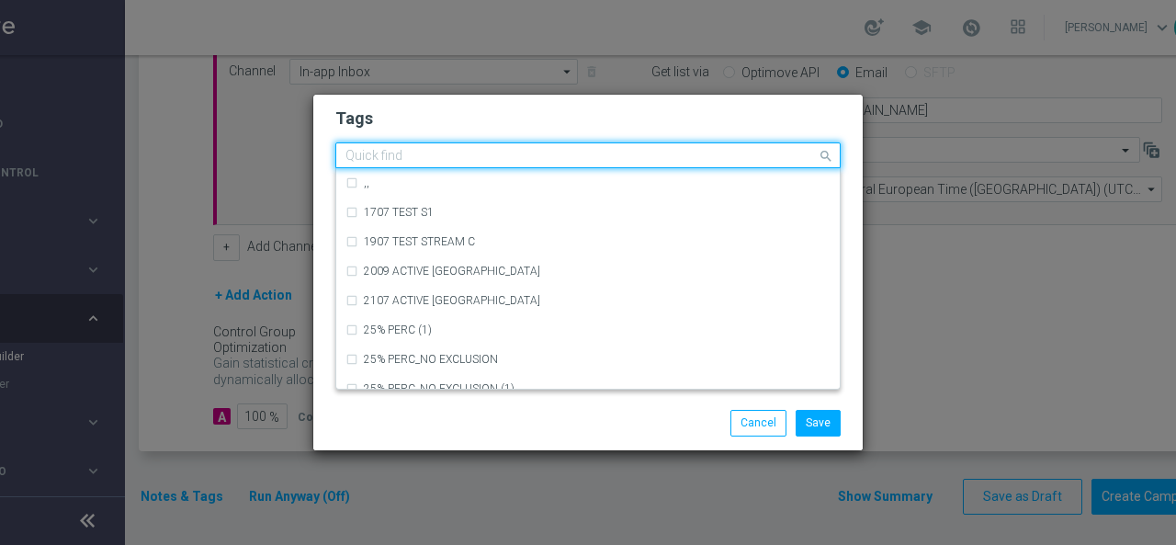
click at [617, 150] on div "Quick find × star × up-selling × cb giocato" at bounding box center [576, 155] width 481 height 23
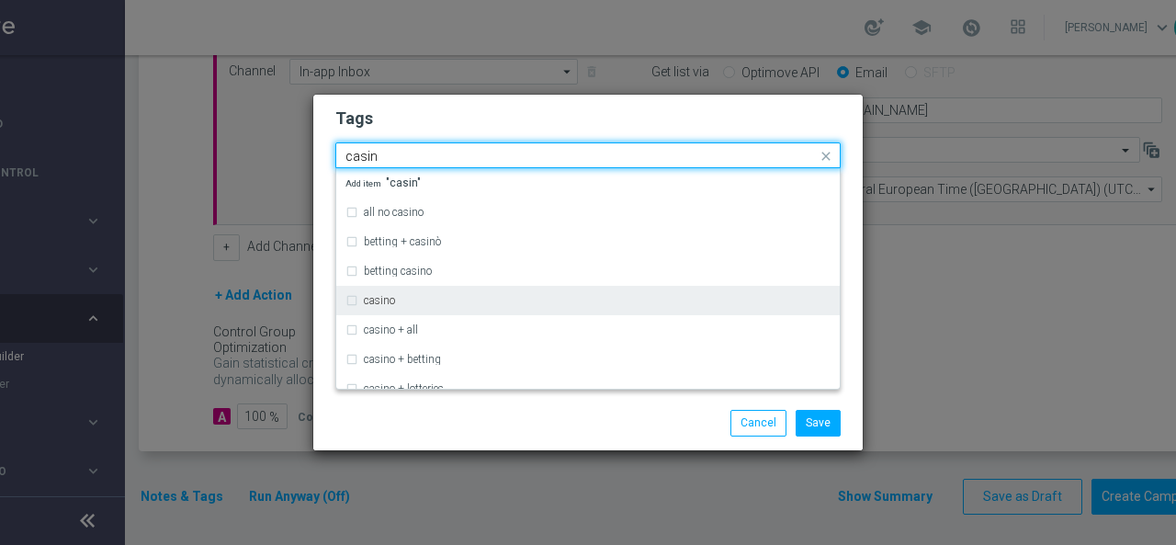
click at [507, 299] on div "casino" at bounding box center [597, 300] width 467 height 11
type input "casin"
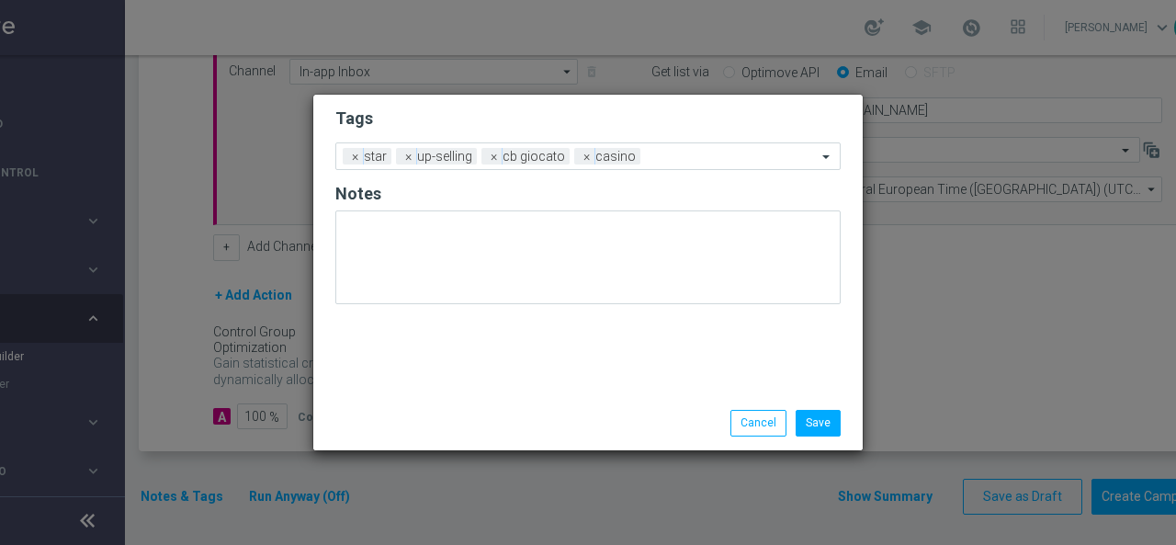
click at [513, 404] on div "Save Cancel" at bounding box center [588, 422] width 550 height 53
click at [673, 155] on input "text" at bounding box center [732, 158] width 169 height 16
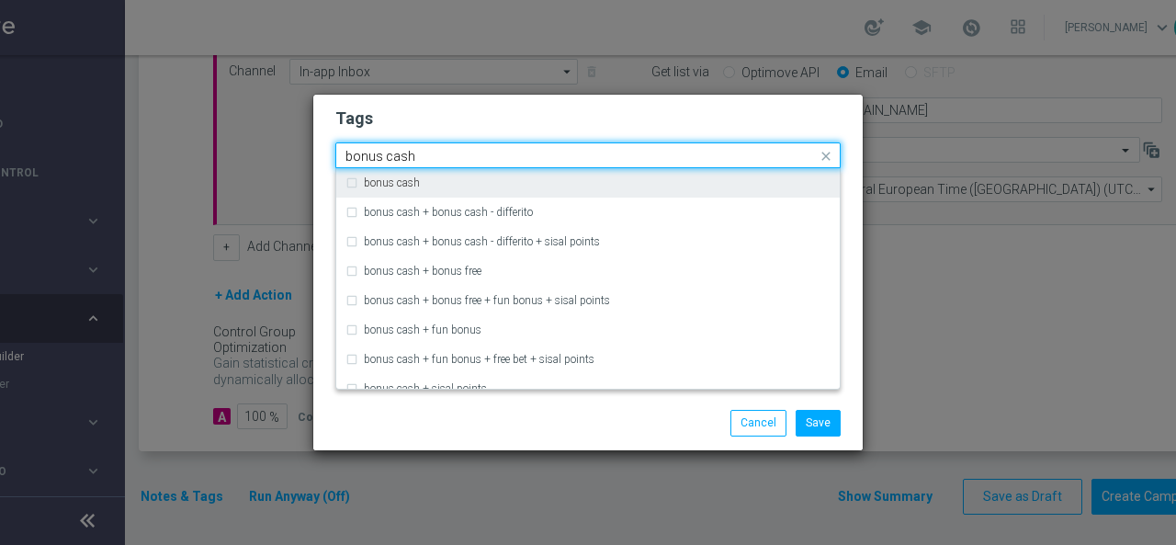
click at [566, 183] on div "bonus cash" at bounding box center [597, 182] width 467 height 11
type input "bonus cash"
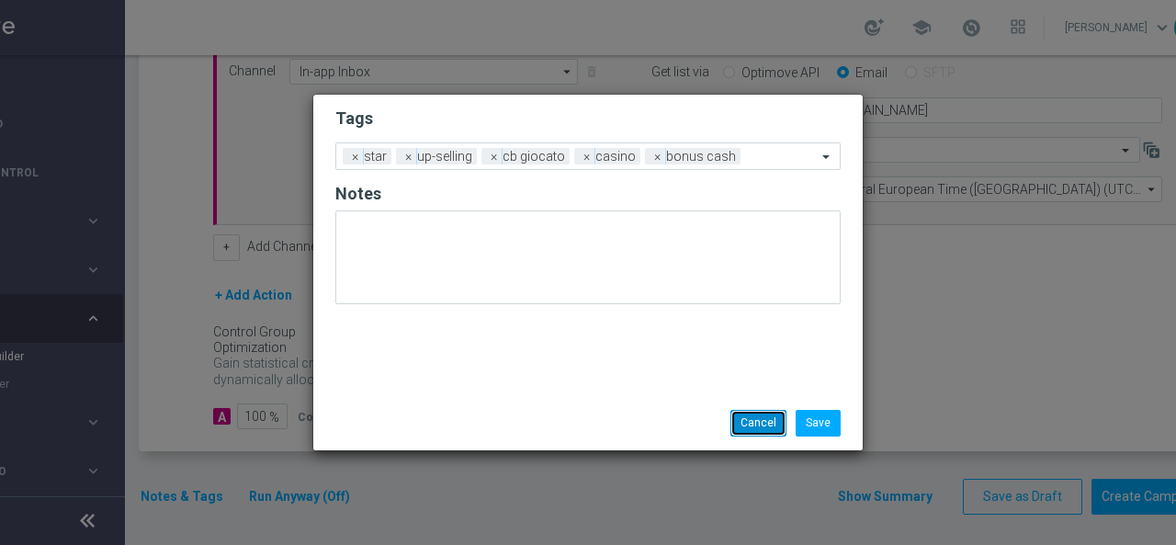
click at [774, 420] on button "Cancel" at bounding box center [759, 423] width 56 height 26
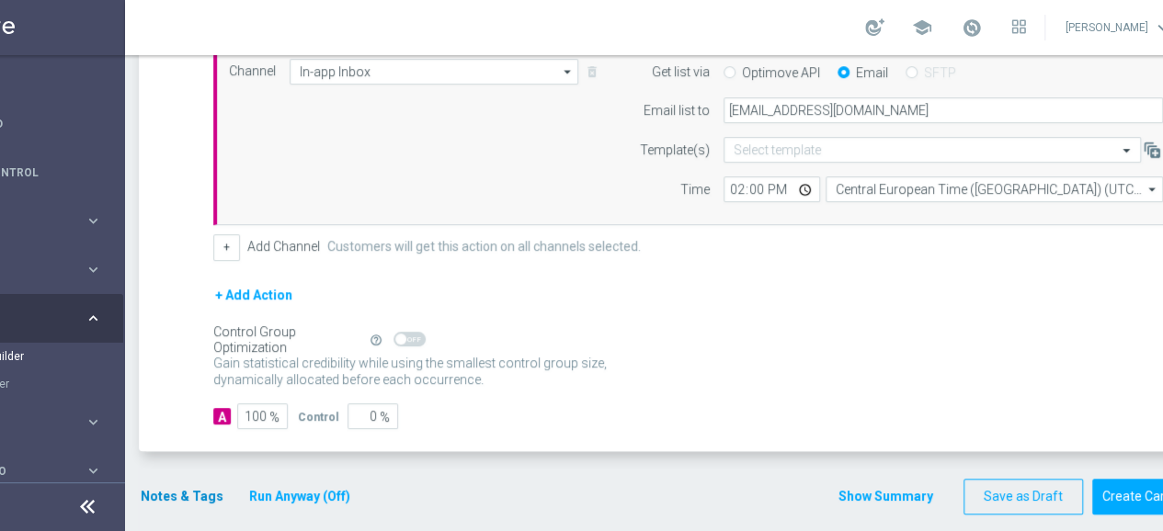
click at [217, 491] on div "Notes & Tags Run Anyway (Off)" at bounding box center [256, 497] width 235 height 36
click at [194, 487] on button "Notes & Tags" at bounding box center [182, 496] width 86 height 23
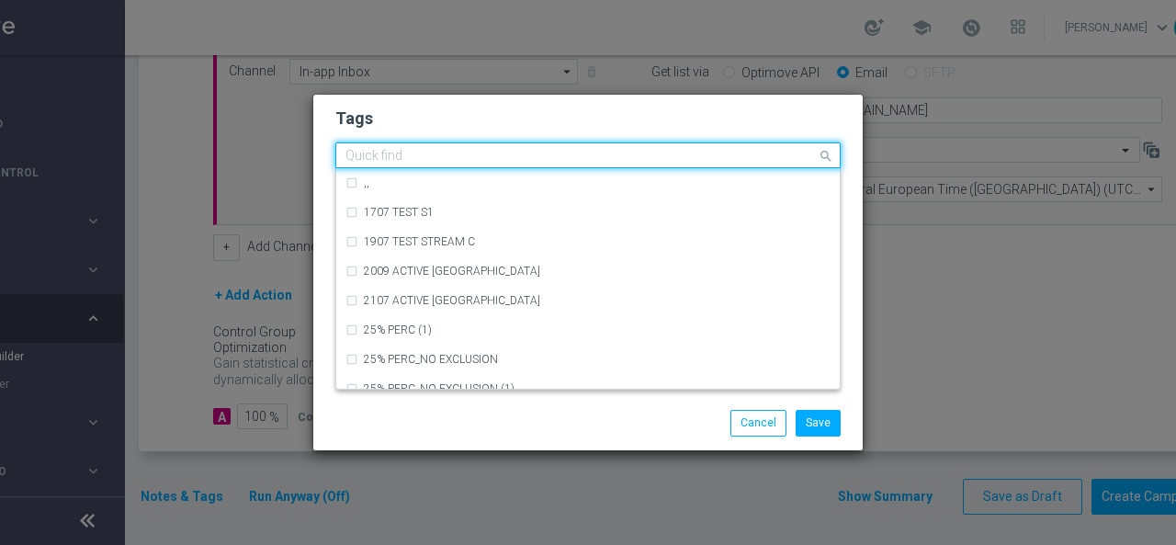
click at [467, 157] on input "text" at bounding box center [582, 157] width 472 height 16
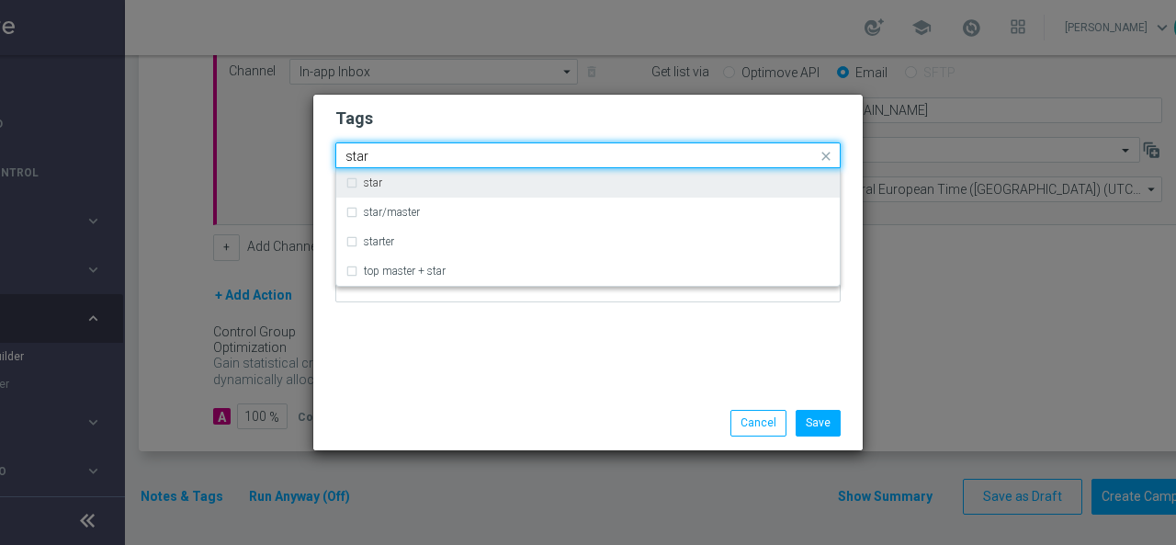
click at [434, 188] on div "star" at bounding box center [597, 182] width 467 height 11
type input "star"
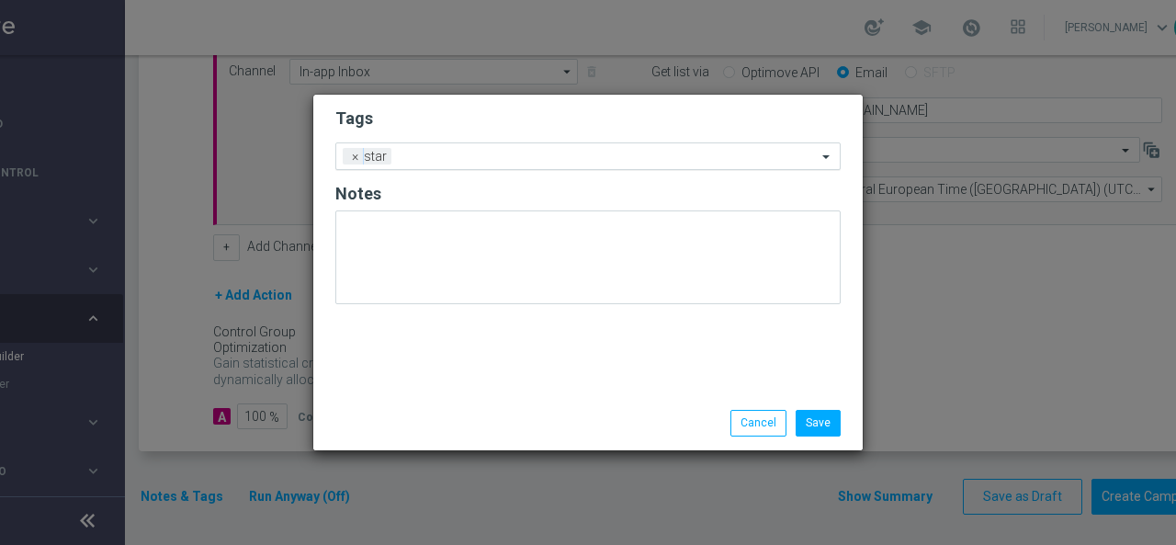
drag, startPoint x: 443, startPoint y: 341, endPoint x: 470, endPoint y: 169, distance: 173.9
click at [444, 337] on div "Tags Add a new tag × star Notes" at bounding box center [588, 245] width 550 height 301
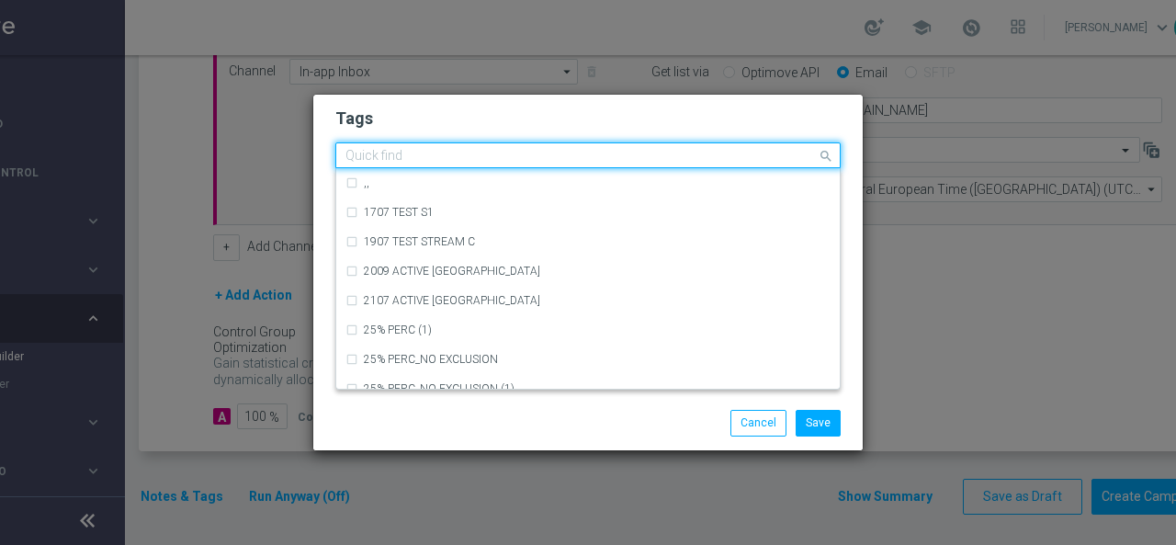
click at [469, 162] on input "text" at bounding box center [582, 157] width 472 height 16
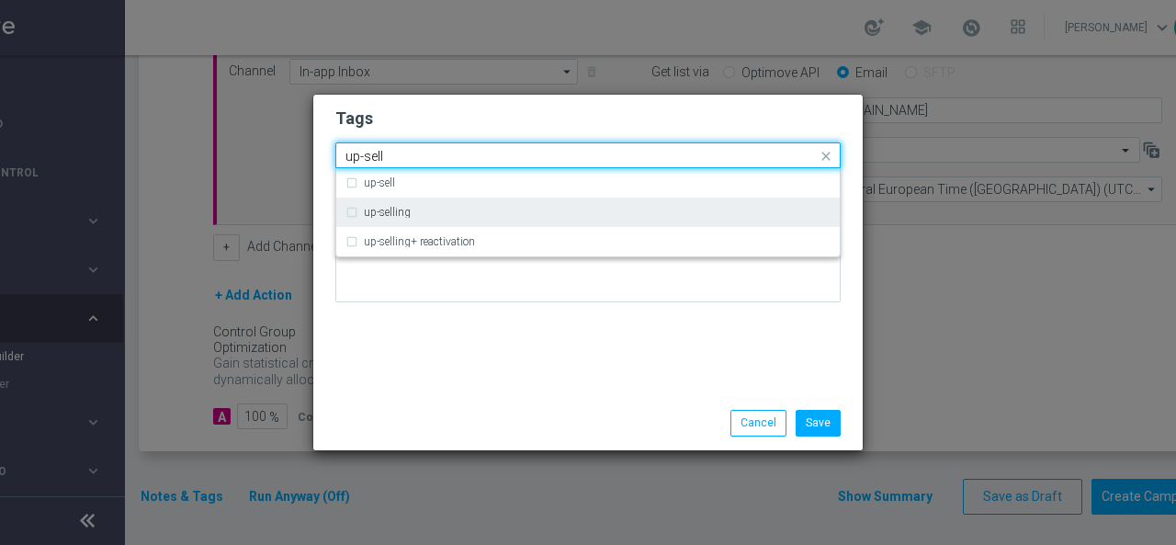
click at [443, 208] on div "up-selling" at bounding box center [597, 212] width 467 height 11
type input "up-sell"
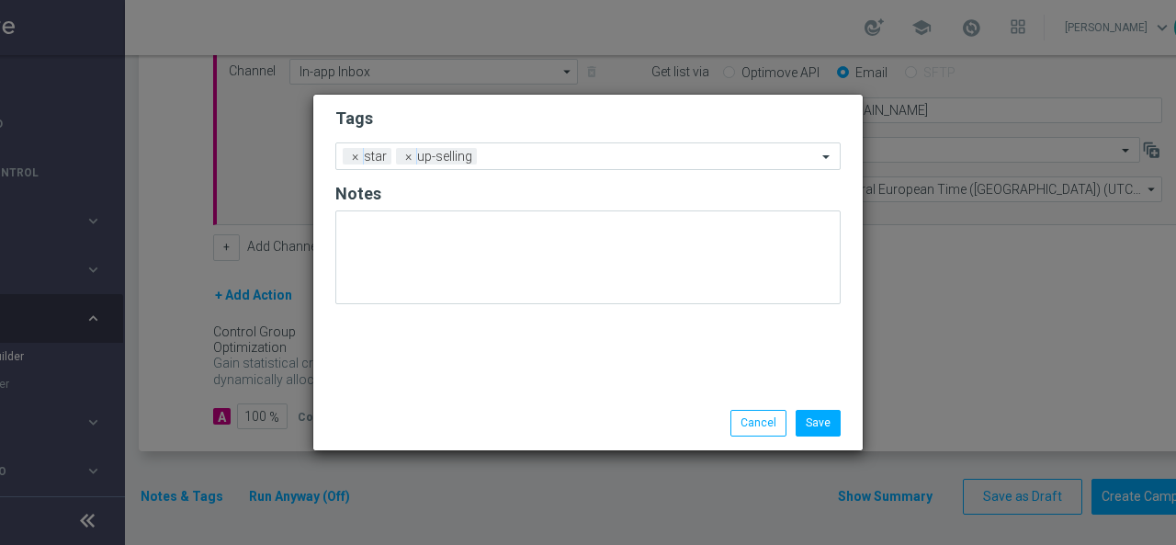
drag, startPoint x: 430, startPoint y: 334, endPoint x: 434, endPoint y: 321, distance: 13.4
click at [432, 331] on div "Tags Add a new tag × star × up-selling Notes" at bounding box center [588, 245] width 550 height 301
click at [494, 152] on input "text" at bounding box center [650, 158] width 333 height 16
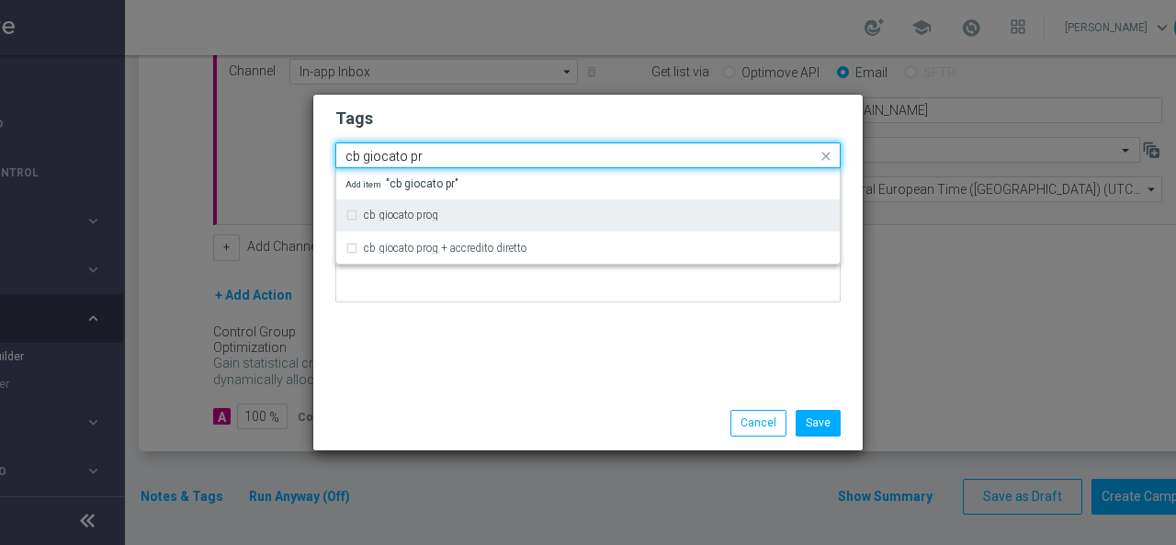
click at [472, 212] on div "cb giocato prog" at bounding box center [597, 215] width 467 height 11
type input "cb giocato pr"
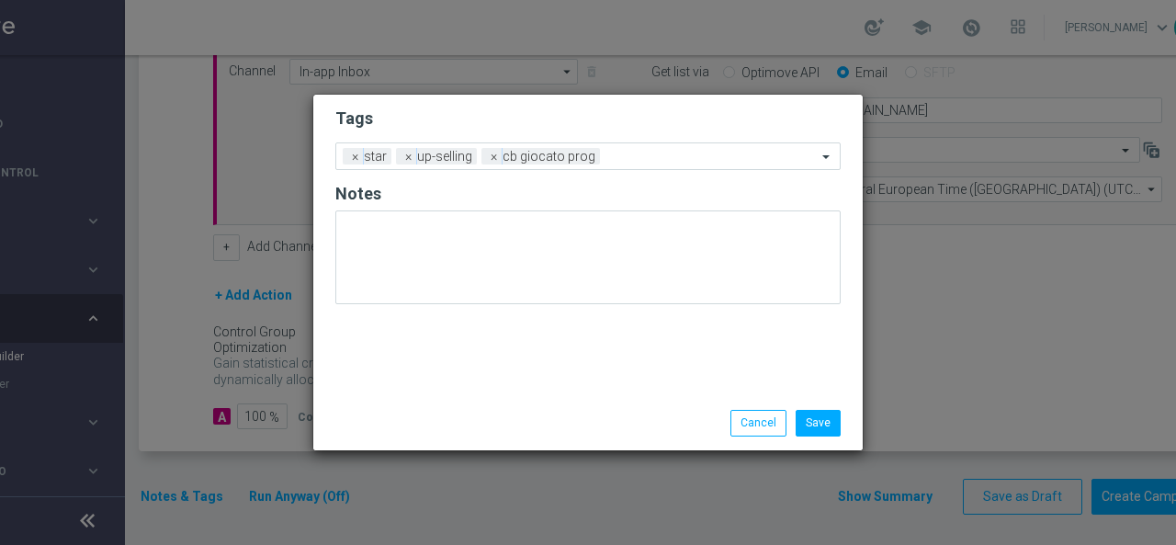
click at [476, 327] on div "Tags Add a new tag × star × up-selling × cb giocato prog Notes" at bounding box center [588, 245] width 550 height 301
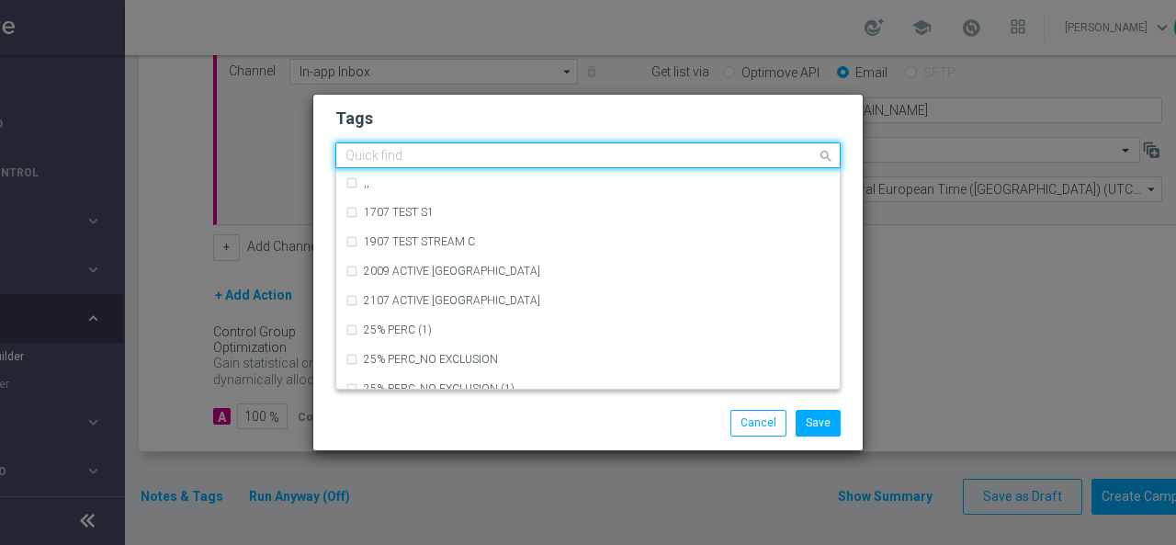
click at [616, 154] on input "text" at bounding box center [582, 157] width 472 height 16
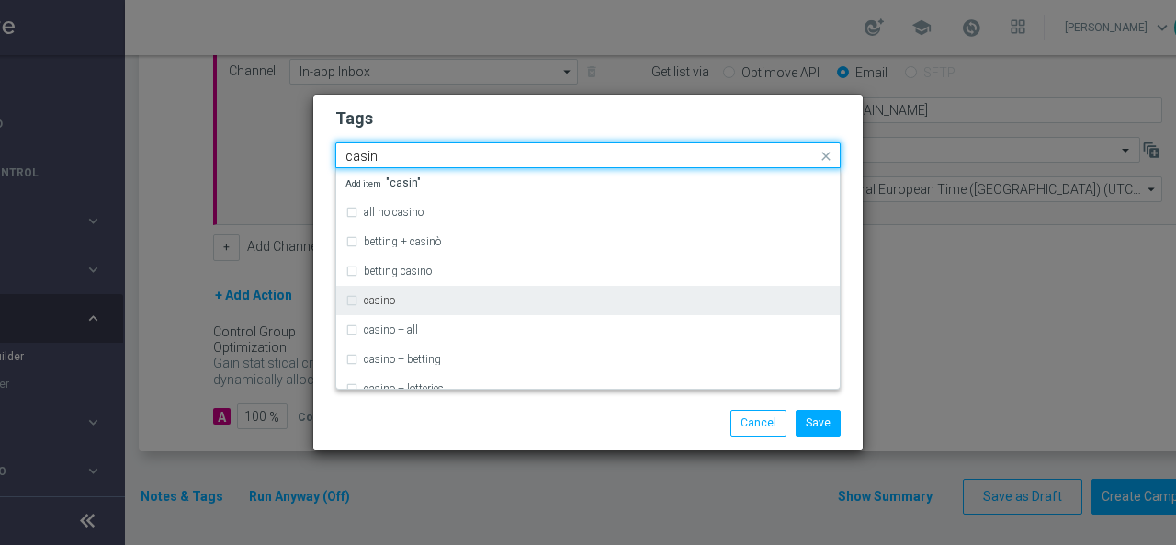
click at [485, 301] on div "casino" at bounding box center [597, 300] width 467 height 11
type input "casin"
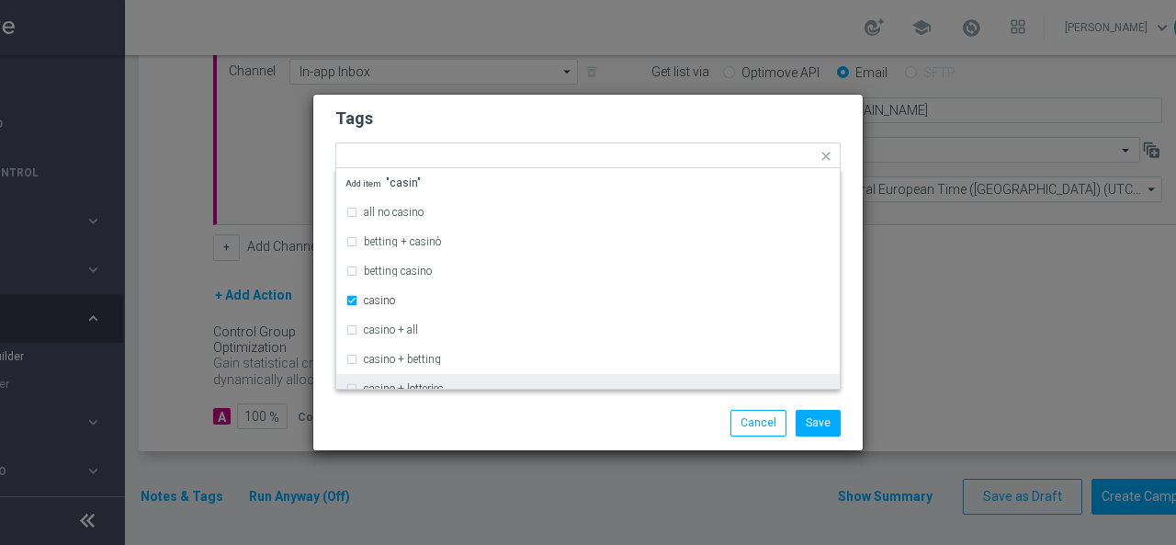
click at [487, 404] on div "Save Cancel" at bounding box center [588, 422] width 550 height 53
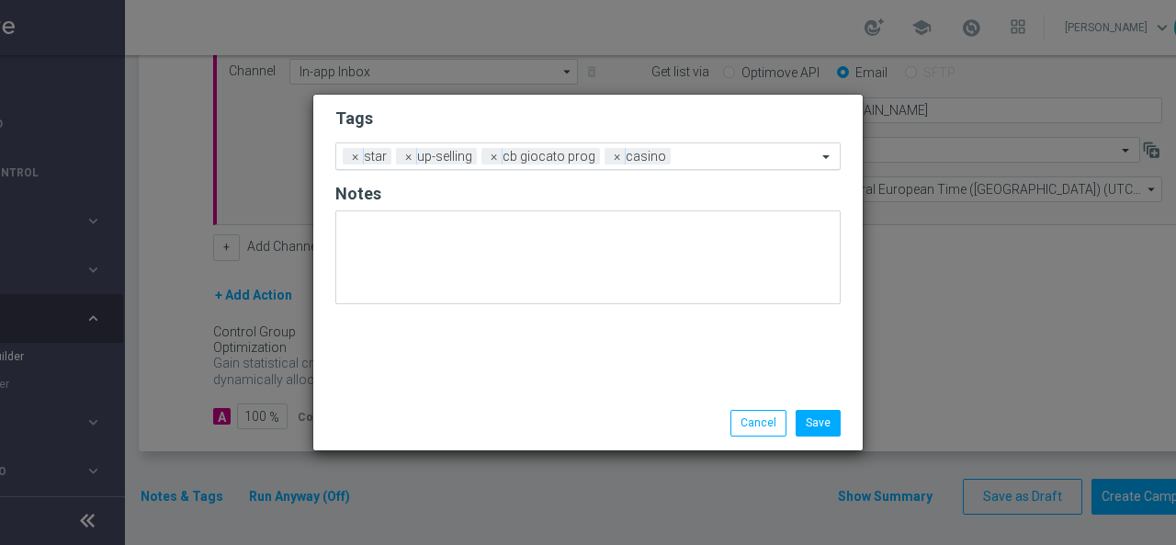
click at [691, 157] on input "text" at bounding box center [747, 158] width 139 height 16
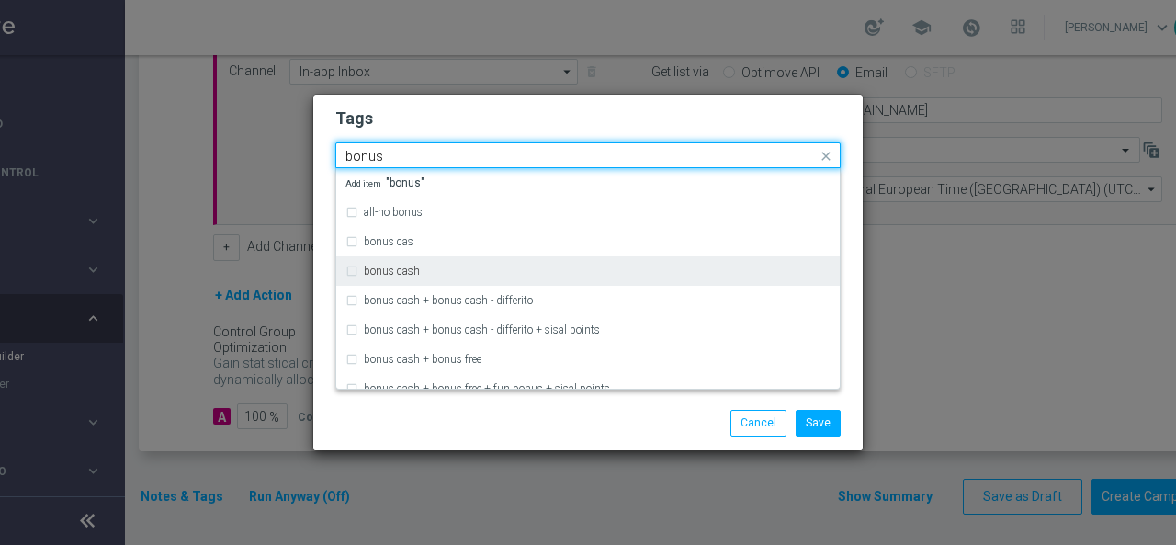
click at [517, 267] on div "bonus cash" at bounding box center [597, 271] width 467 height 11
type input "bonus"
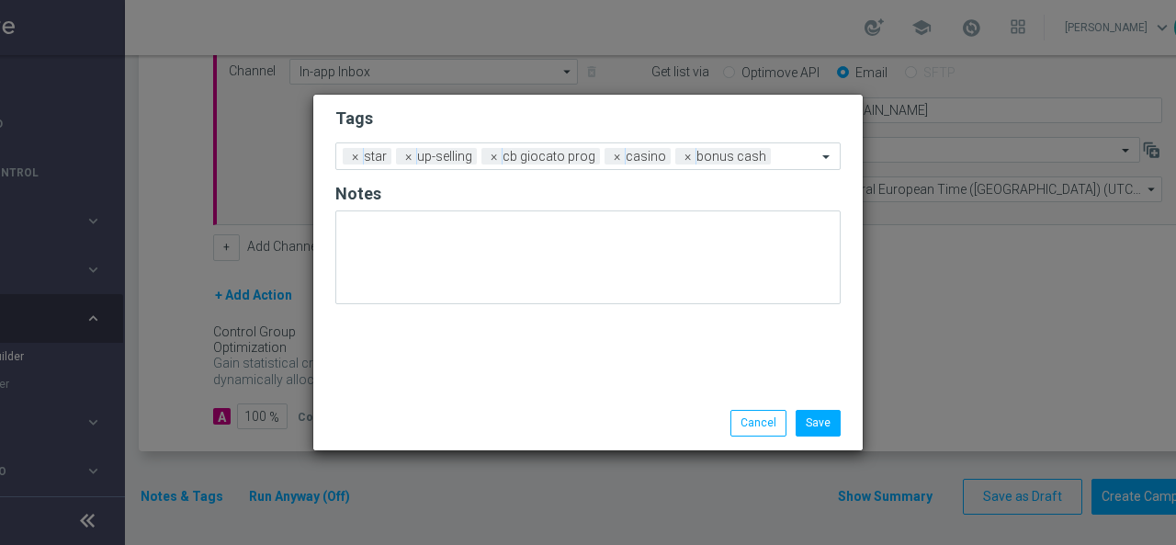
click at [466, 415] on div "Save Cancel" at bounding box center [588, 423] width 533 height 26
click at [818, 416] on button "Save" at bounding box center [818, 423] width 45 height 26
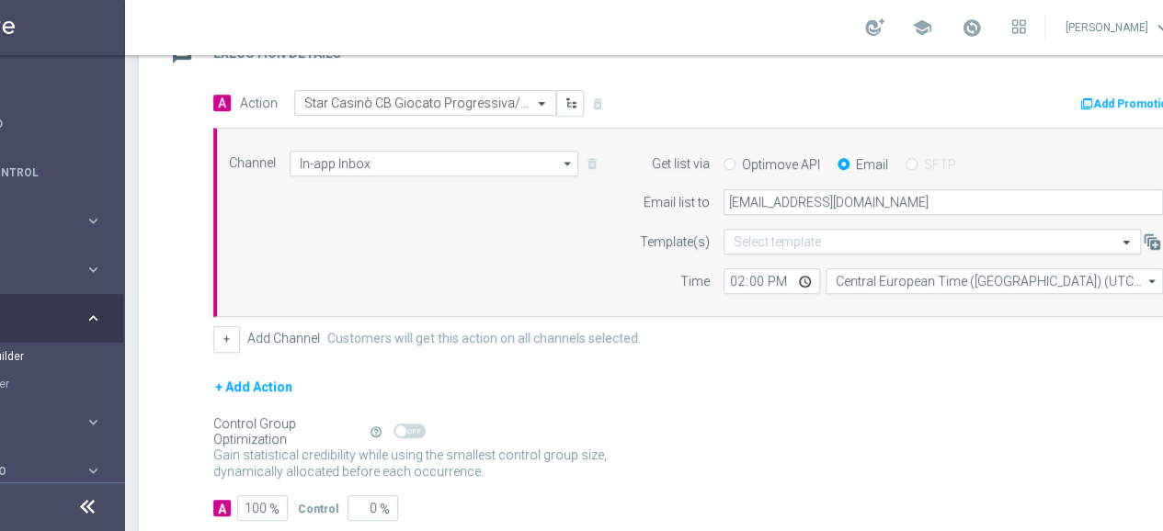
scroll to position [243, 0]
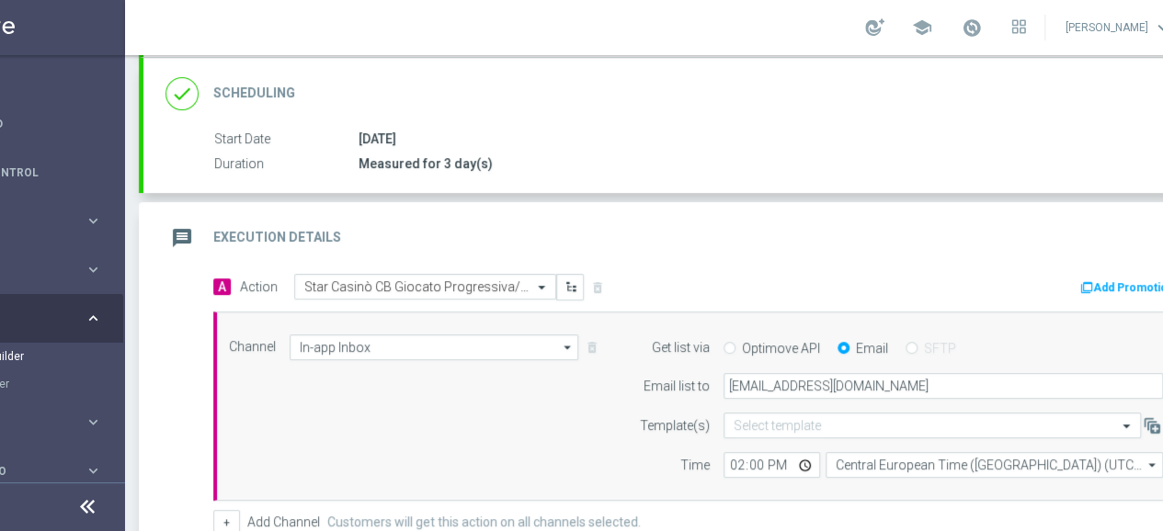
click at [176, 228] on icon "message" at bounding box center [181, 238] width 33 height 33
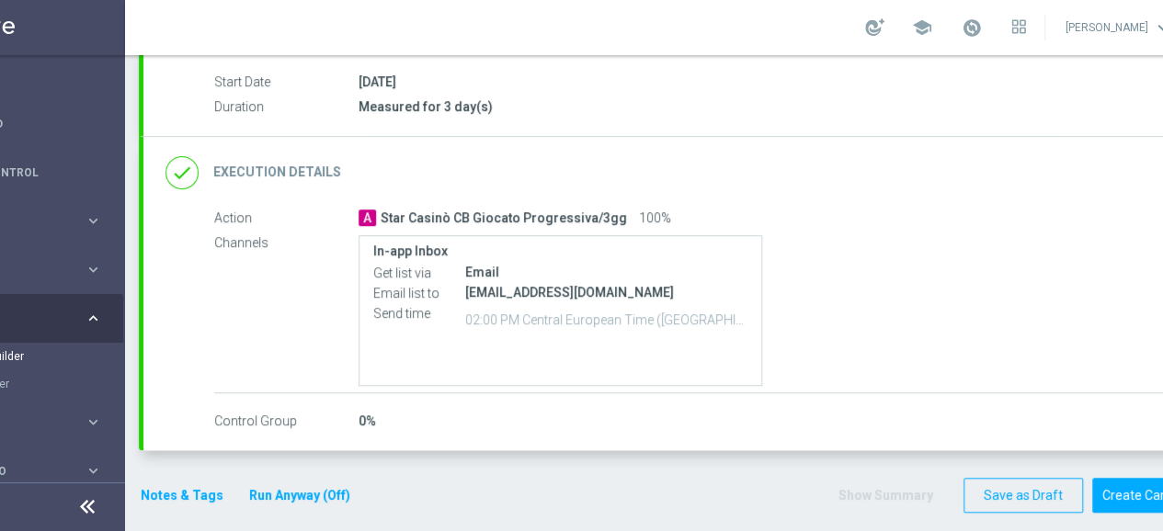
scroll to position [14, 114]
click at [186, 484] on button "Notes & Tags" at bounding box center [182, 495] width 86 height 23
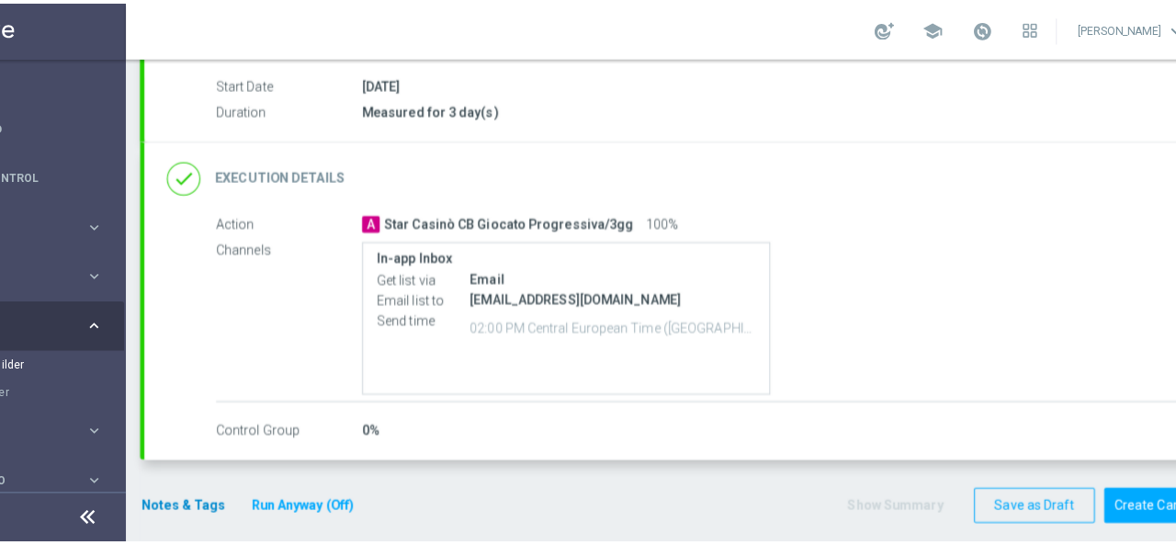
scroll to position [0, 114]
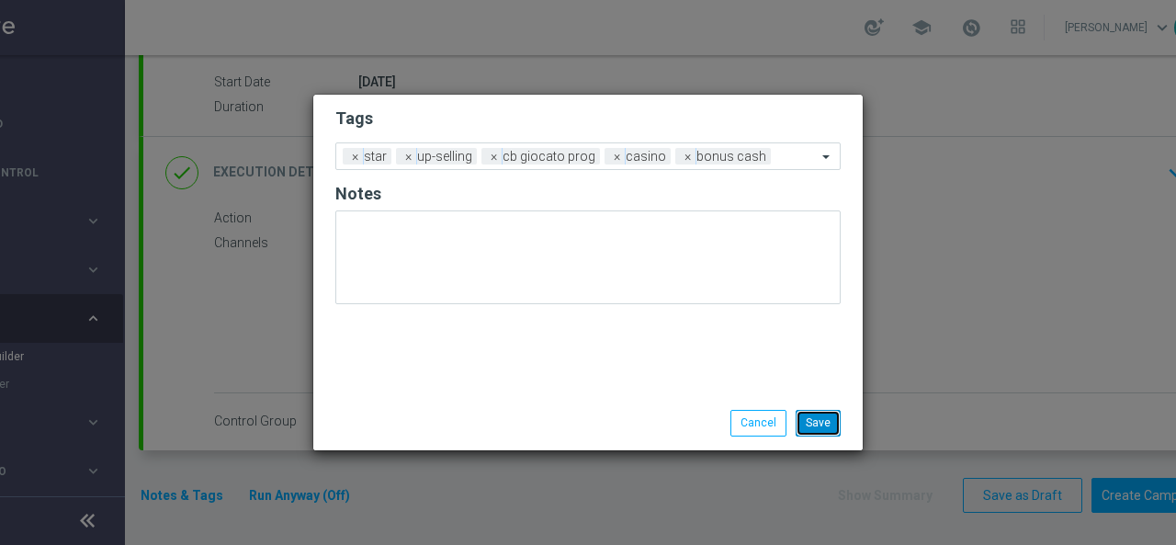
click at [824, 425] on button "Save" at bounding box center [818, 423] width 45 height 26
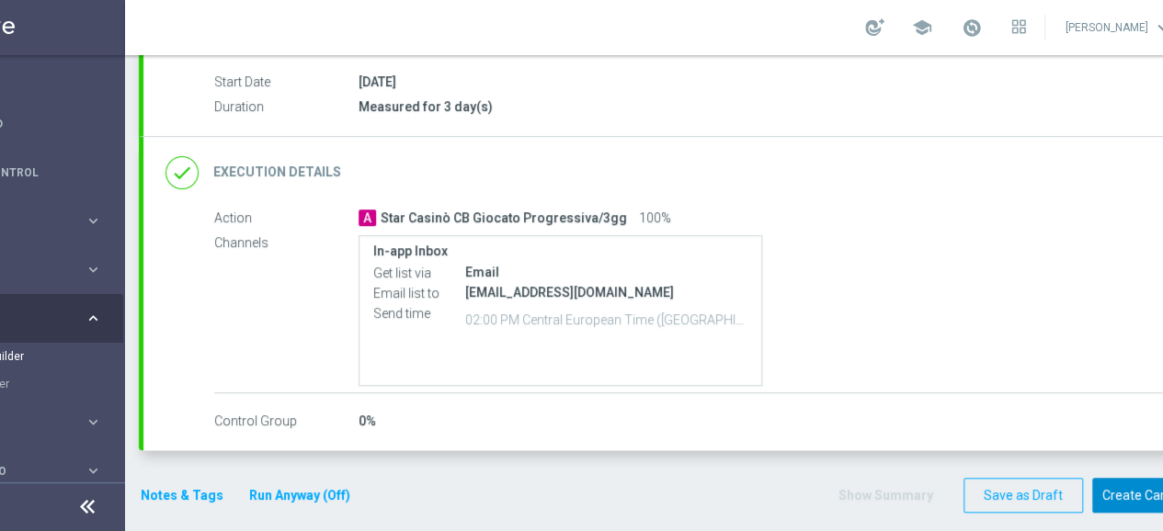
click at [1149, 494] on button "Create Campaign" at bounding box center [1153, 496] width 122 height 36
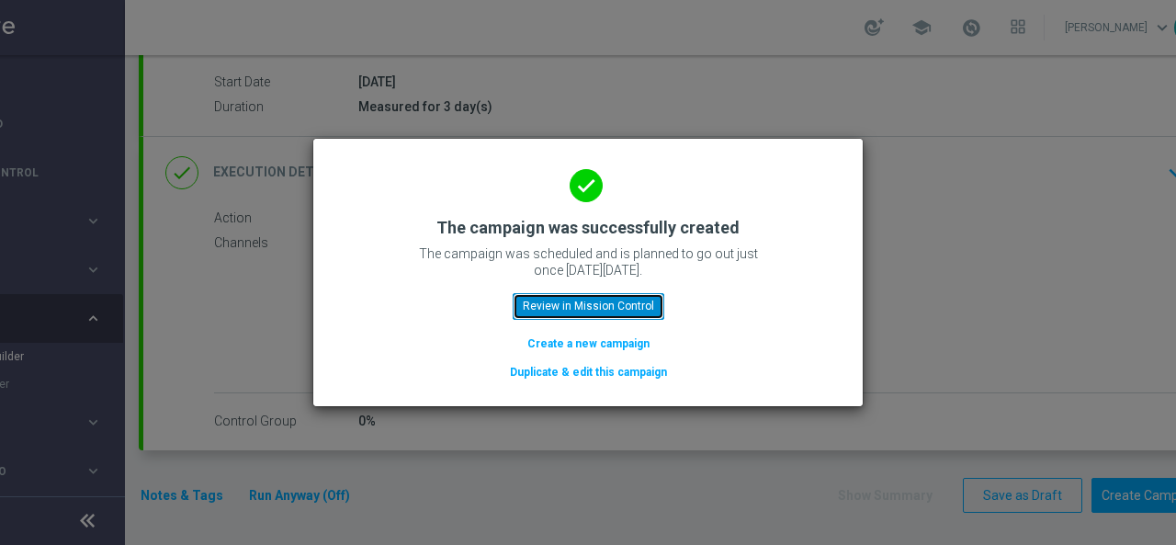
click at [640, 297] on button "Review in Mission Control" at bounding box center [589, 306] width 152 height 26
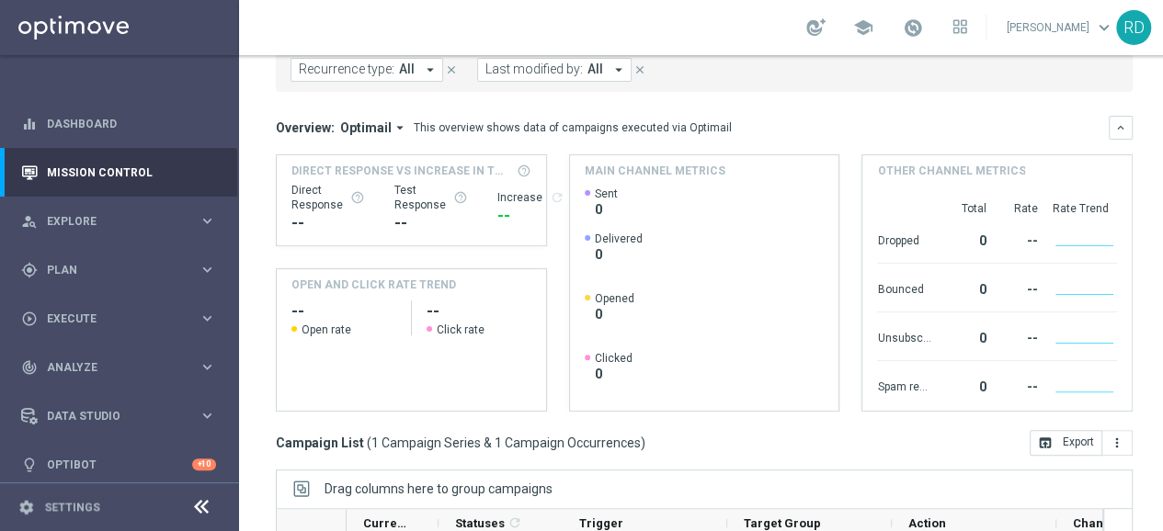
scroll to position [368, 0]
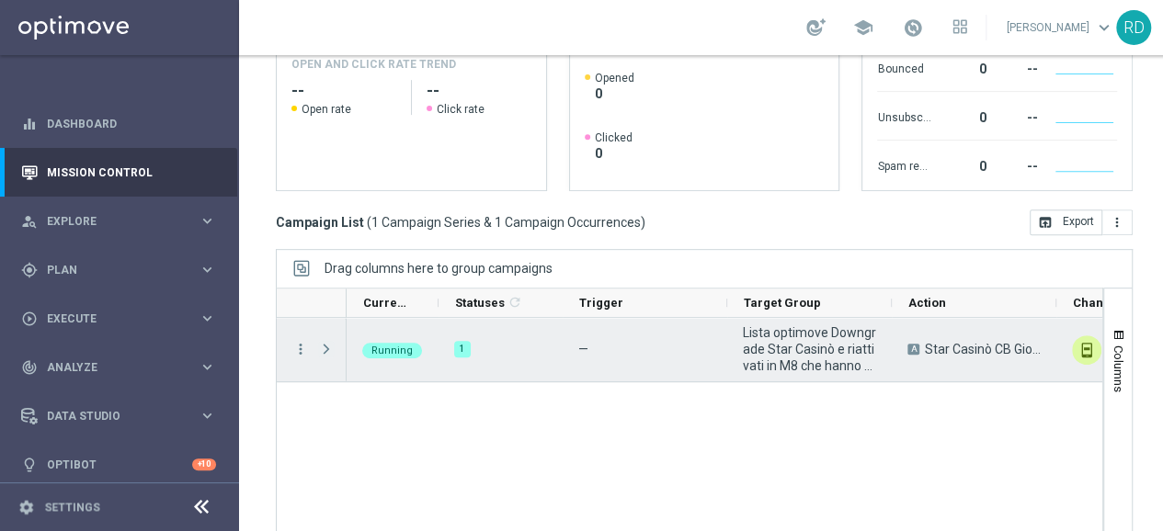
click at [325, 343] on span "Press SPACE to select this row." at bounding box center [326, 349] width 17 height 15
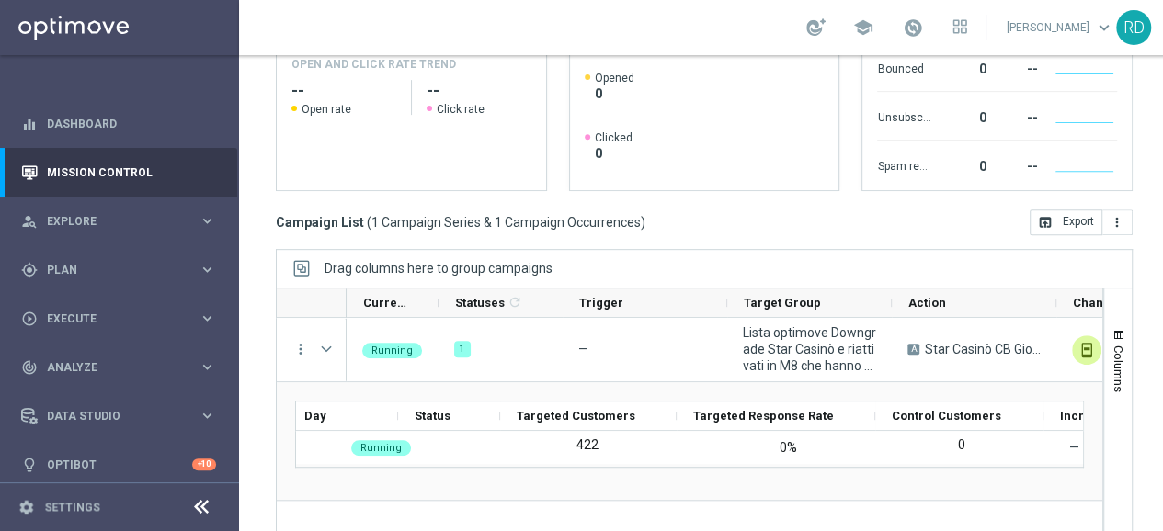
scroll to position [0, 0]
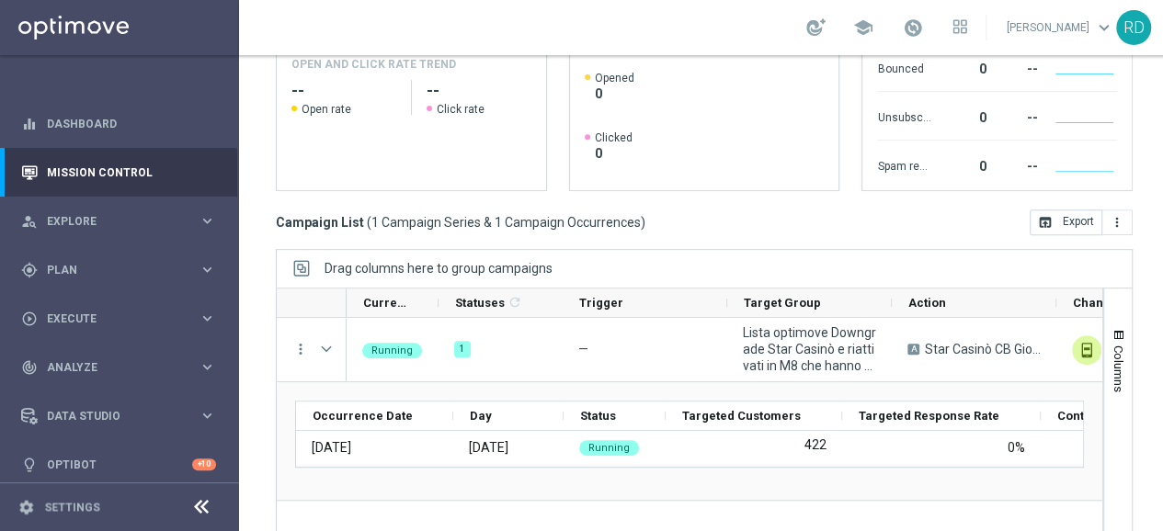
drag, startPoint x: 480, startPoint y: 462, endPoint x: 517, endPoint y: 469, distance: 38.2
click at [517, 469] on div "Occurrence Date Day" at bounding box center [689, 441] width 789 height 81
